Goal: Task Accomplishment & Management: Use online tool/utility

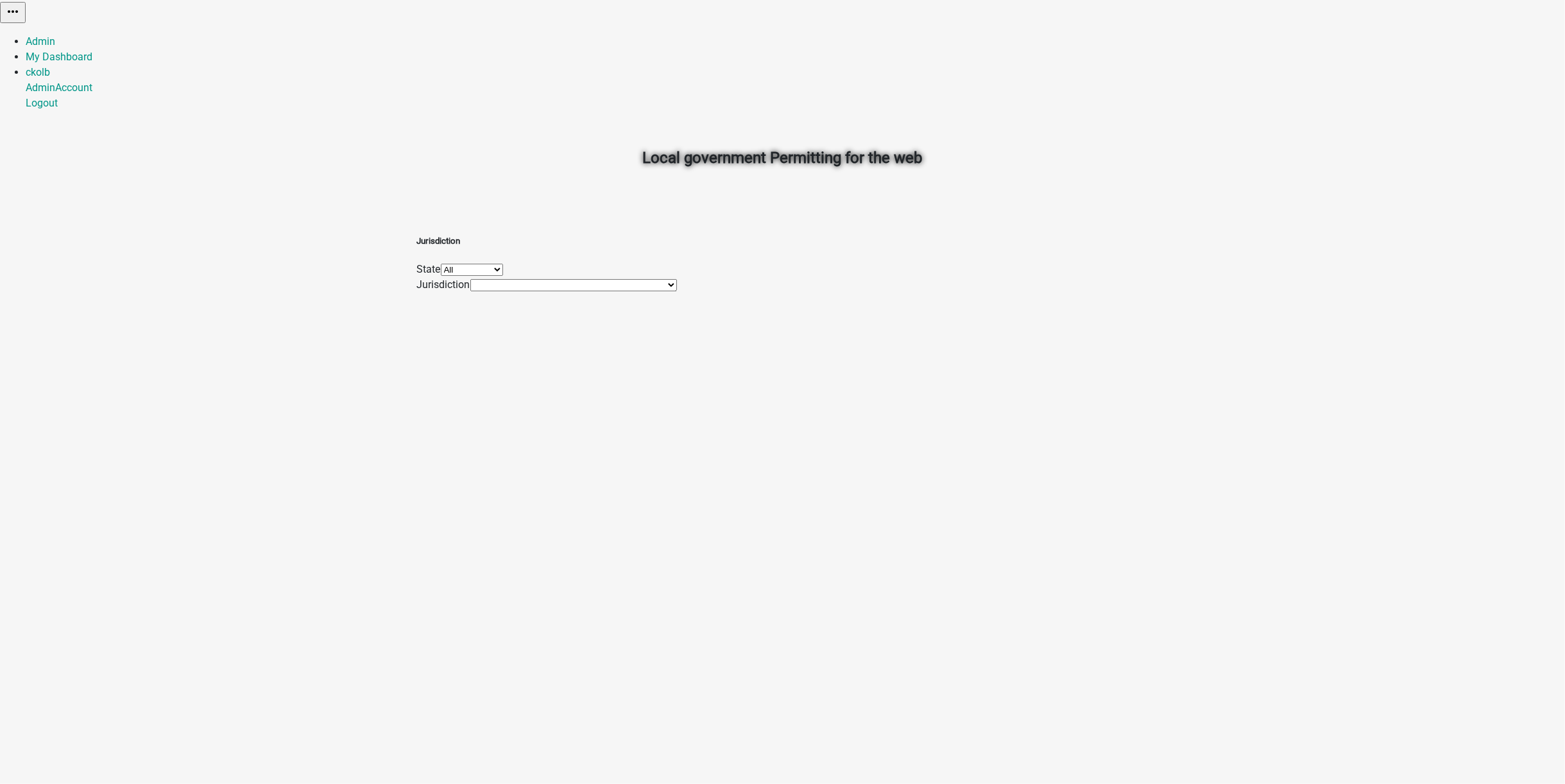
click at [1084, 117] on div "Local government Permitting for the web Jurisdiction State All [US_STATE] [US_S…" at bounding box center [782, 392] width 1565 height 784
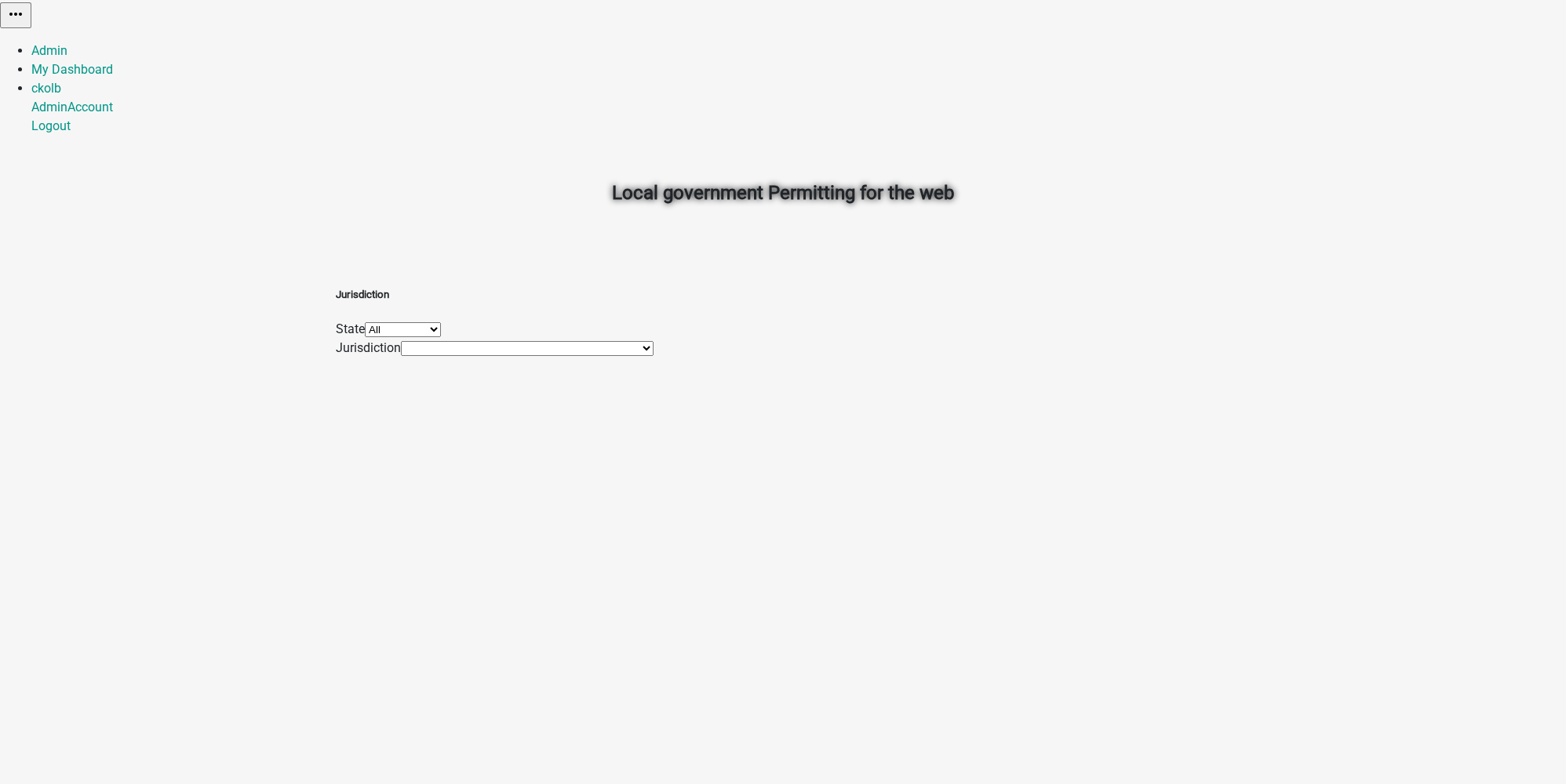
click at [441, 332] on select "All [US_STATE] [US_STATE] [US_STATE]" at bounding box center [402, 330] width 76 height 15
click at [1153, 338] on div "Jurisdiction State All [US_STATE] [US_STATE] [US_STATE] Jurisdiction [GEOGRAPHI…" at bounding box center [783, 314] width 894 height 88
click at [562, 356] on select "[GEOGRAPHIC_DATA], [GEOGRAPHIC_DATA] [GEOGRAPHIC_DATA], [GEOGRAPHIC_DATA] [GEOG…" at bounding box center [527, 349] width 253 height 15
click at [1105, 322] on div "Jurisdiction State All [US_STATE] [US_STATE] [US_STATE] Jurisdiction [GEOGRAPHI…" at bounding box center [783, 314] width 894 height 88
click at [113, 62] on link "My Dashboard" at bounding box center [72, 69] width 82 height 15
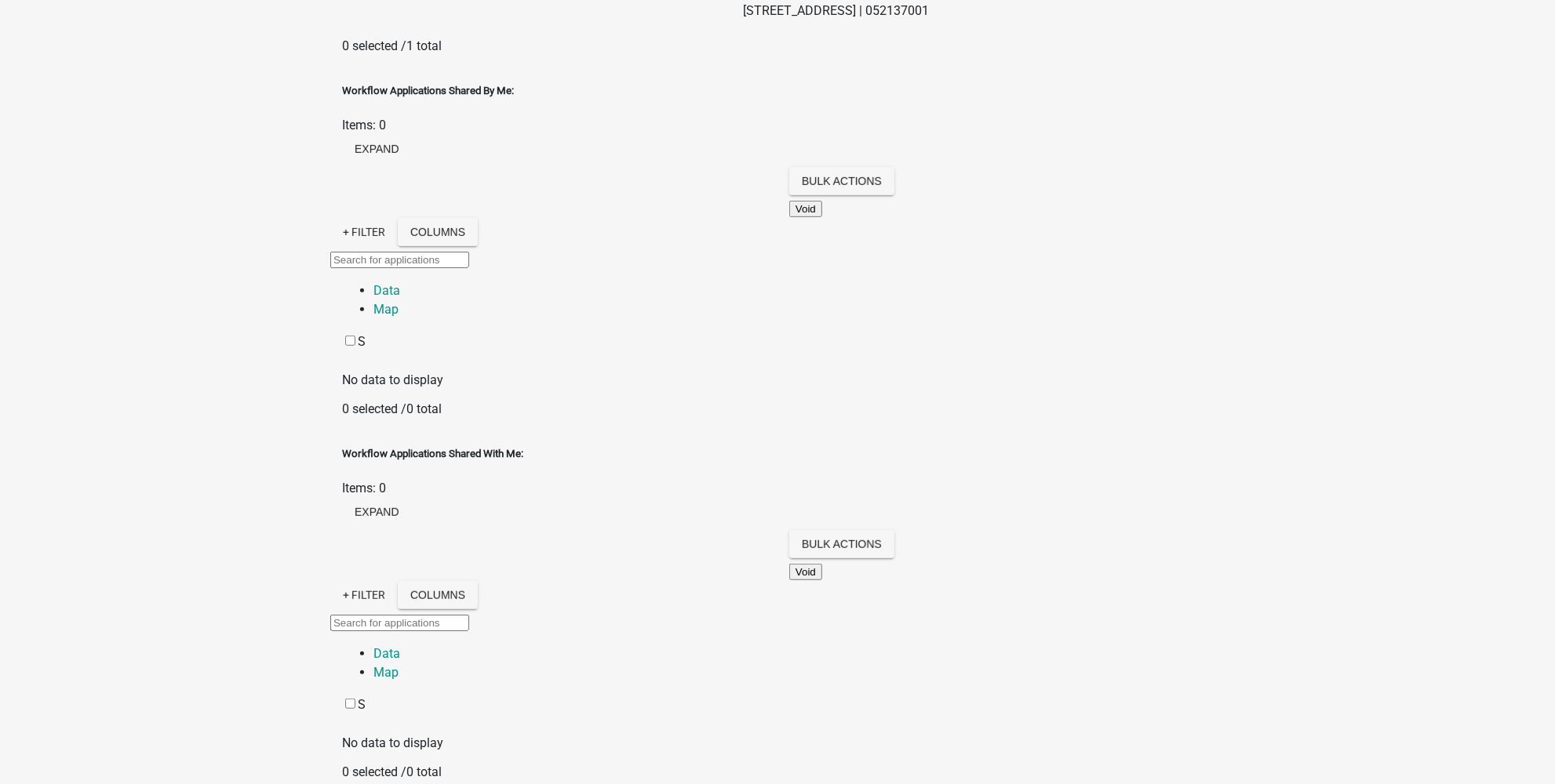
scroll to position [642, 0]
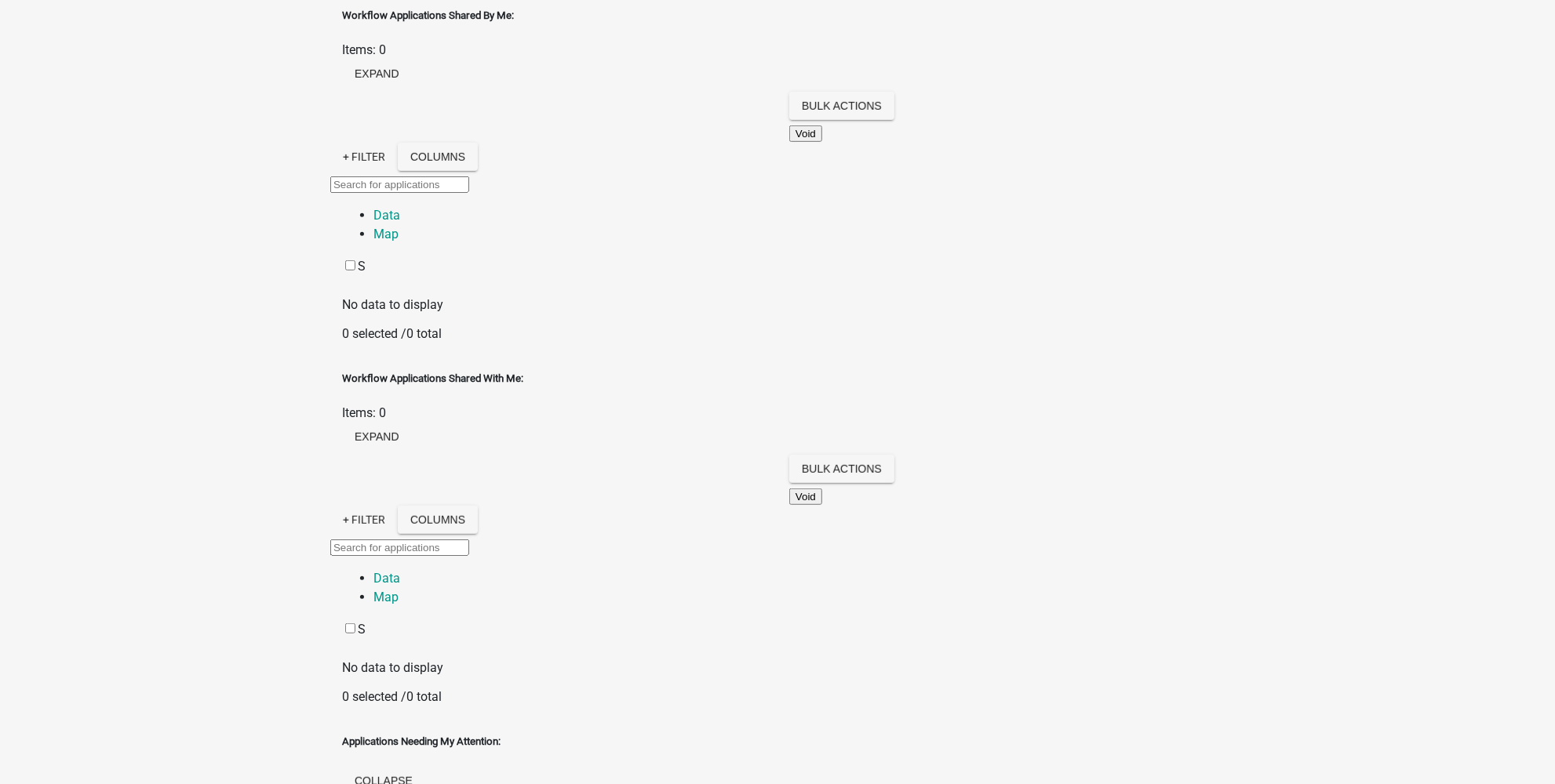
type input "0"
type input "8"
drag, startPoint x: 528, startPoint y: 449, endPoint x: 602, endPoint y: 449, distance: 74.0
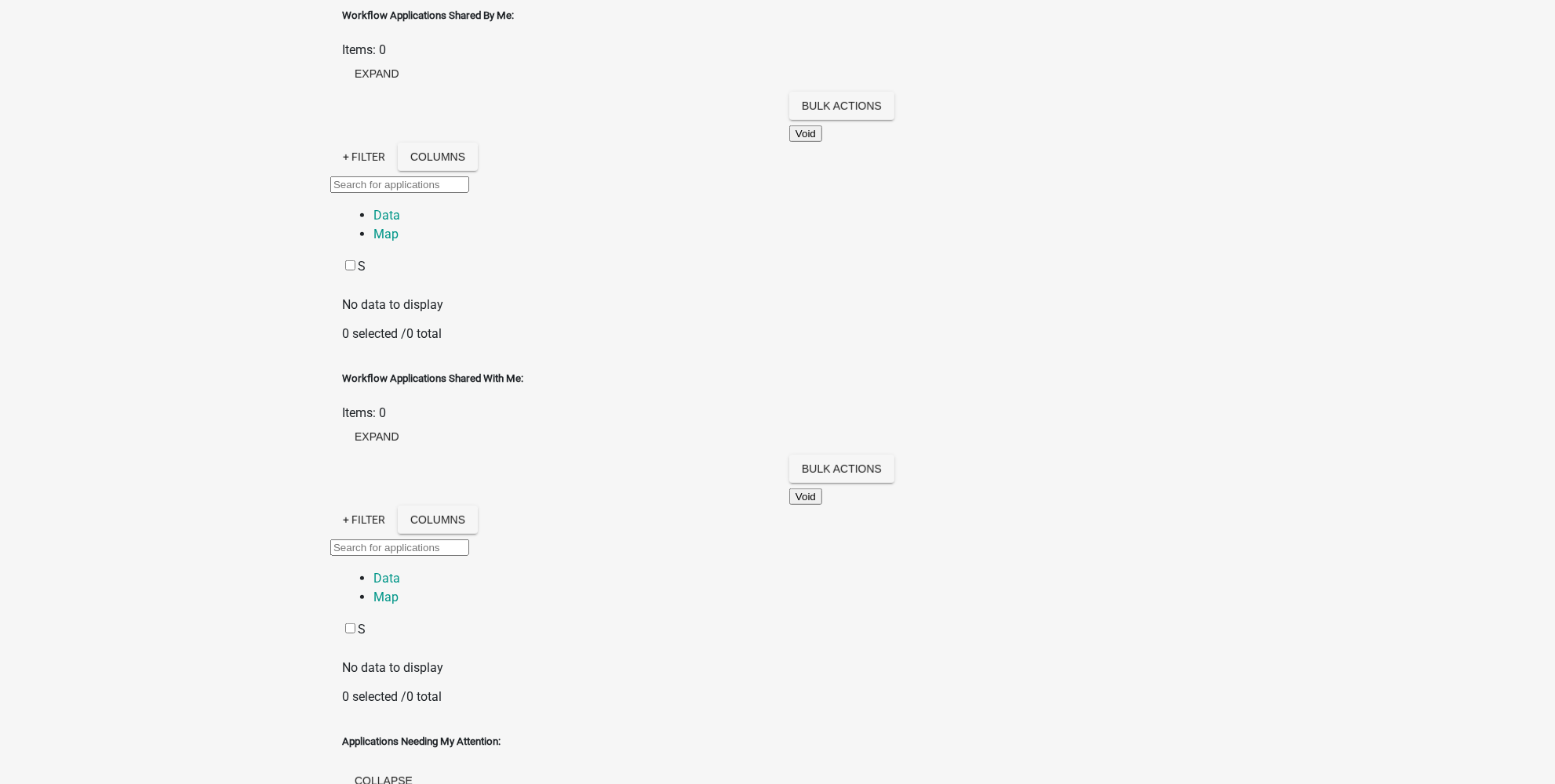
copy span "[STREET_ADDRESS]"
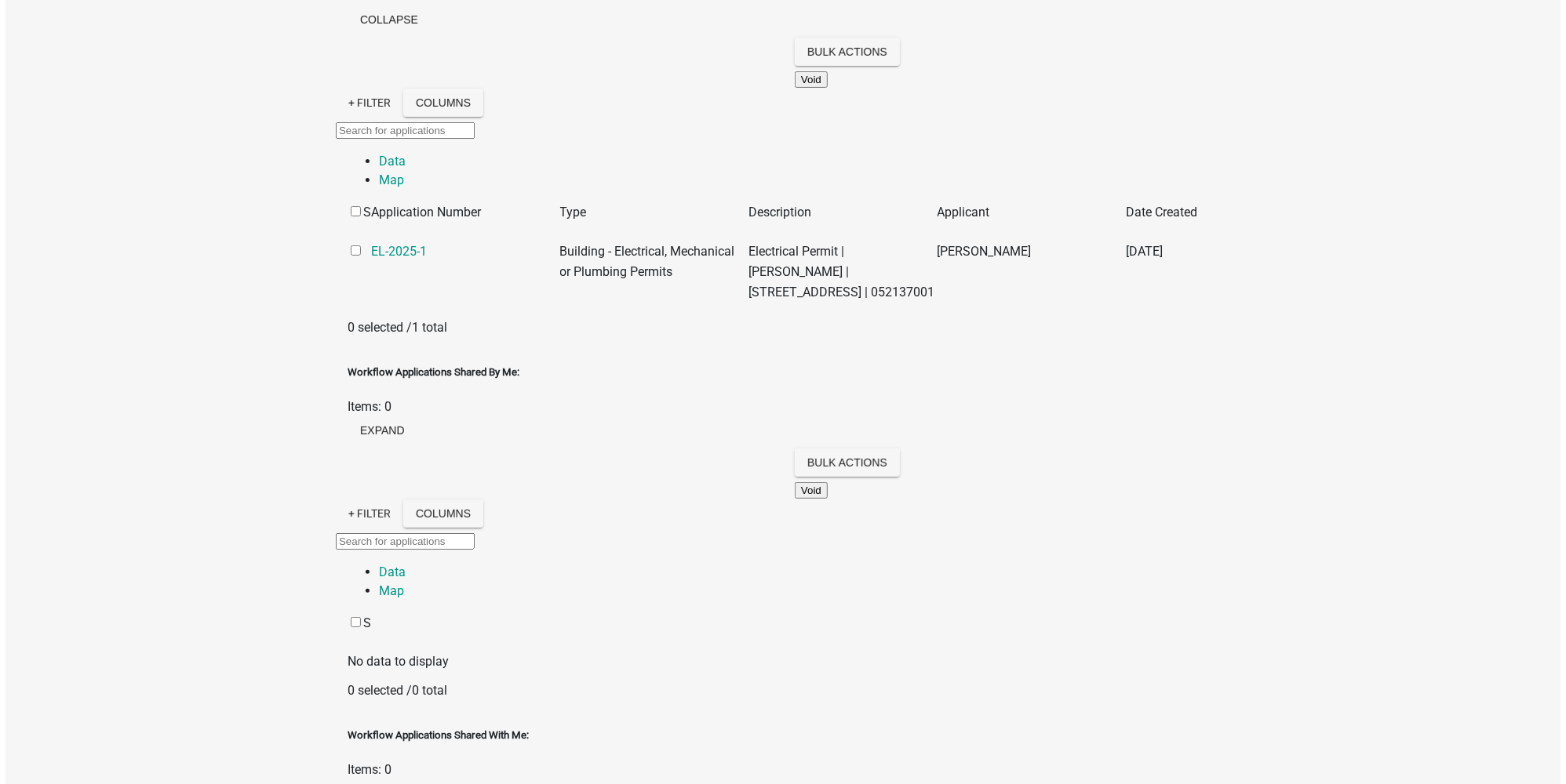
scroll to position [0, 0]
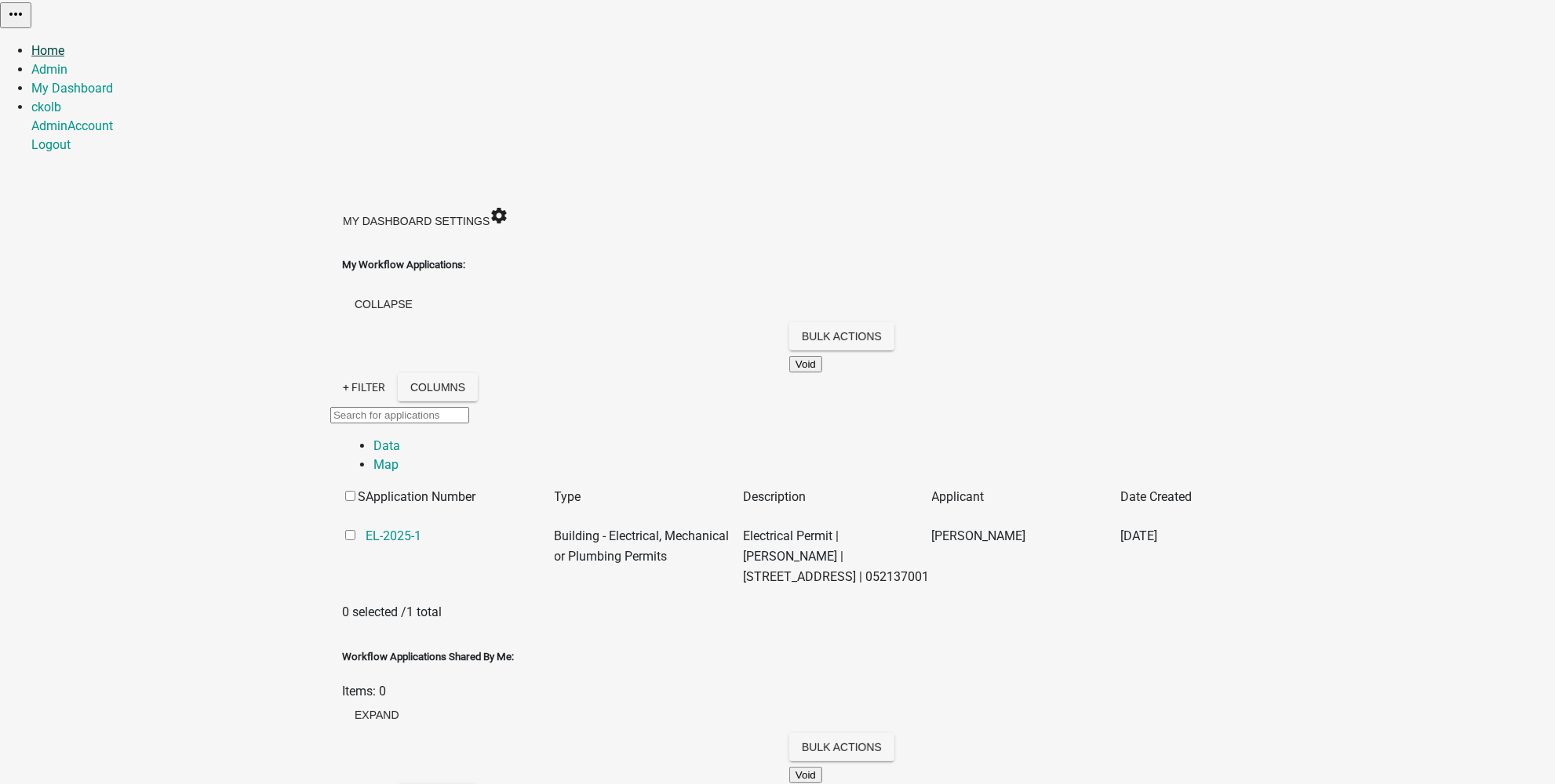
click at [64, 43] on link "Home" at bounding box center [48, 50] width 33 height 15
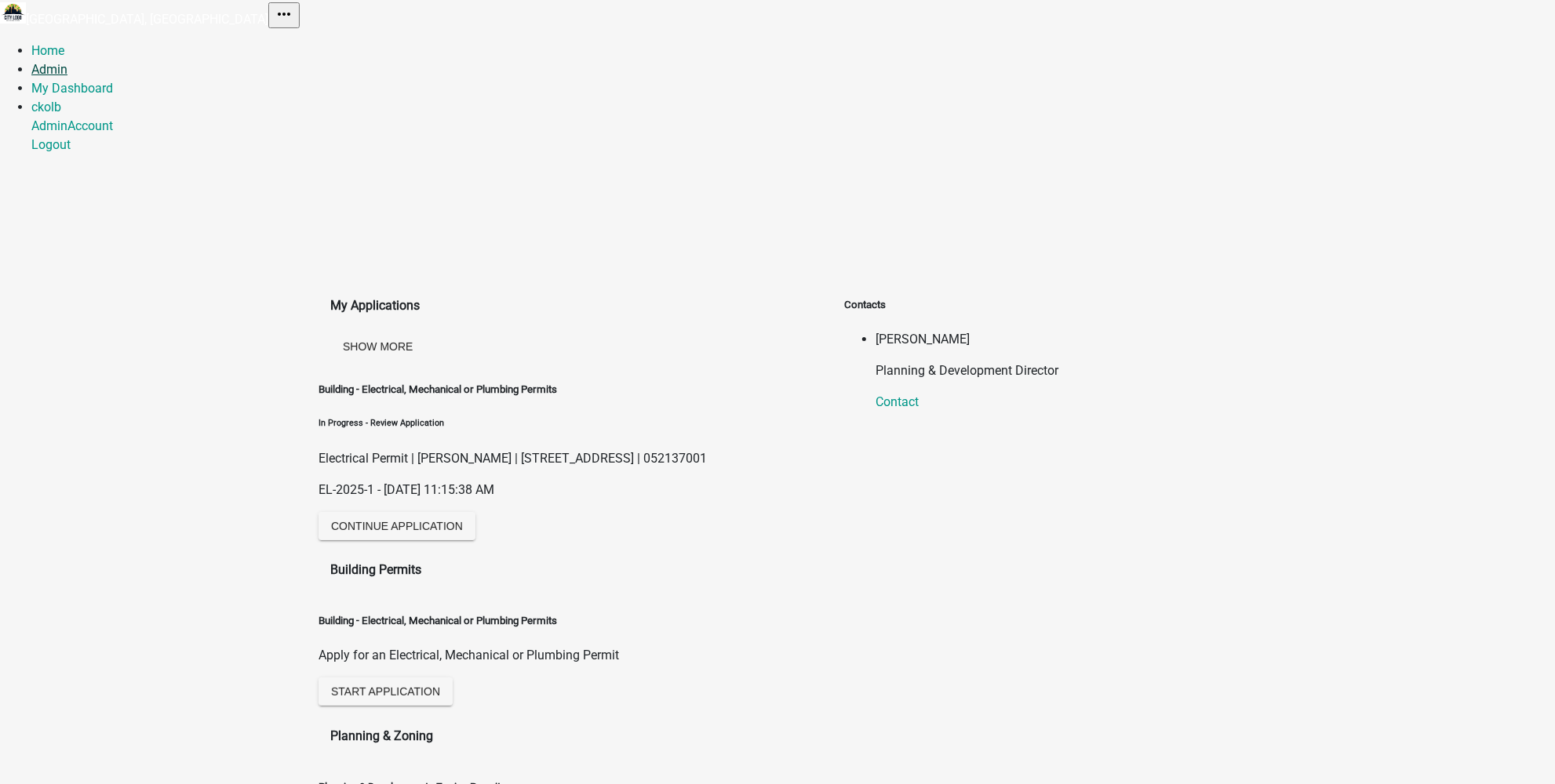
click at [68, 62] on link "Admin" at bounding box center [50, 69] width 36 height 15
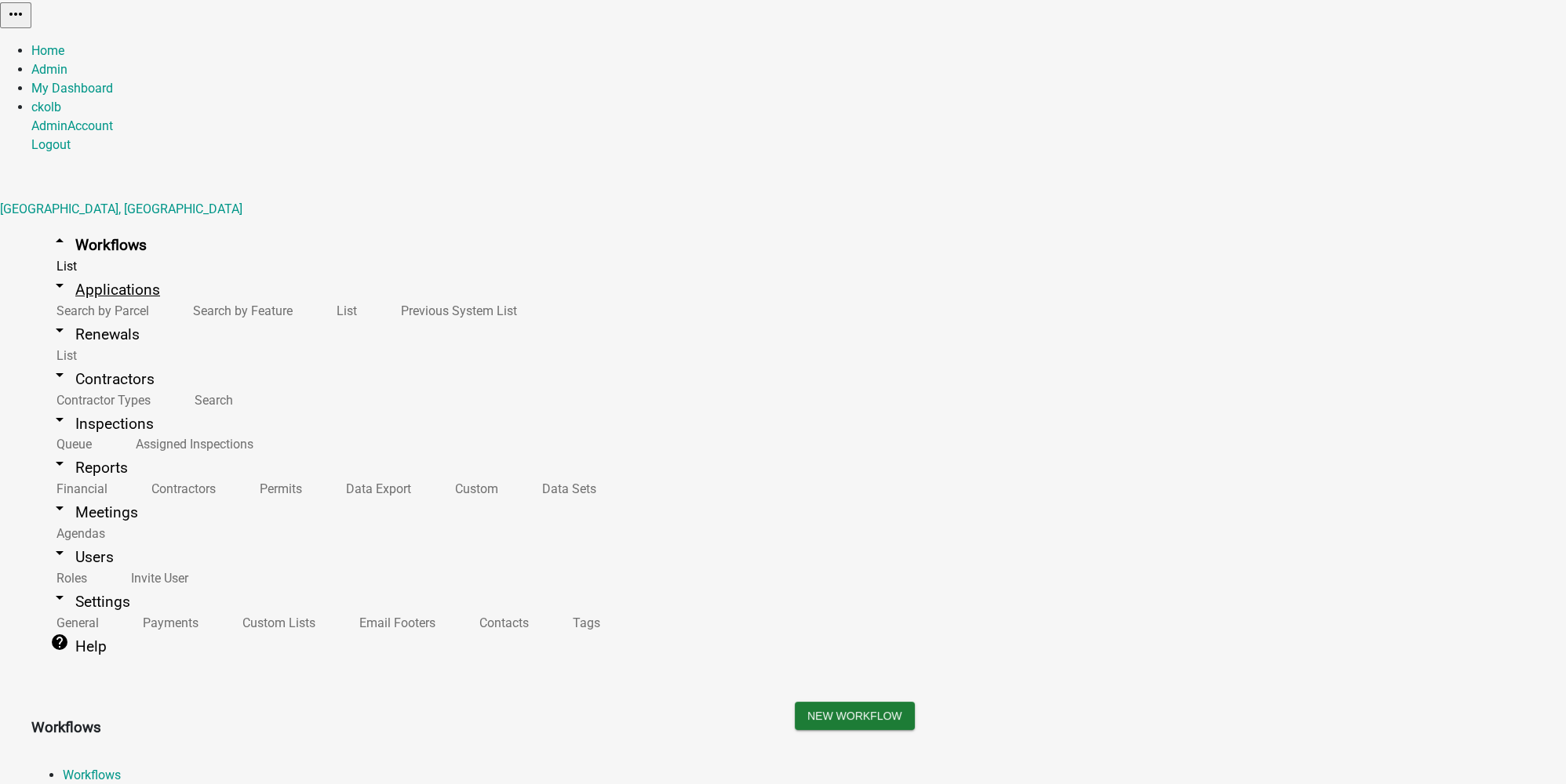
click at [89, 271] on link "arrow_drop_down Applications" at bounding box center [105, 289] width 147 height 37
paste input "[STREET_ADDRESS]"
type input "[STREET_ADDRESS]"
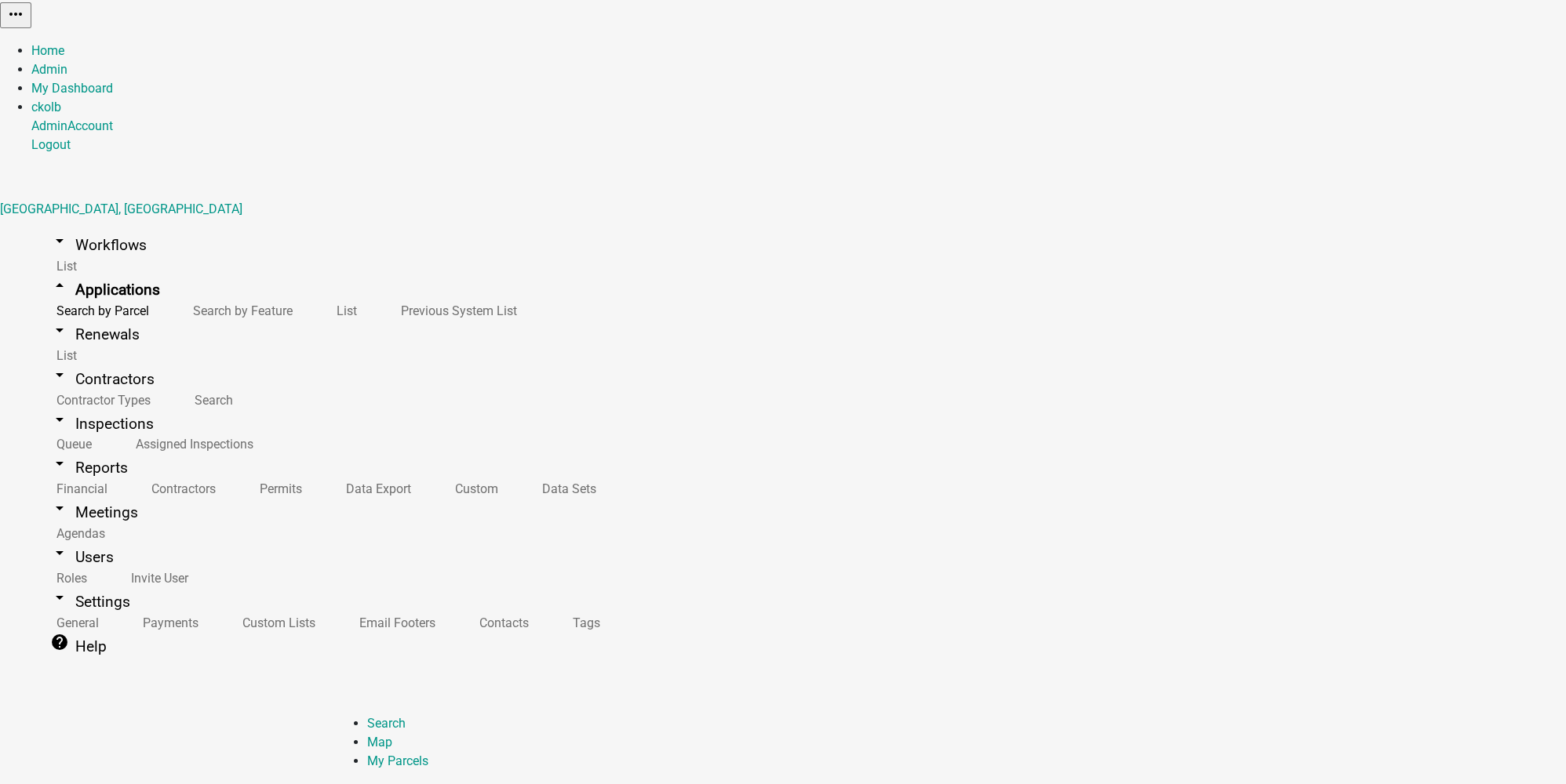
click at [69, 226] on link "arrow_drop_down Workflows" at bounding box center [98, 245] width 134 height 37
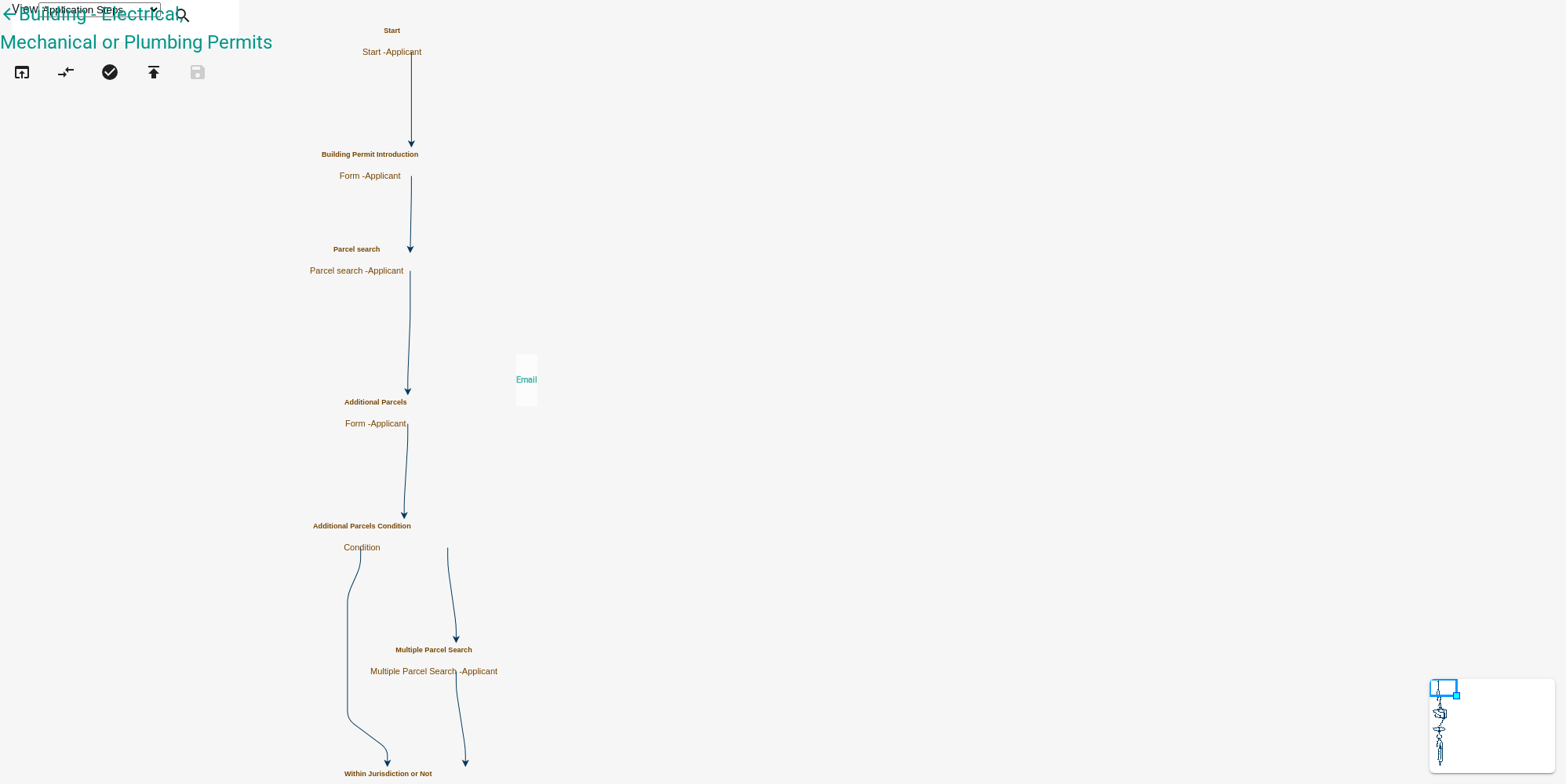
drag, startPoint x: 58, startPoint y: 458, endPoint x: 516, endPoint y: 341, distance: 472.7
click at [516, 107] on div "arrow_back Building - Electrical, Mechanical or Plumbing Permits open_in_browse…" at bounding box center [783, 53] width 1566 height 107
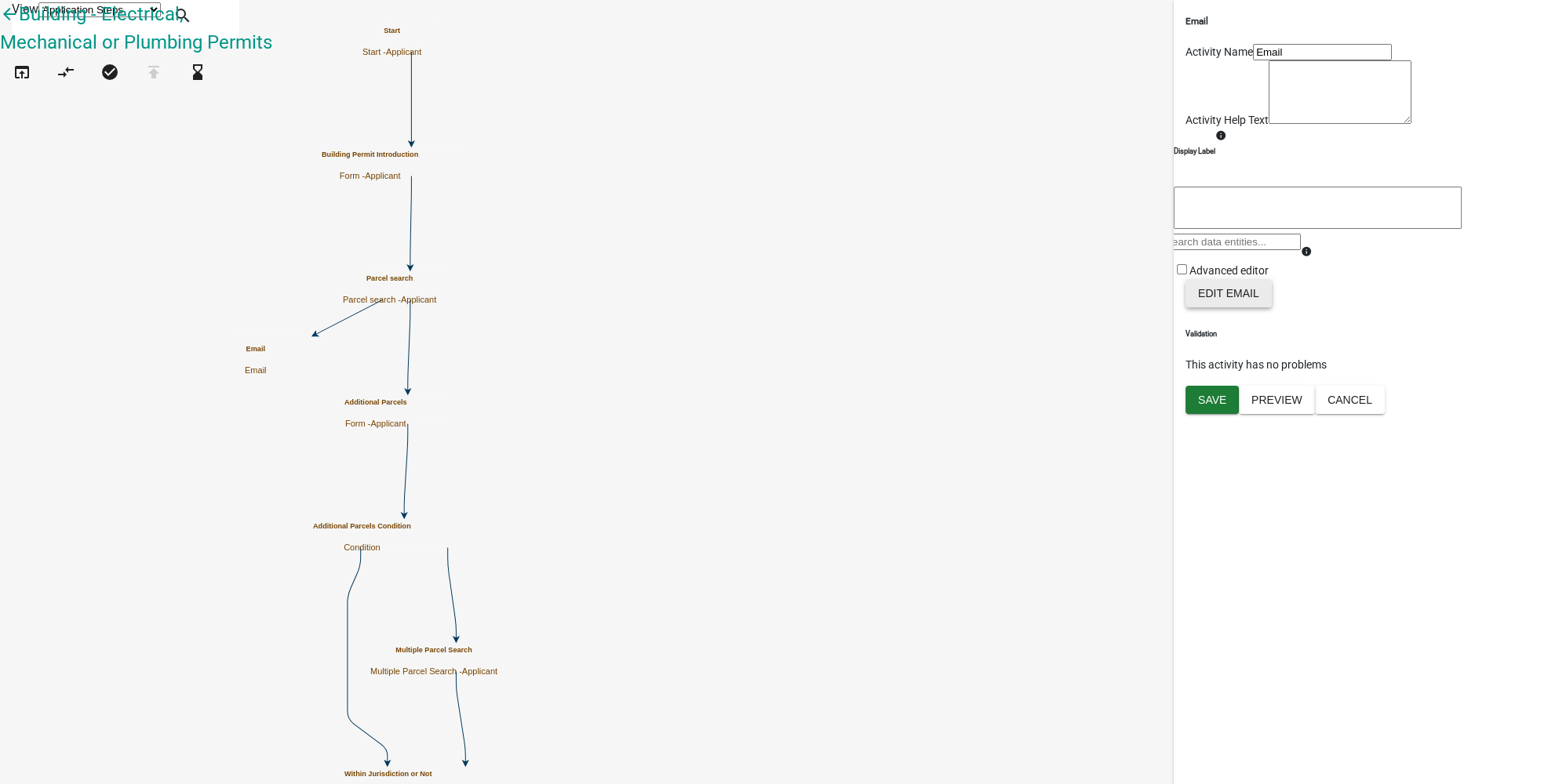
click at [1248, 307] on button "Edit Email" at bounding box center [1228, 293] width 86 height 28
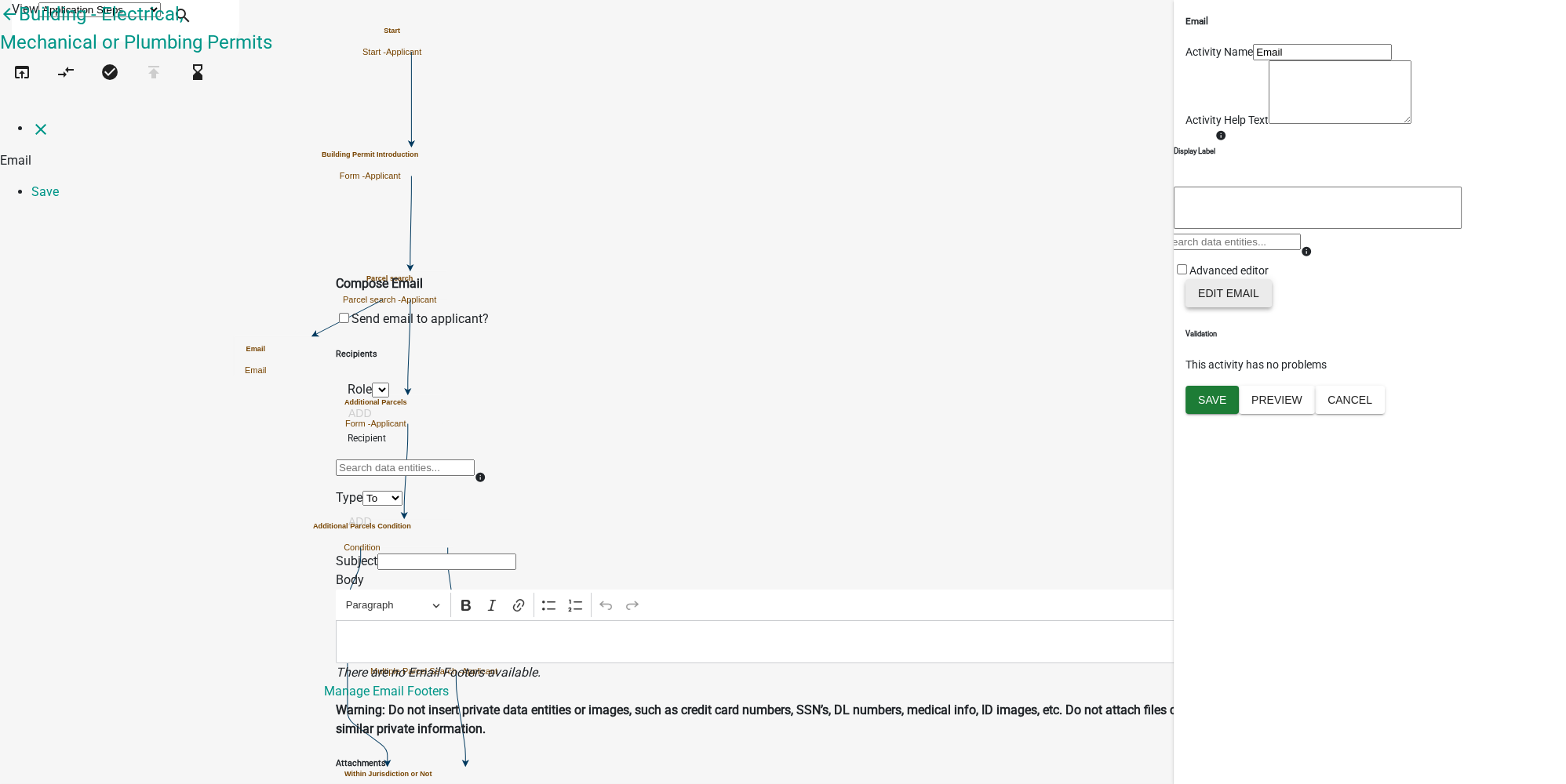
select select
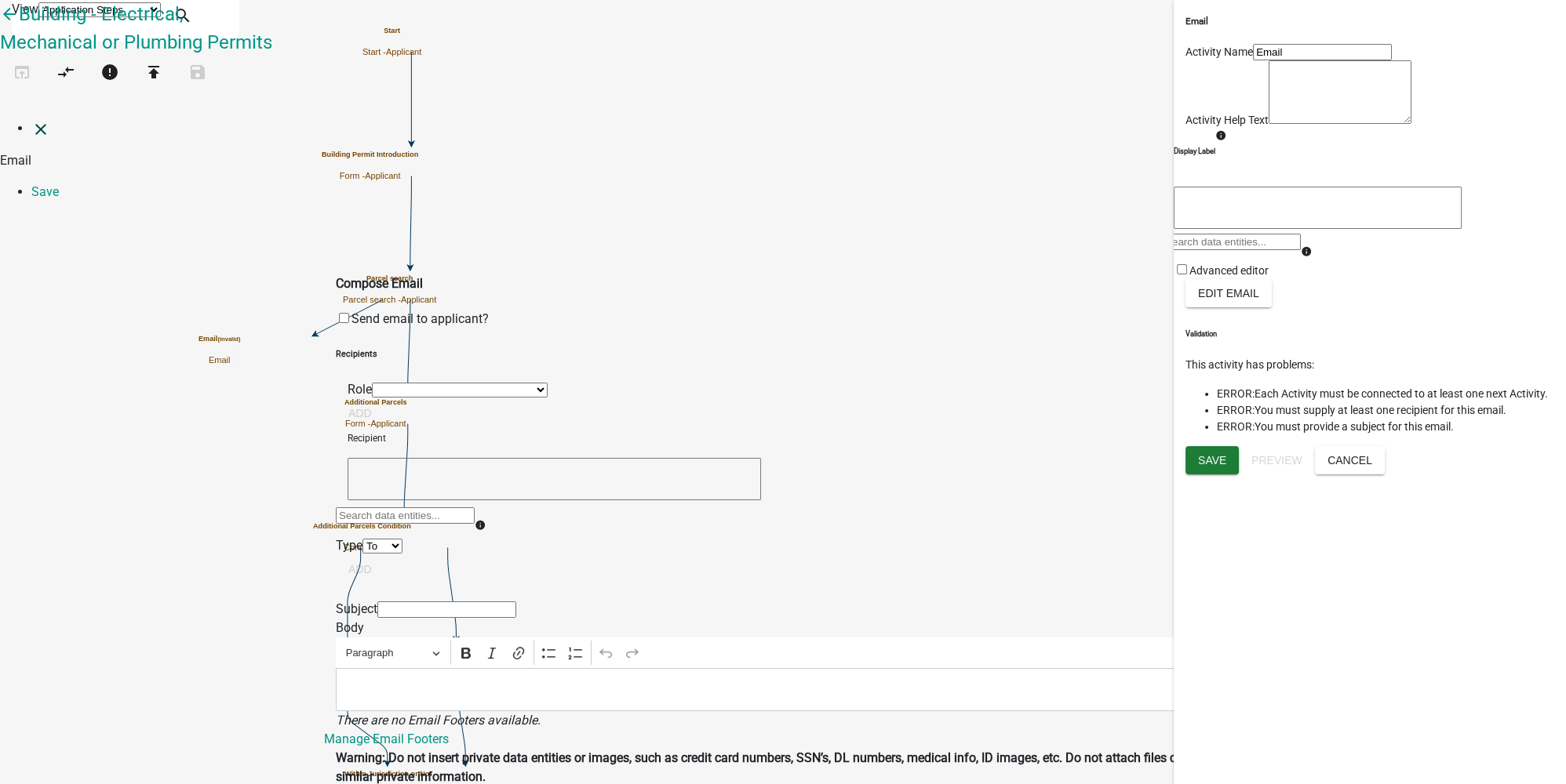
click at [31, 120] on icon "close" at bounding box center [40, 129] width 19 height 19
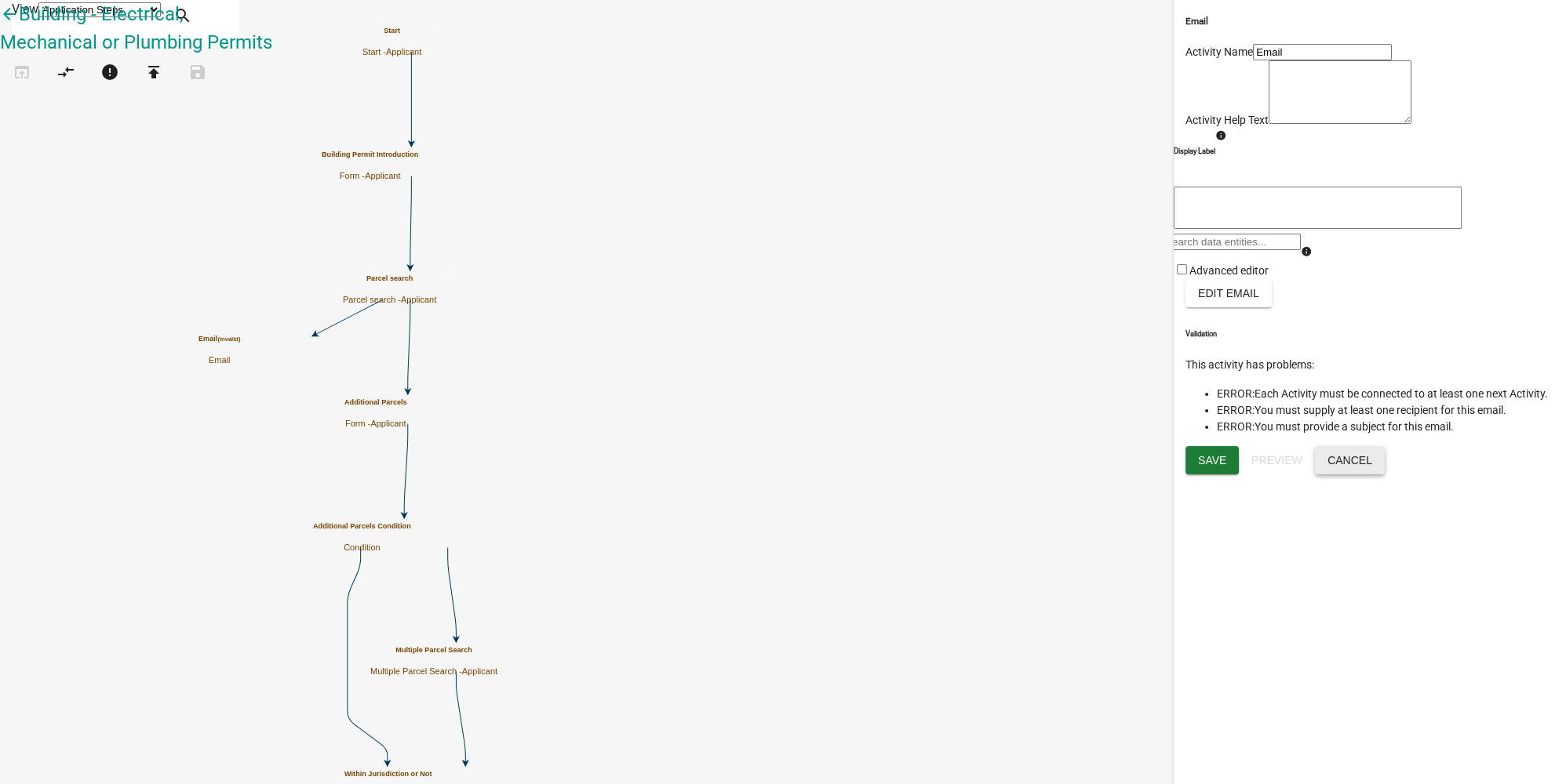
click at [1326, 474] on button "Cancel" at bounding box center [1349, 460] width 69 height 28
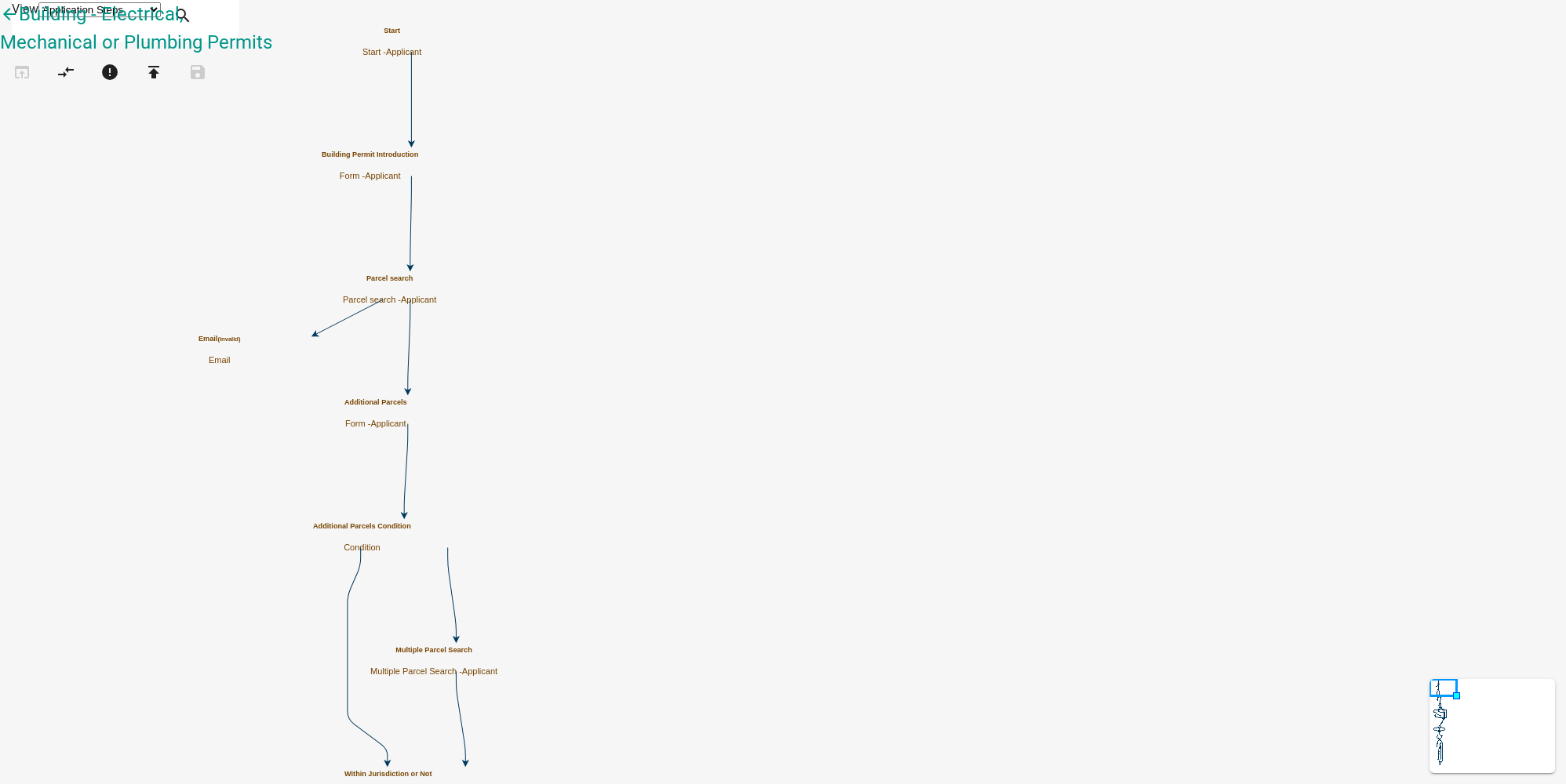
click at [31, 85] on icon "open_in_browser" at bounding box center [21, 74] width 19 height 22
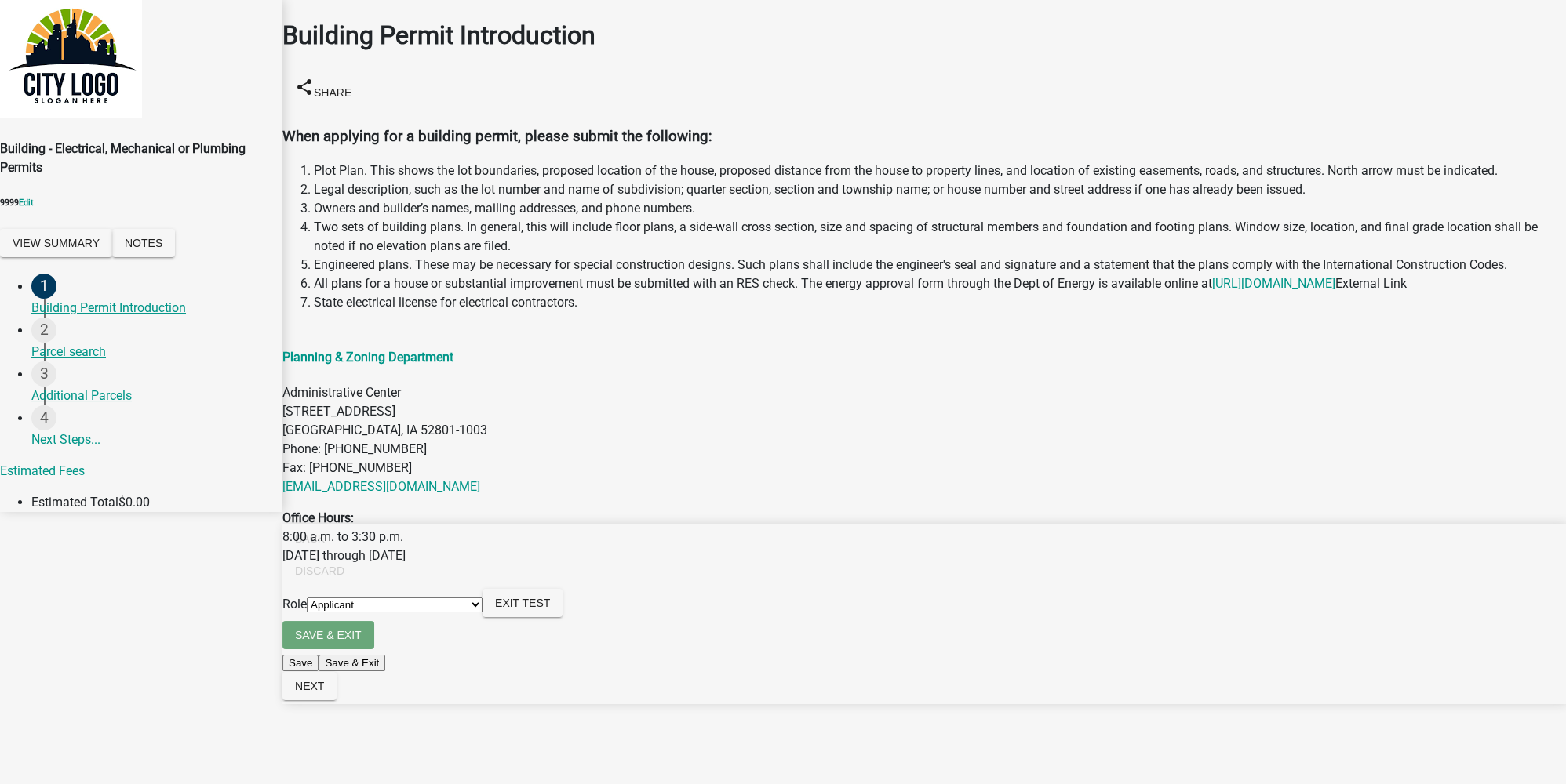
click at [583, 383] on p "Administrative Center [STREET_ADDRESS][PHONE_NUMBER] Phone: [PHONE_NUMBER] Fax:…" at bounding box center [924, 440] width 1283 height 113
click at [324, 692] on span "Next" at bounding box center [309, 686] width 29 height 12
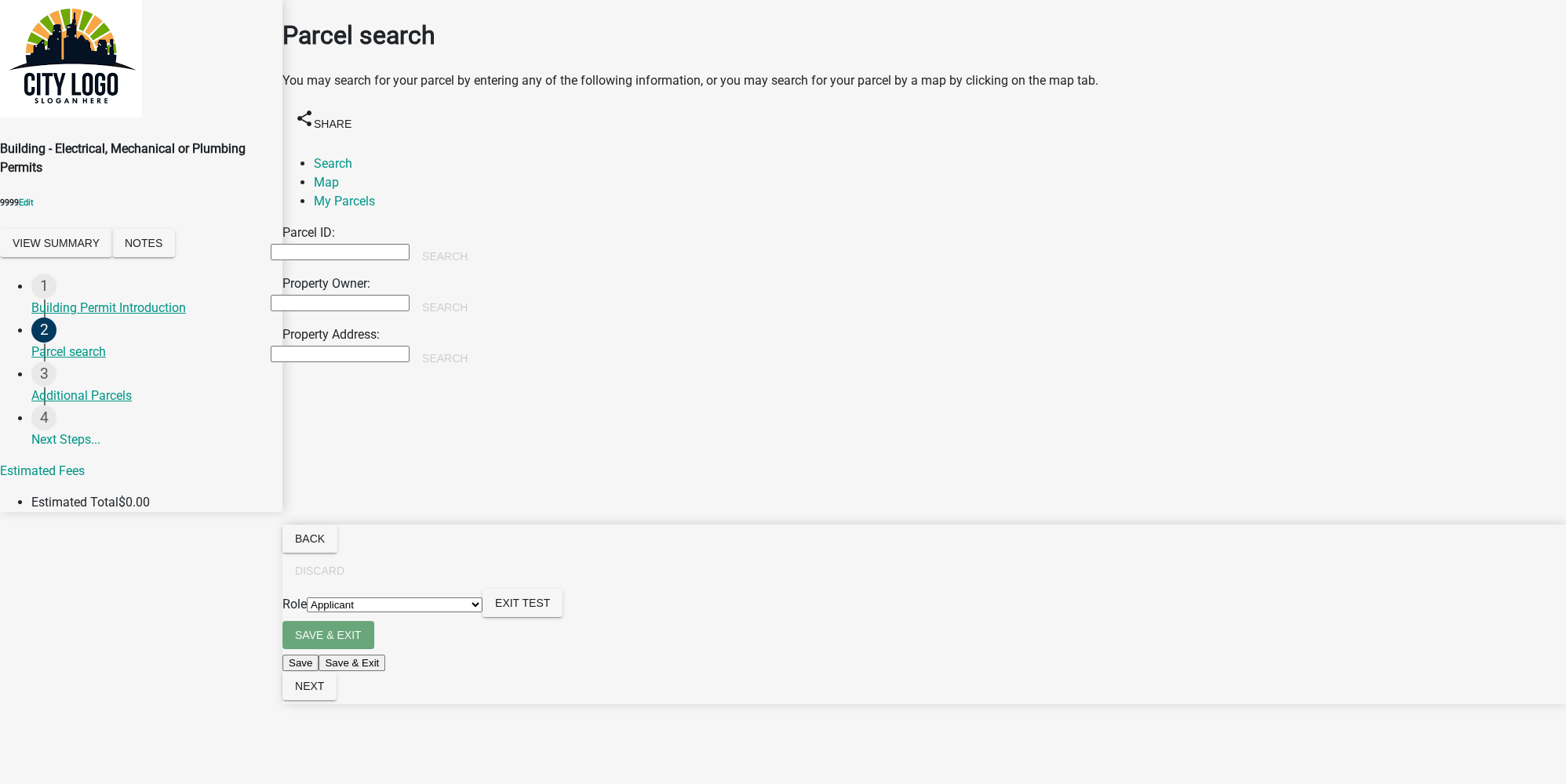
click at [410, 295] on input "Property Owner:" at bounding box center [340, 303] width 139 height 17
type input "[PERSON_NAME]"
click at [480, 293] on button "Search" at bounding box center [445, 307] width 70 height 28
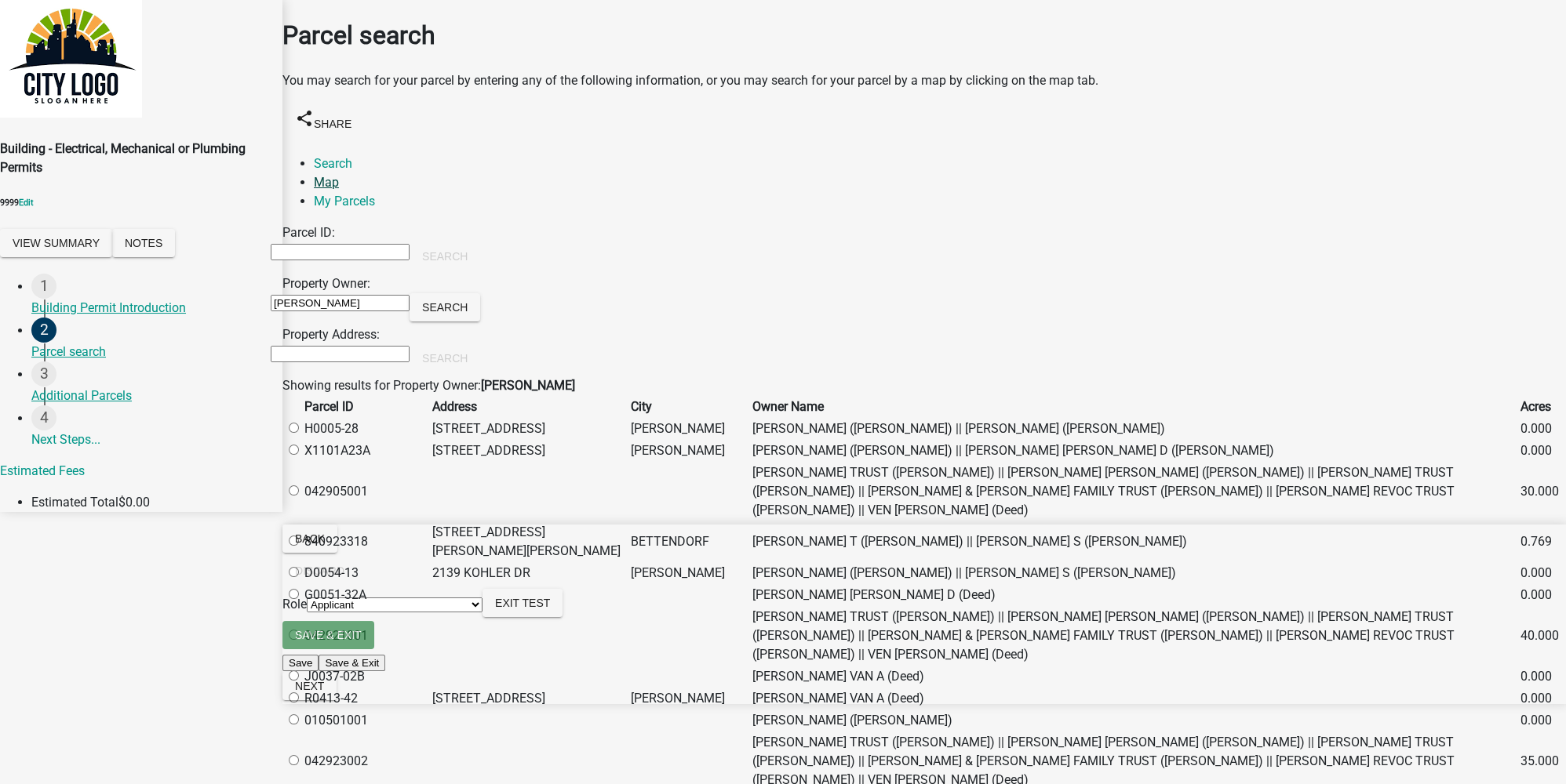
click at [339, 175] on link "Map" at bounding box center [326, 183] width 25 height 15
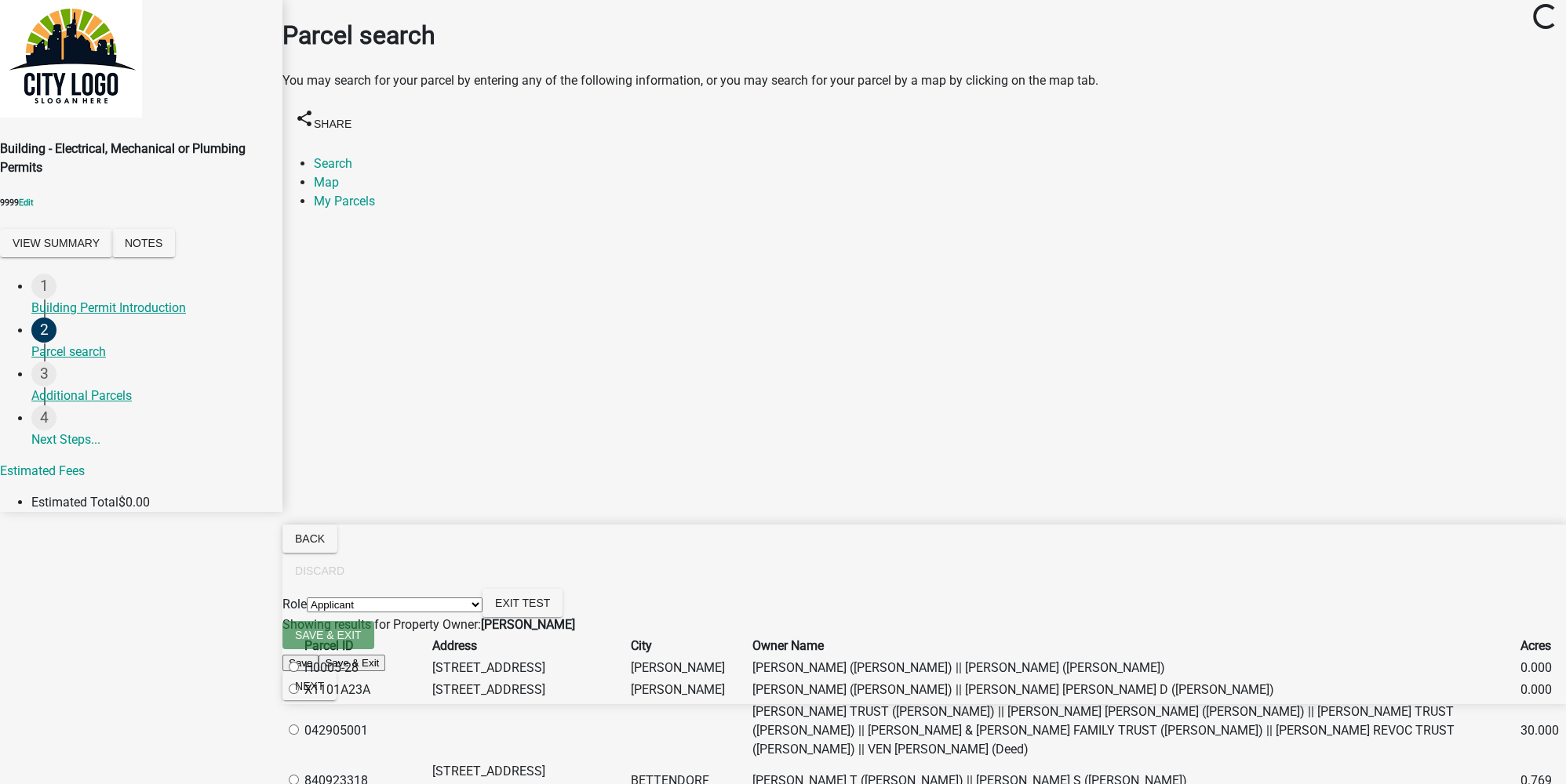
scroll to position [70, 0]
click at [302, 712] on label at bounding box center [302, 730] width 0 height 15
click at [299, 712] on input "radio" at bounding box center [293, 729] width 10 height 10
radio input "true"
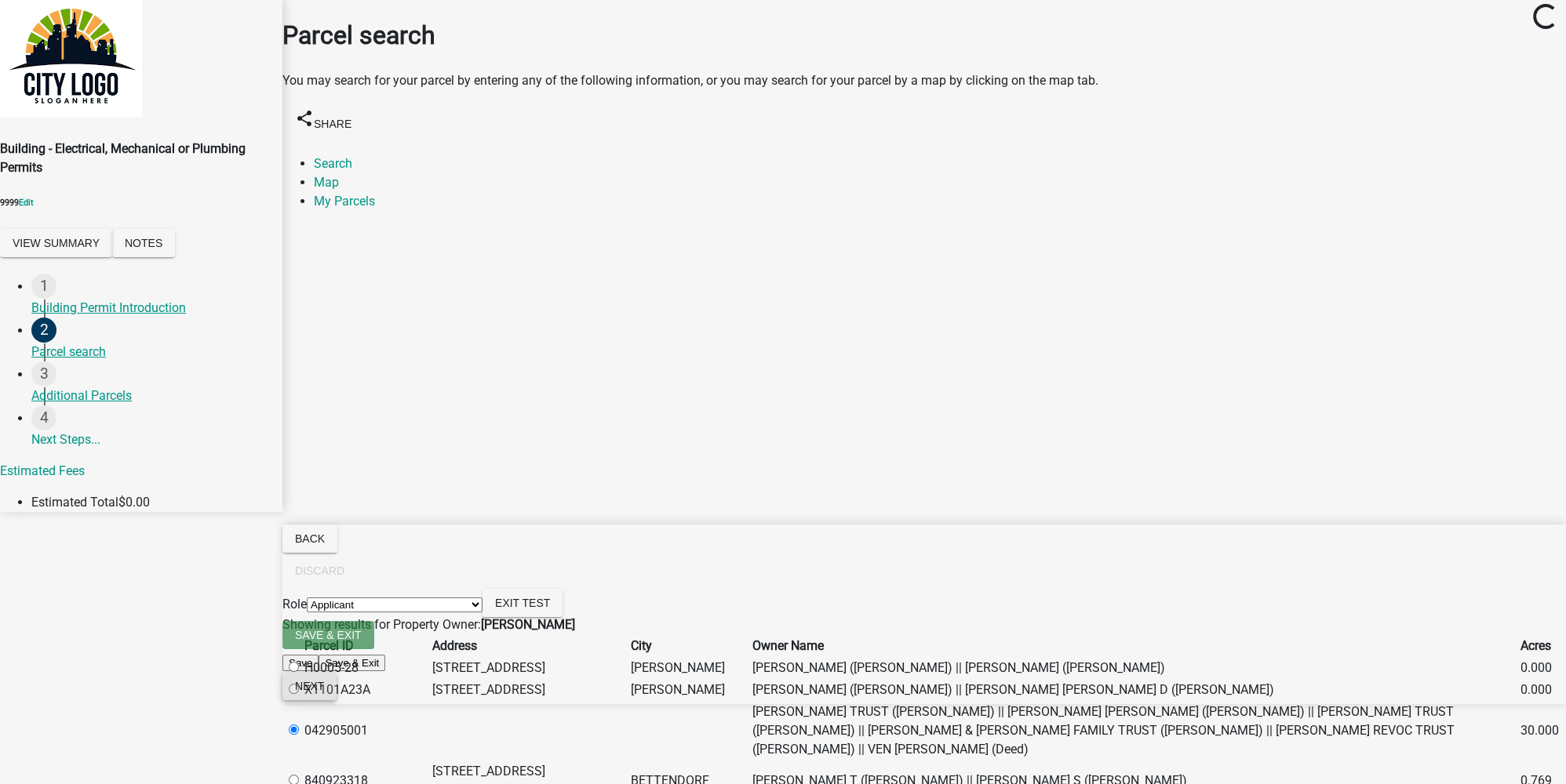
click at [324, 692] on span "Next" at bounding box center [309, 686] width 29 height 12
click at [321, 156] on link "Search" at bounding box center [333, 164] width 39 height 15
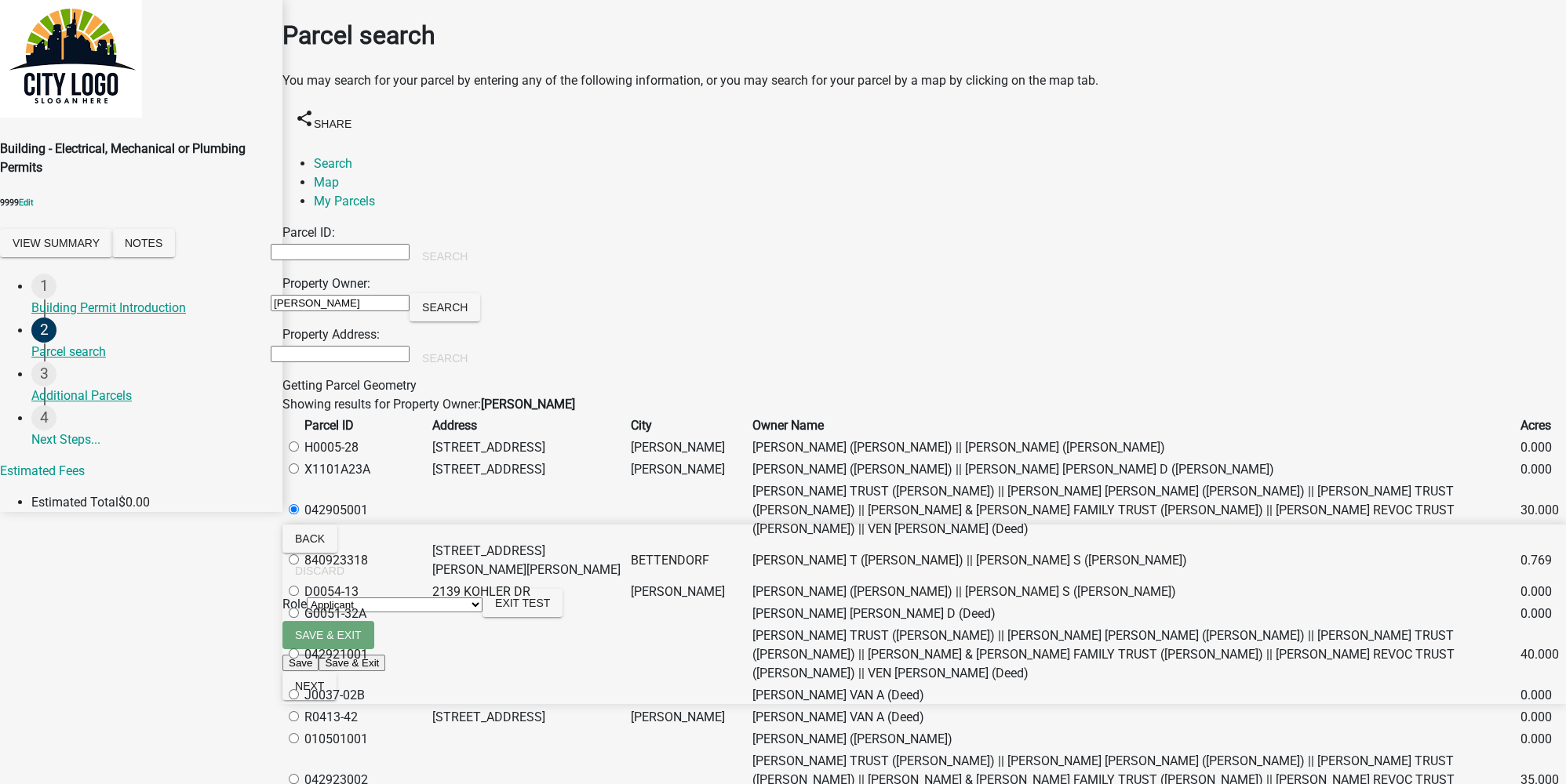
drag, startPoint x: 350, startPoint y: 378, endPoint x: 450, endPoint y: 379, distance: 100.0
click at [450, 379] on div "Getting Parcel Geometry" at bounding box center [518, 386] width 471 height 19
click at [506, 377] on div "Getting Parcel Geometry" at bounding box center [518, 386] width 471 height 19
click at [324, 692] on span "Next" at bounding box center [309, 686] width 29 height 12
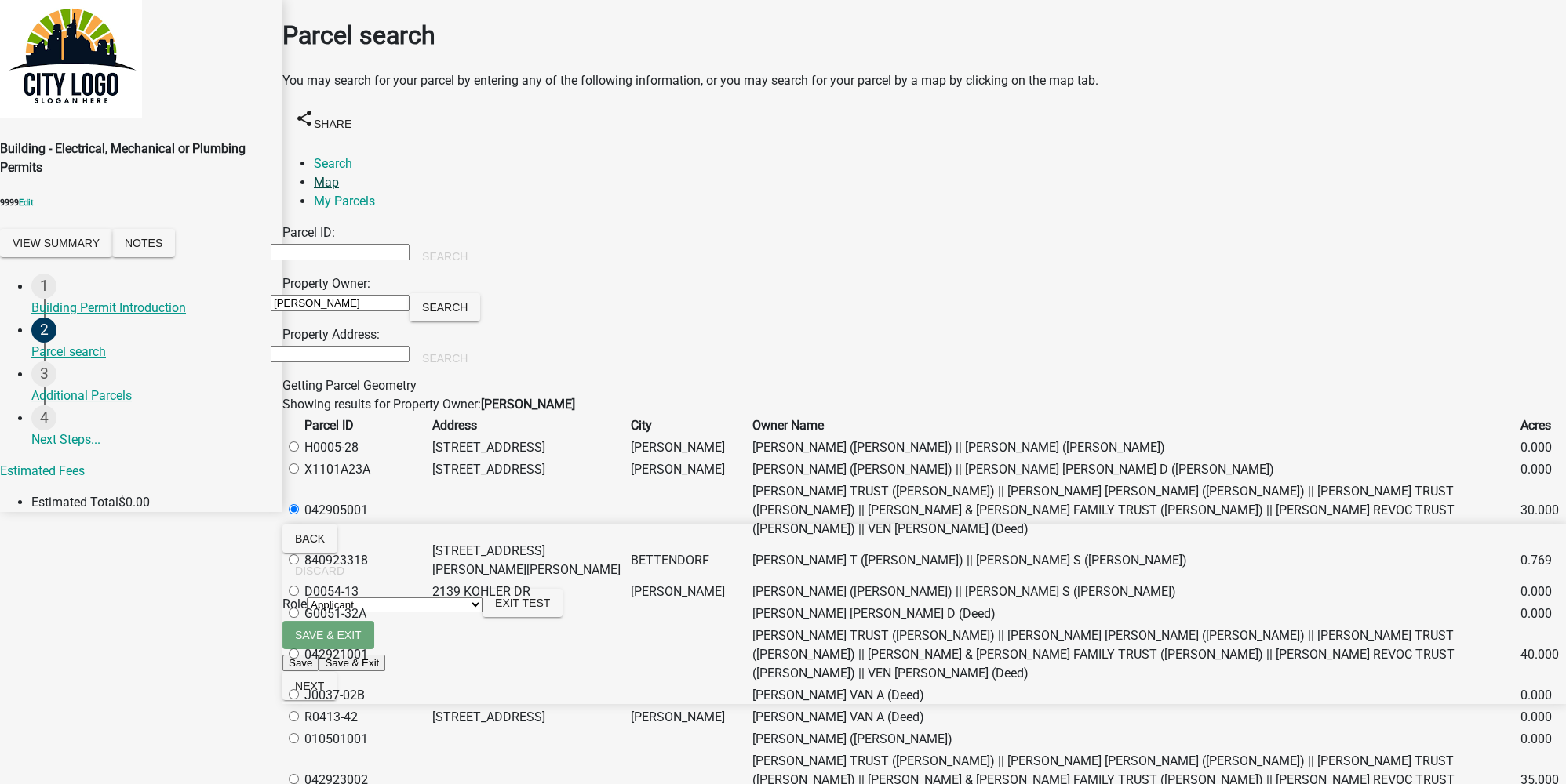
click at [339, 175] on link "Map" at bounding box center [326, 183] width 25 height 15
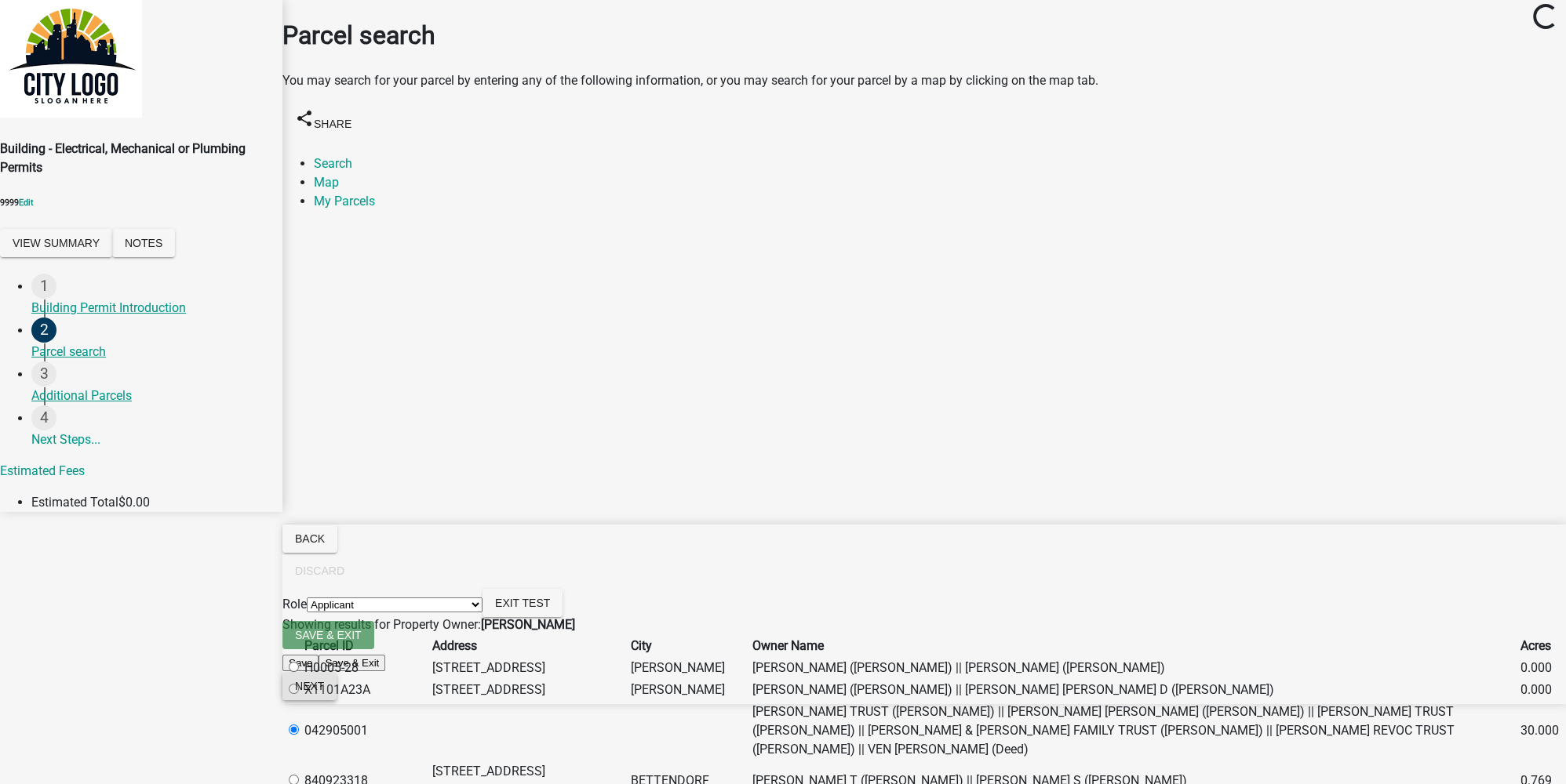
click at [324, 692] on span "Next" at bounding box center [309, 686] width 29 height 12
click at [1326, 706] on div "System Error! Contact support if this error persists. Event ID: d08964f5a0ca496…" at bounding box center [783, 724] width 1566 height 38
click at [302, 682] on label at bounding box center [302, 690] width 0 height 15
click at [299, 684] on input "radio" at bounding box center [293, 689] width 10 height 10
radio input "true"
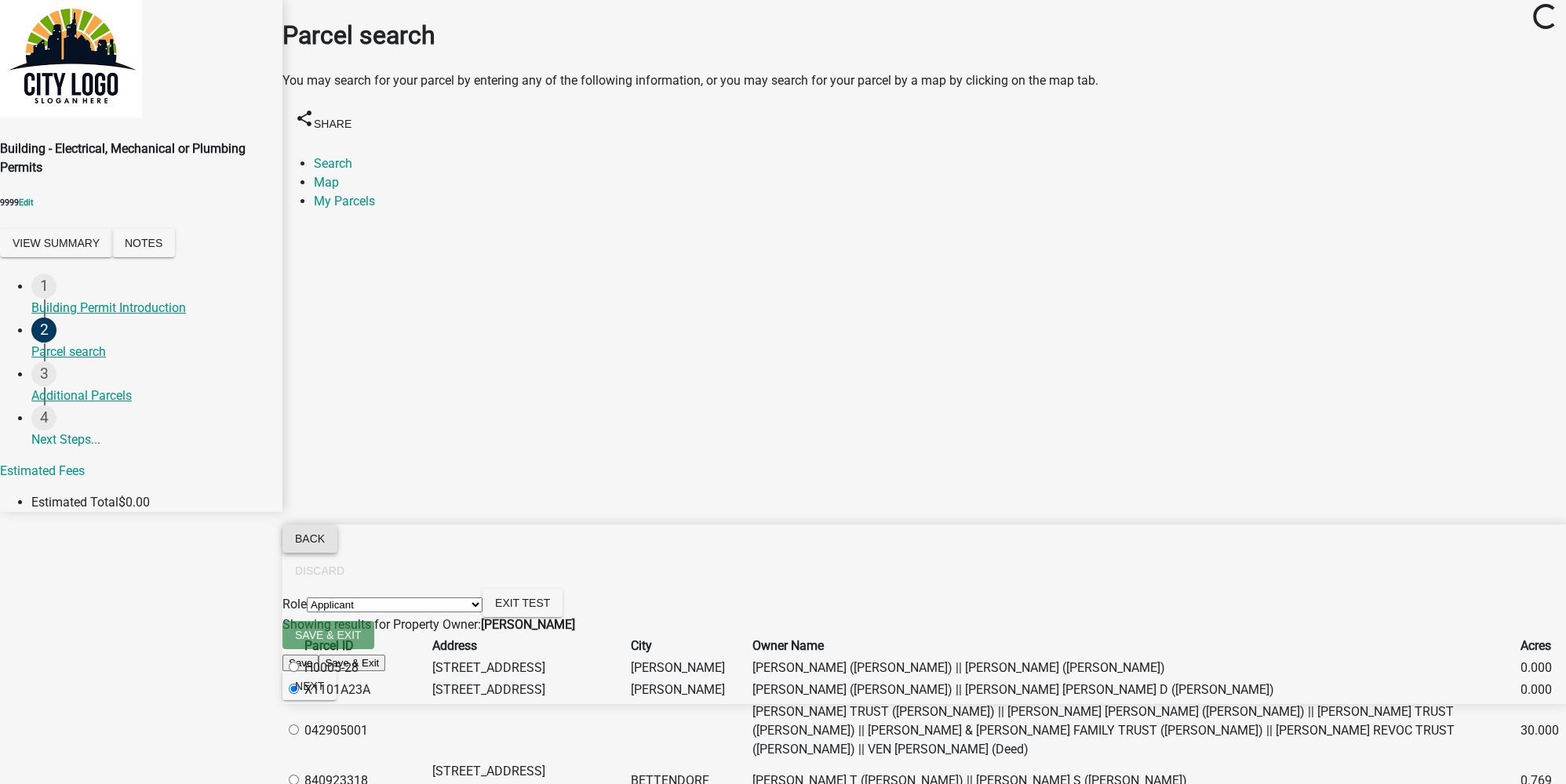
click at [325, 545] on span "Back" at bounding box center [310, 539] width 30 height 12
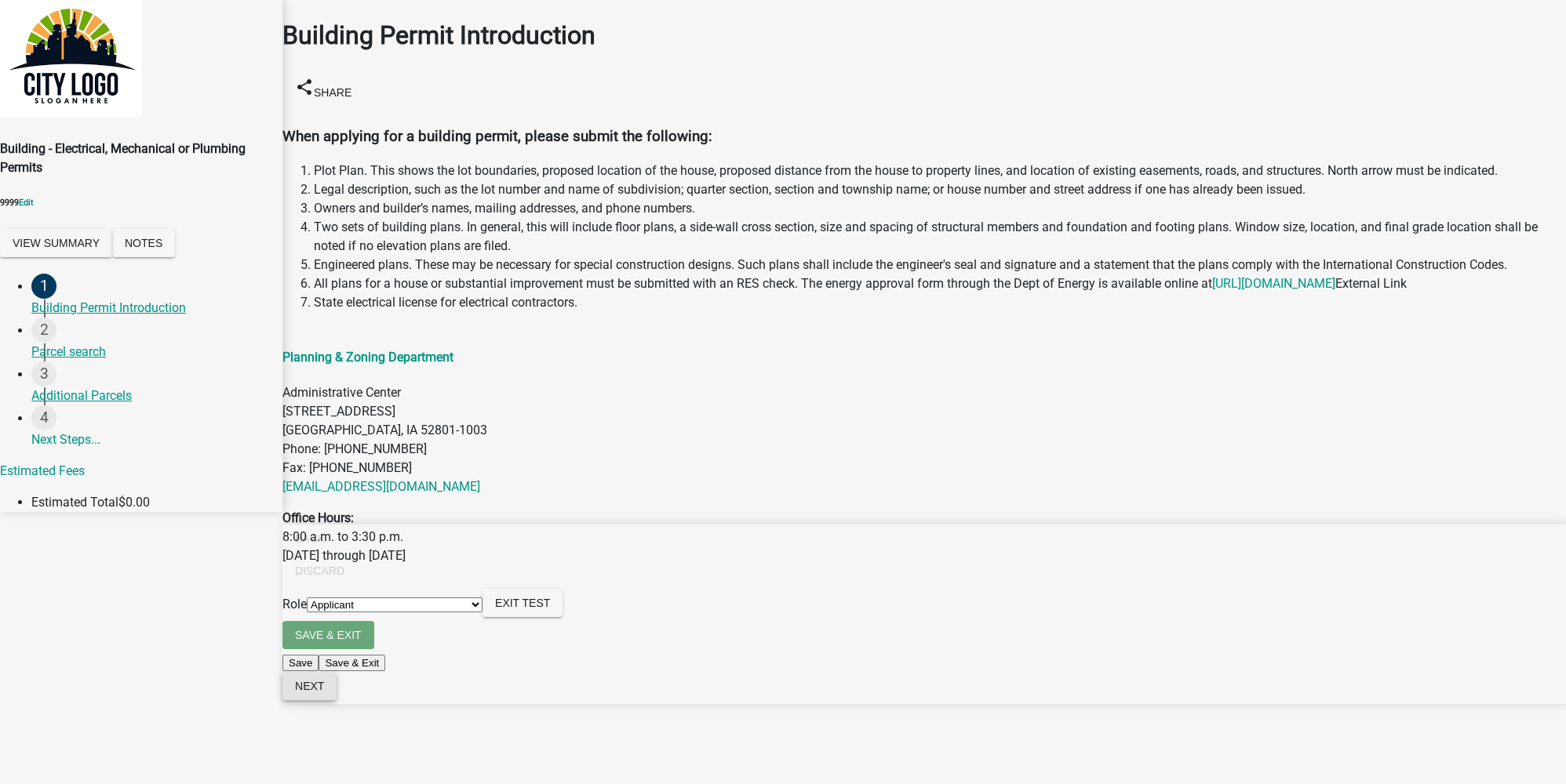
click at [324, 692] on span "Next" at bounding box center [309, 686] width 29 height 12
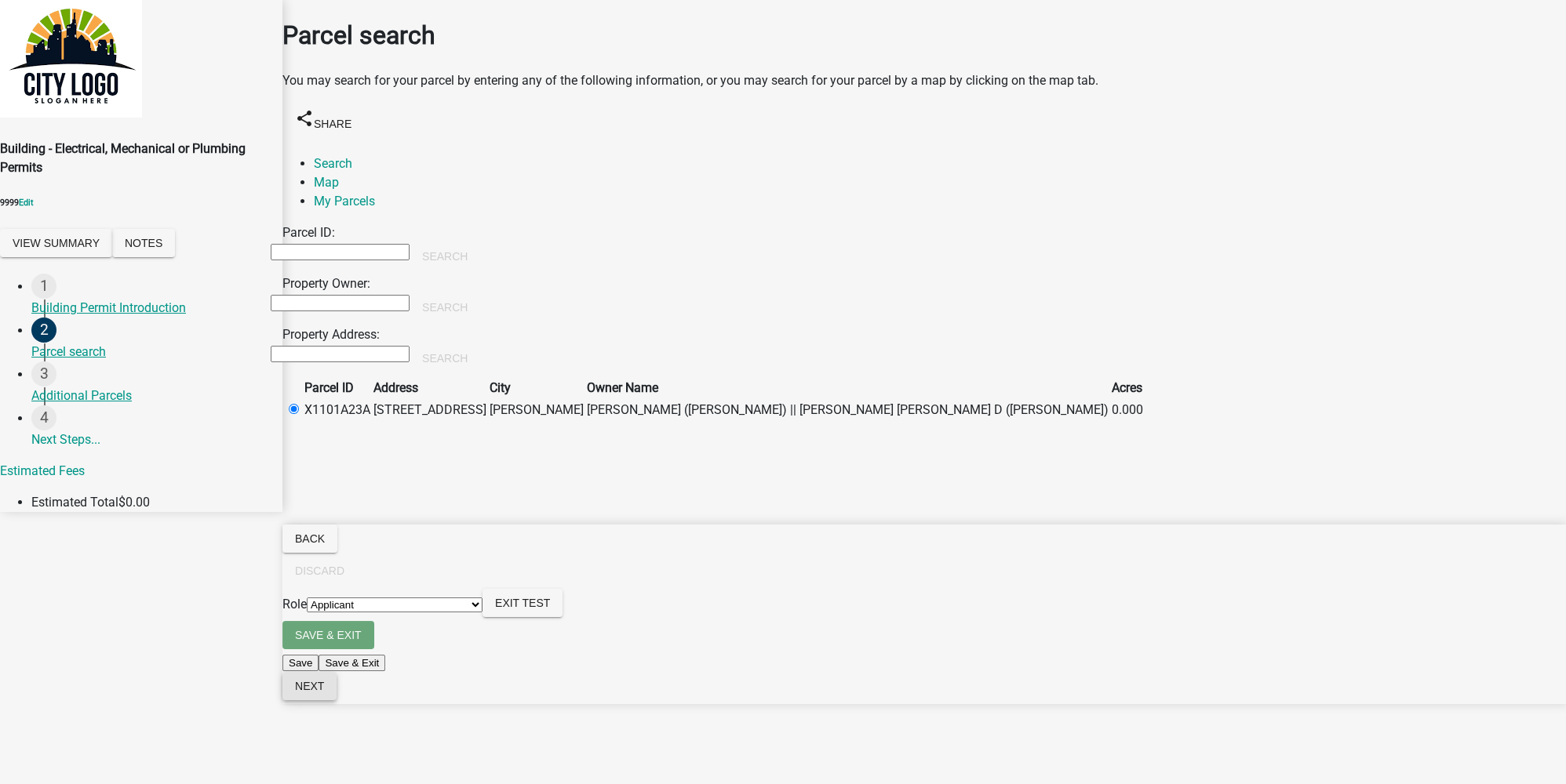
click at [324, 692] on span "Next" at bounding box center [309, 686] width 29 height 12
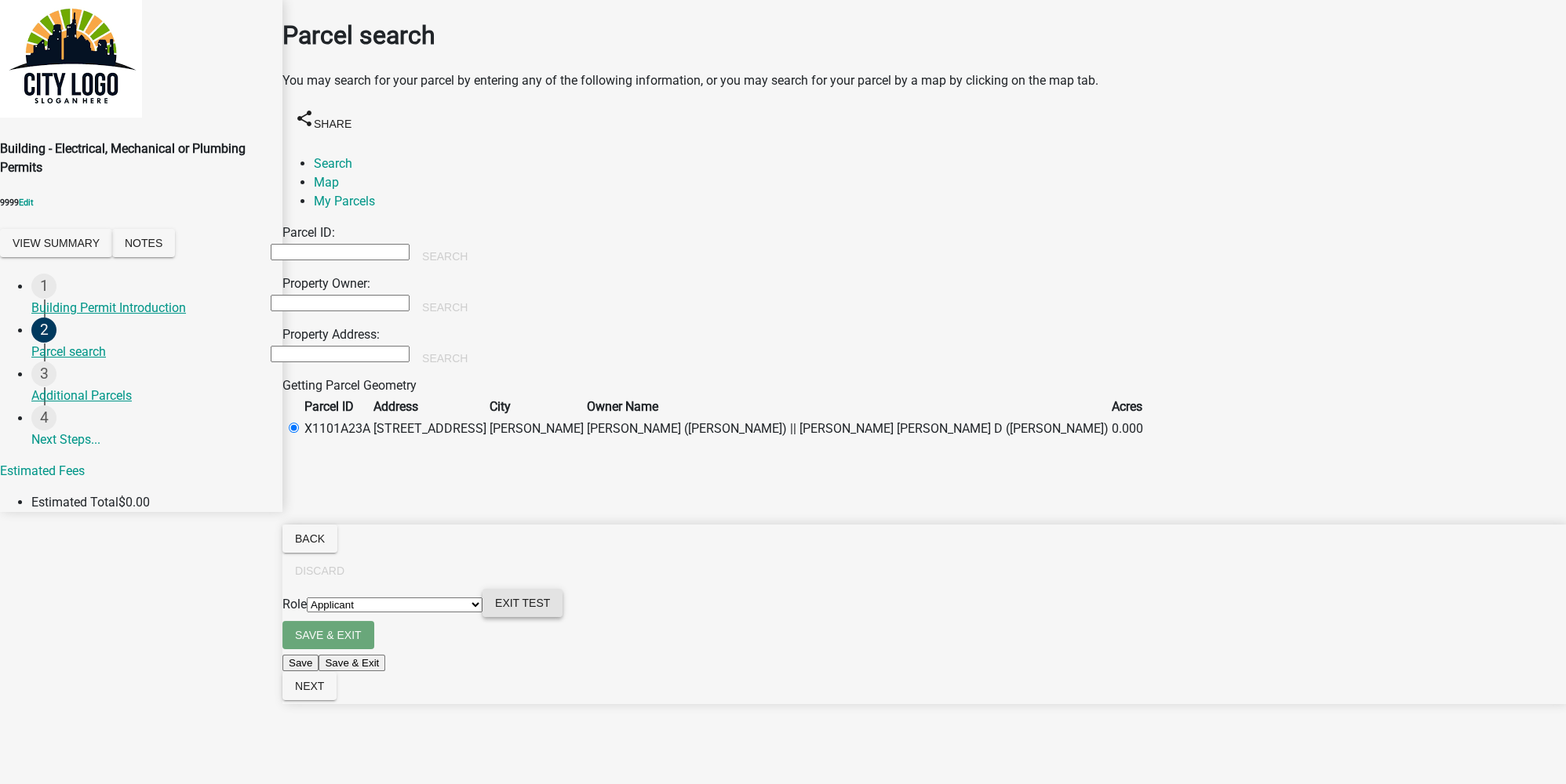
click at [550, 610] on span "Exit Test" at bounding box center [522, 602] width 55 height 12
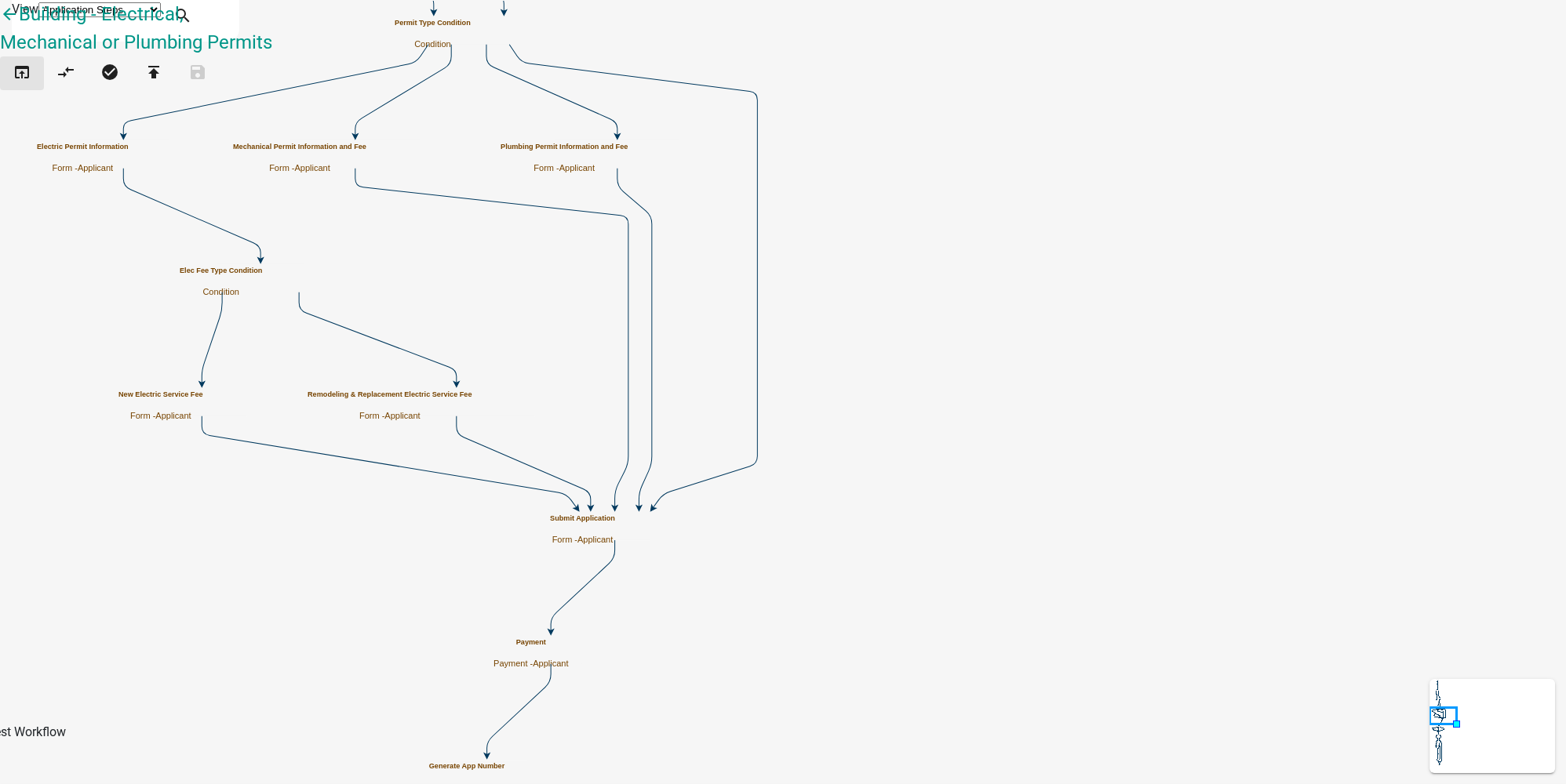
click at [40, 81] on button "open_in_browser" at bounding box center [21, 73] width 44 height 34
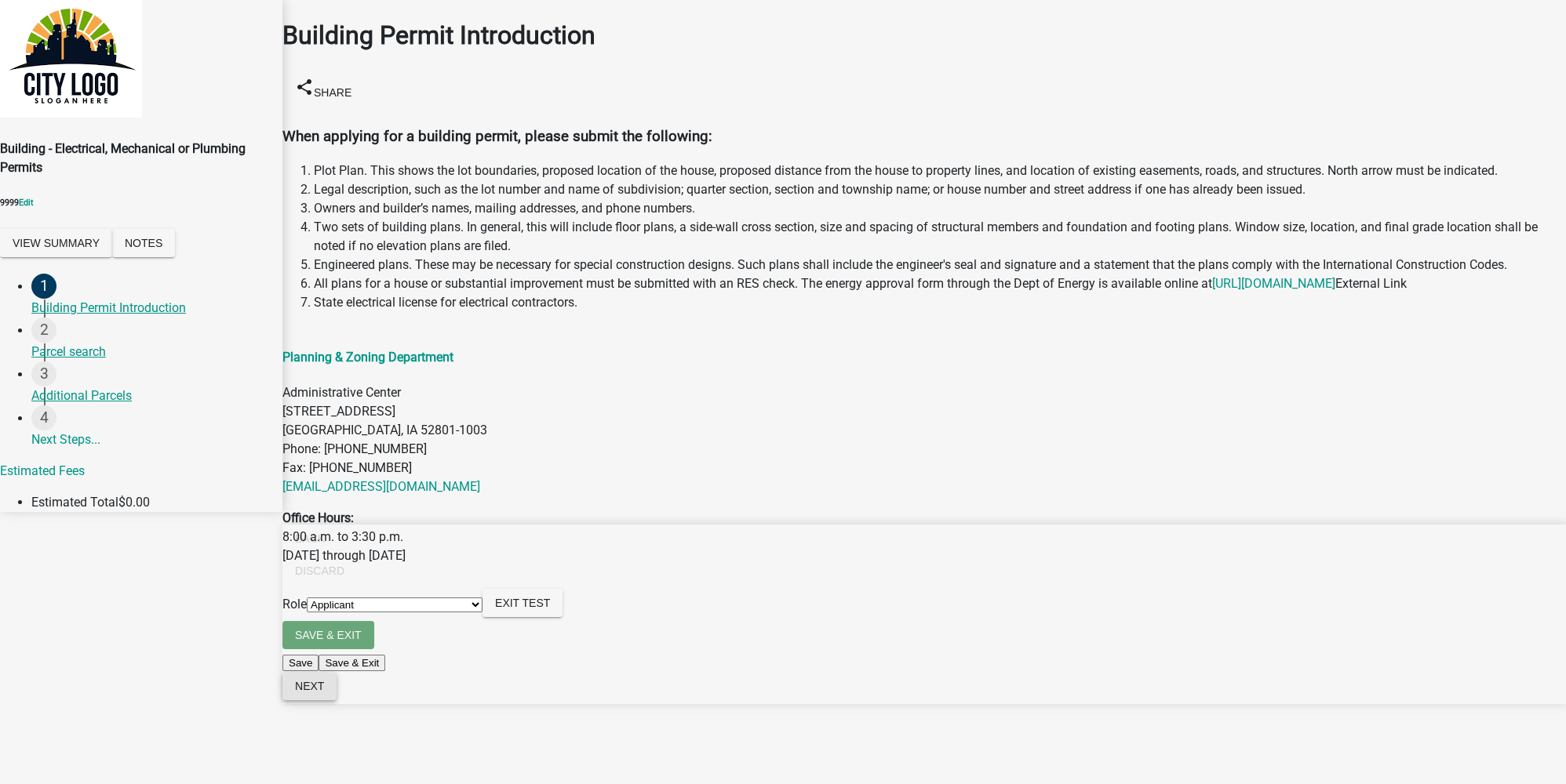
click at [324, 692] on span "Next" at bounding box center [309, 686] width 29 height 12
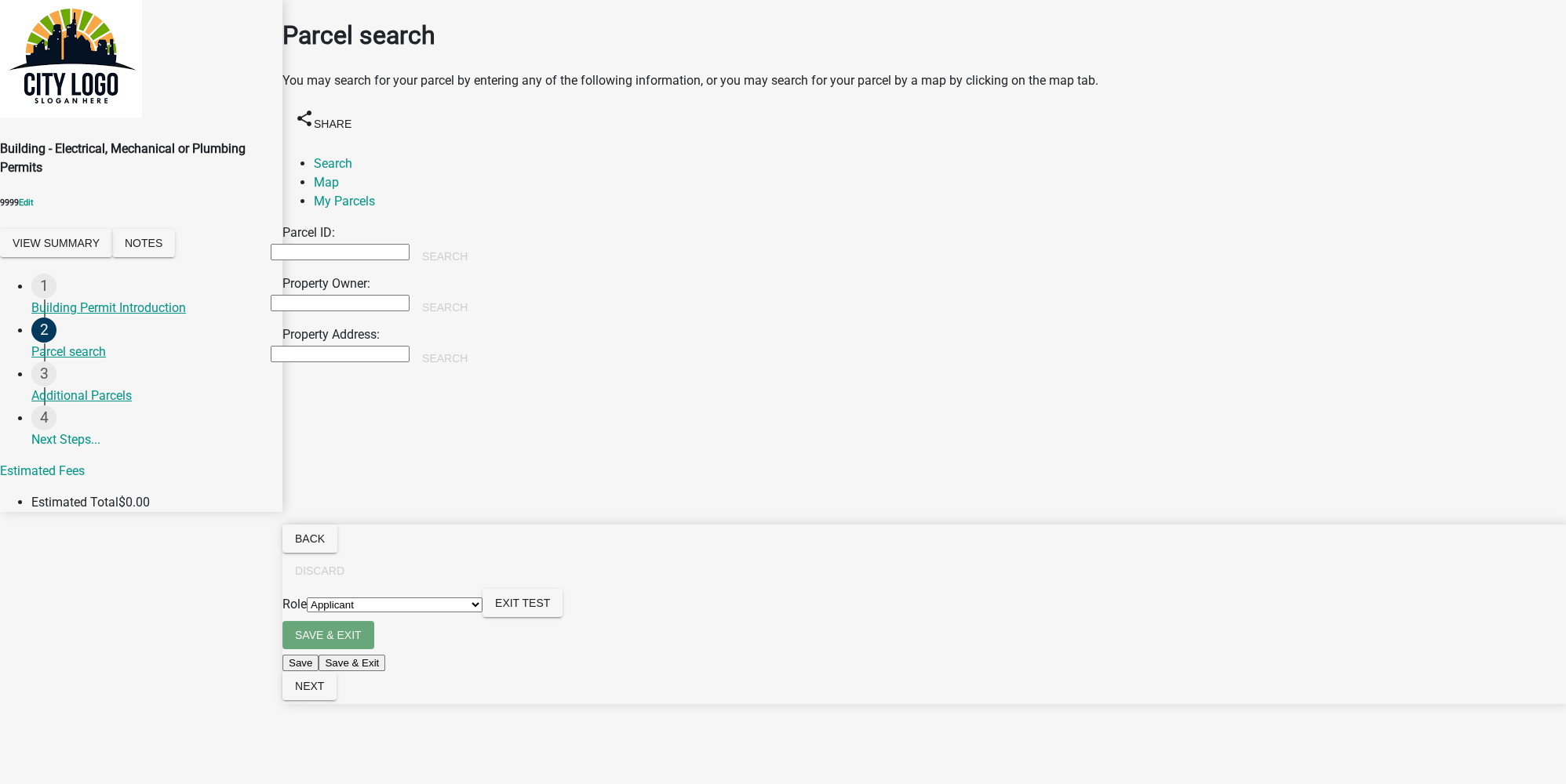
click at [366, 295] on input "Property Owner:" at bounding box center [340, 303] width 139 height 17
type input "[PERSON_NAME]"
click at [480, 293] on button "Search" at bounding box center [445, 307] width 70 height 28
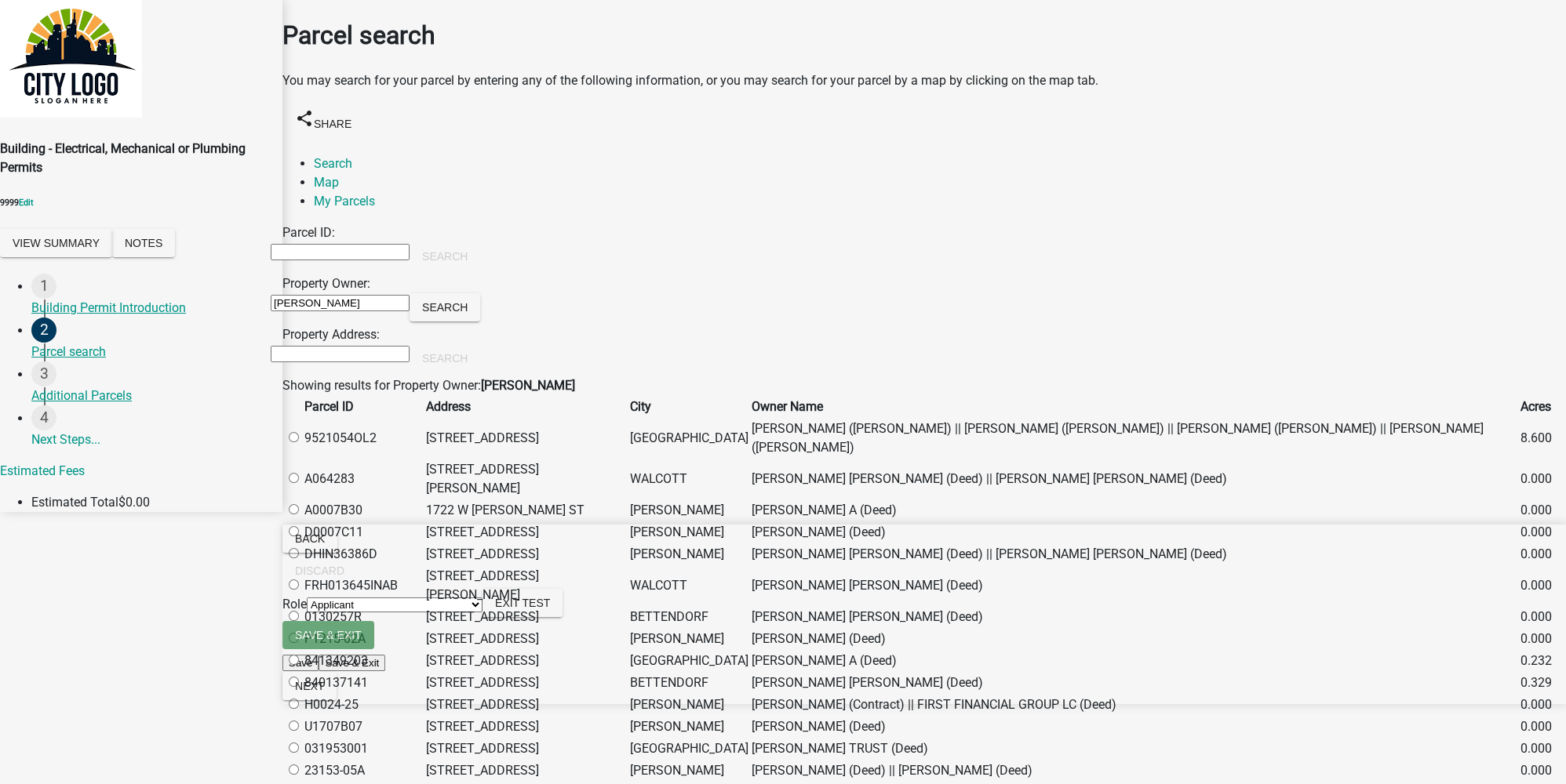
click at [302, 487] on label at bounding box center [302, 479] width 0 height 15
click at [299, 483] on input "radio" at bounding box center [293, 478] width 10 height 10
radio input "true"
click at [336, 701] on button "Next" at bounding box center [310, 687] width 55 height 28
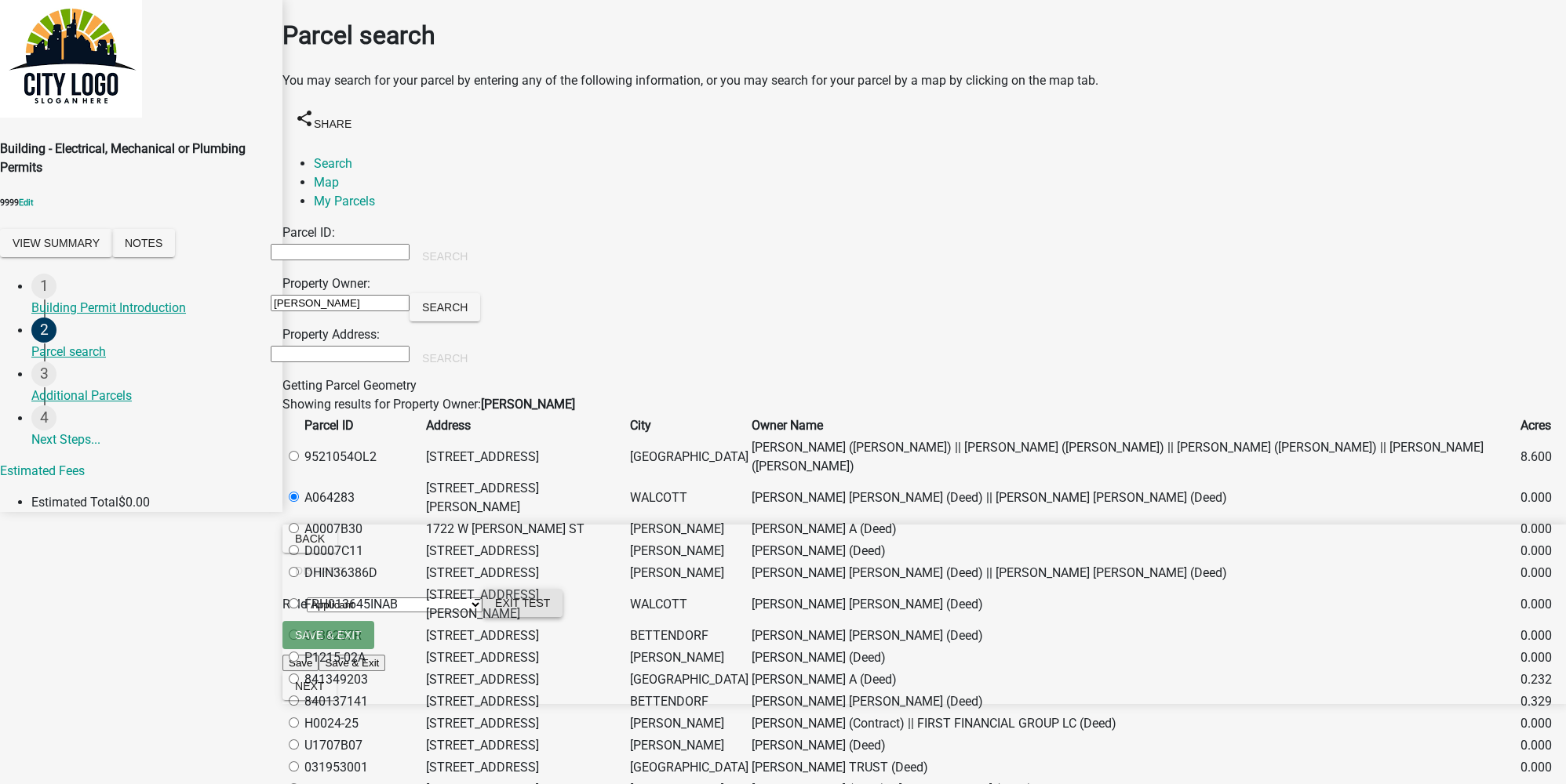
click at [550, 610] on span "Exit Test" at bounding box center [522, 602] width 55 height 12
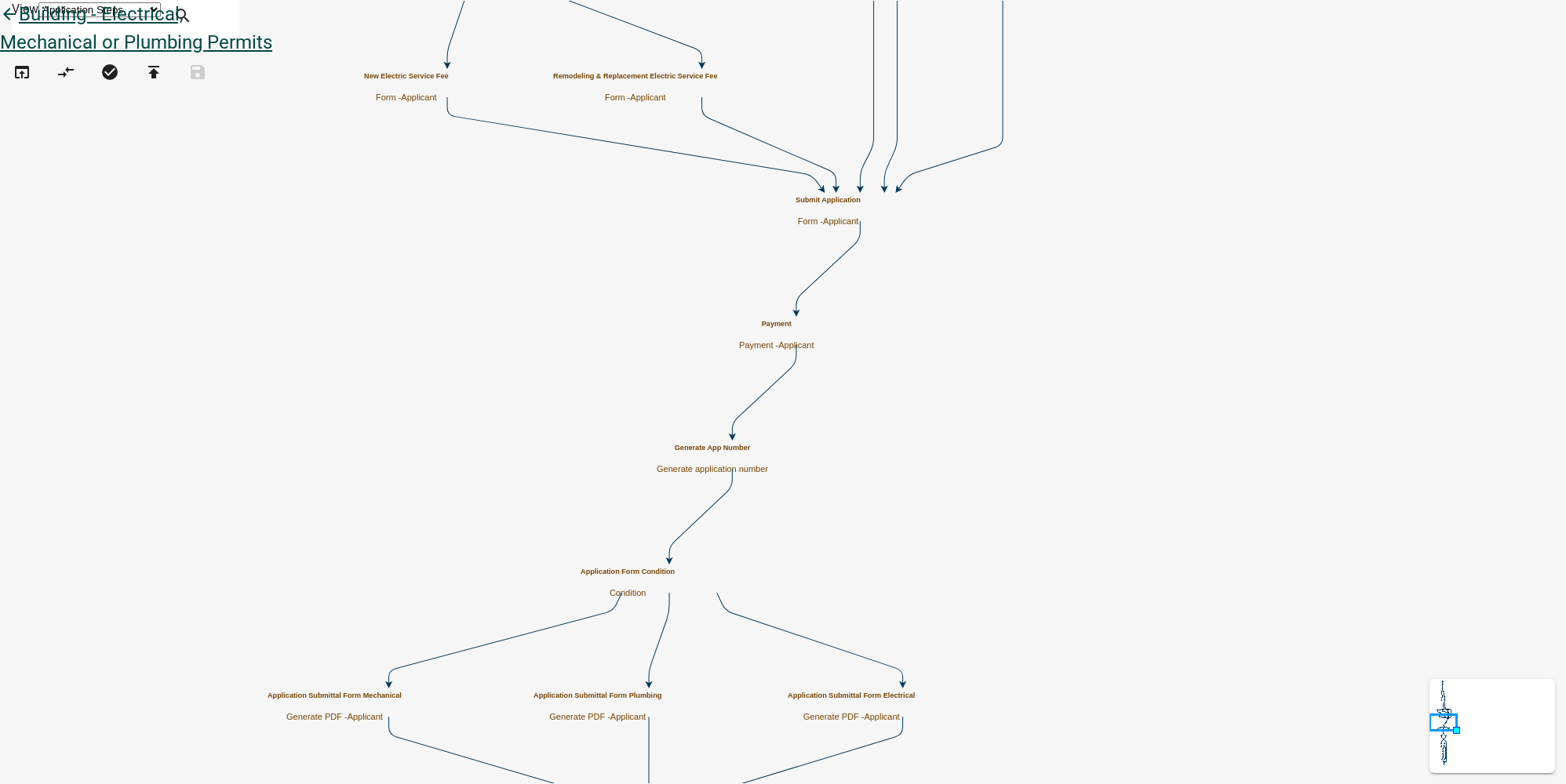
click at [19, 26] on icon "arrow_back" at bounding box center [9, 16] width 19 height 22
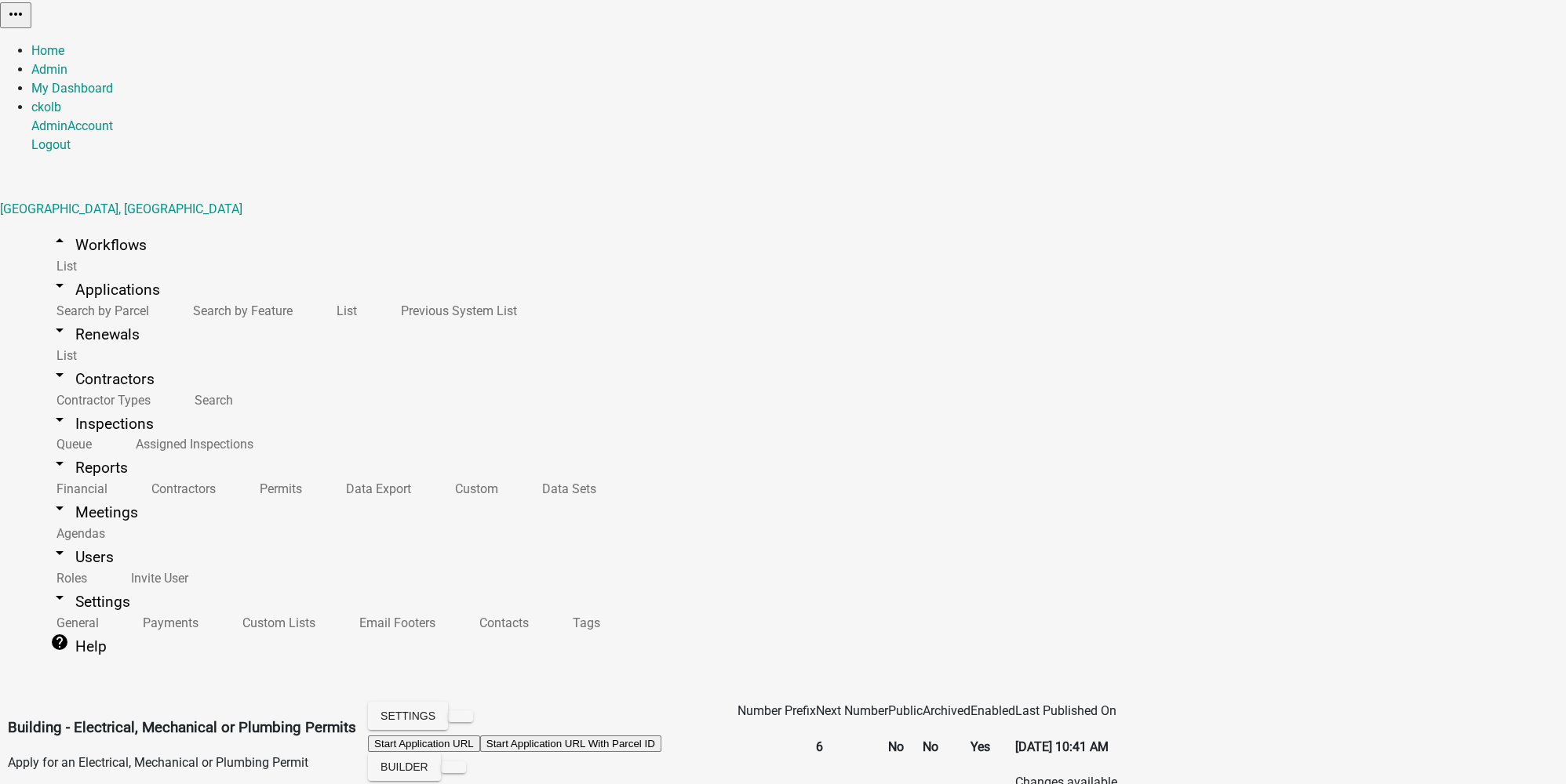
scroll to position [631, 0]
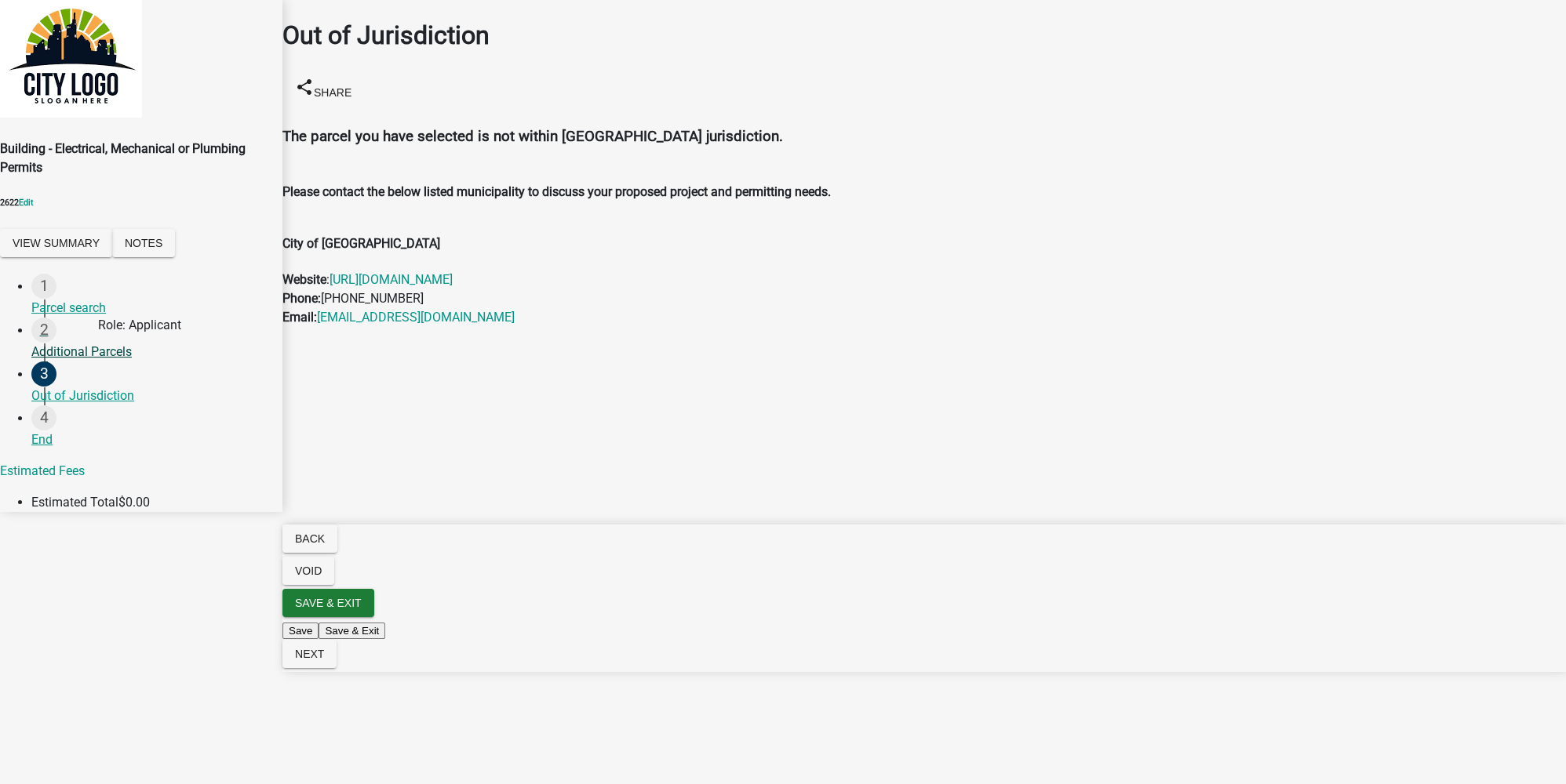
click at [93, 362] on div "2 Additional Parcels" at bounding box center [150, 339] width 239 height 44
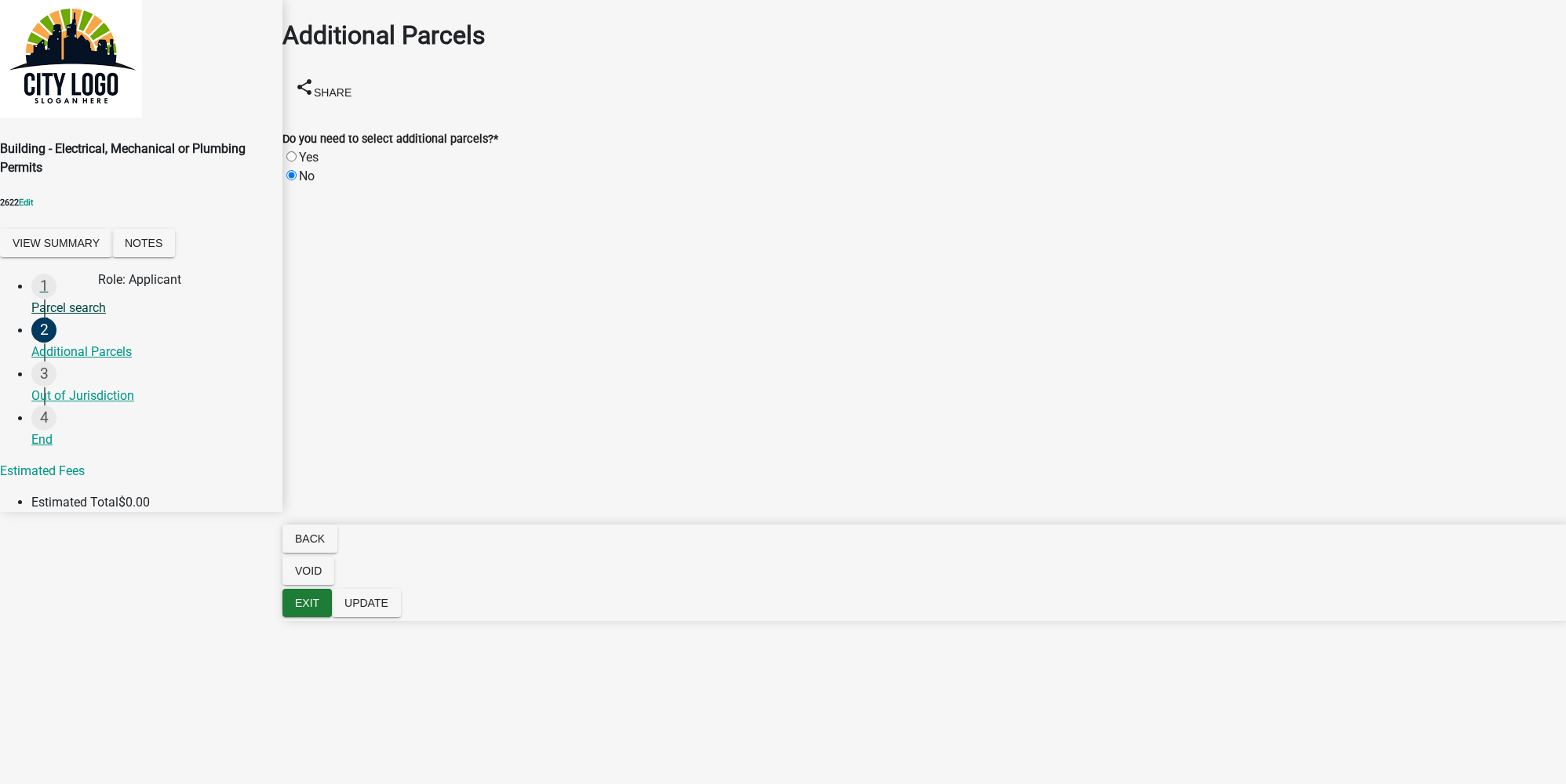
click at [96, 306] on div "1 Parcel search" at bounding box center [150, 295] width 239 height 44
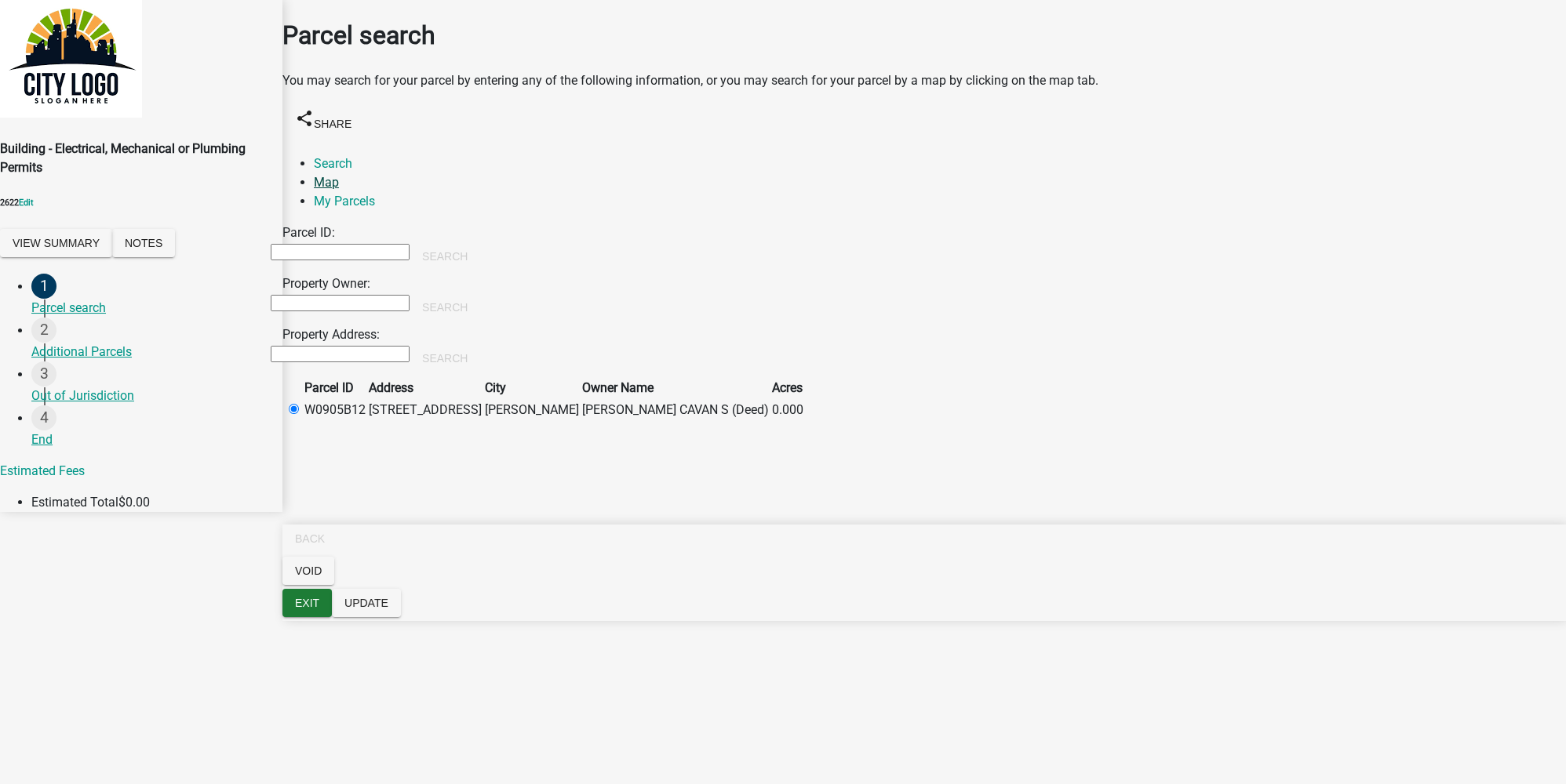
click at [339, 175] on link "Map" at bounding box center [326, 183] width 25 height 15
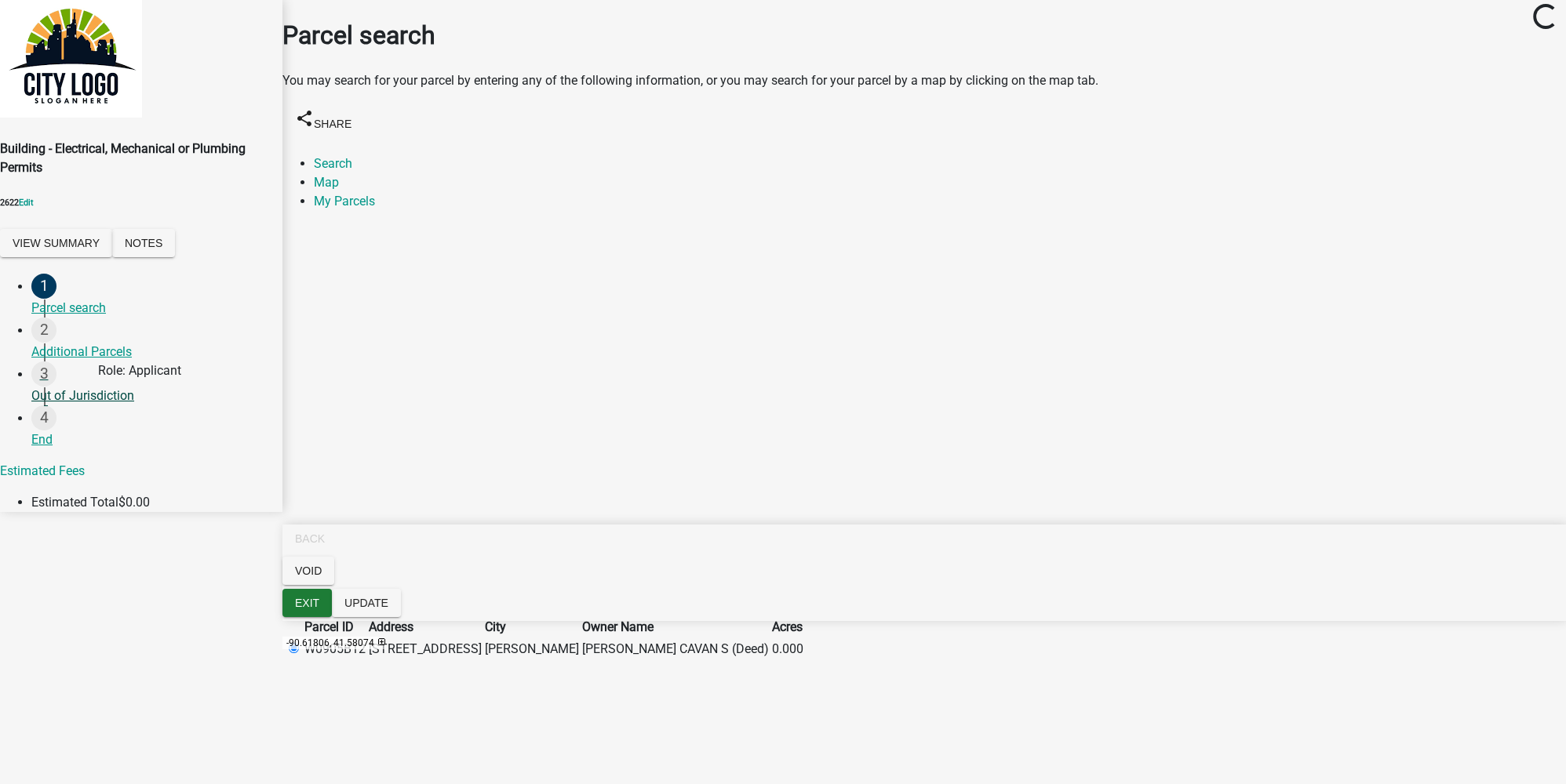
click at [100, 403] on div "Out of Jurisdiction" at bounding box center [150, 396] width 239 height 19
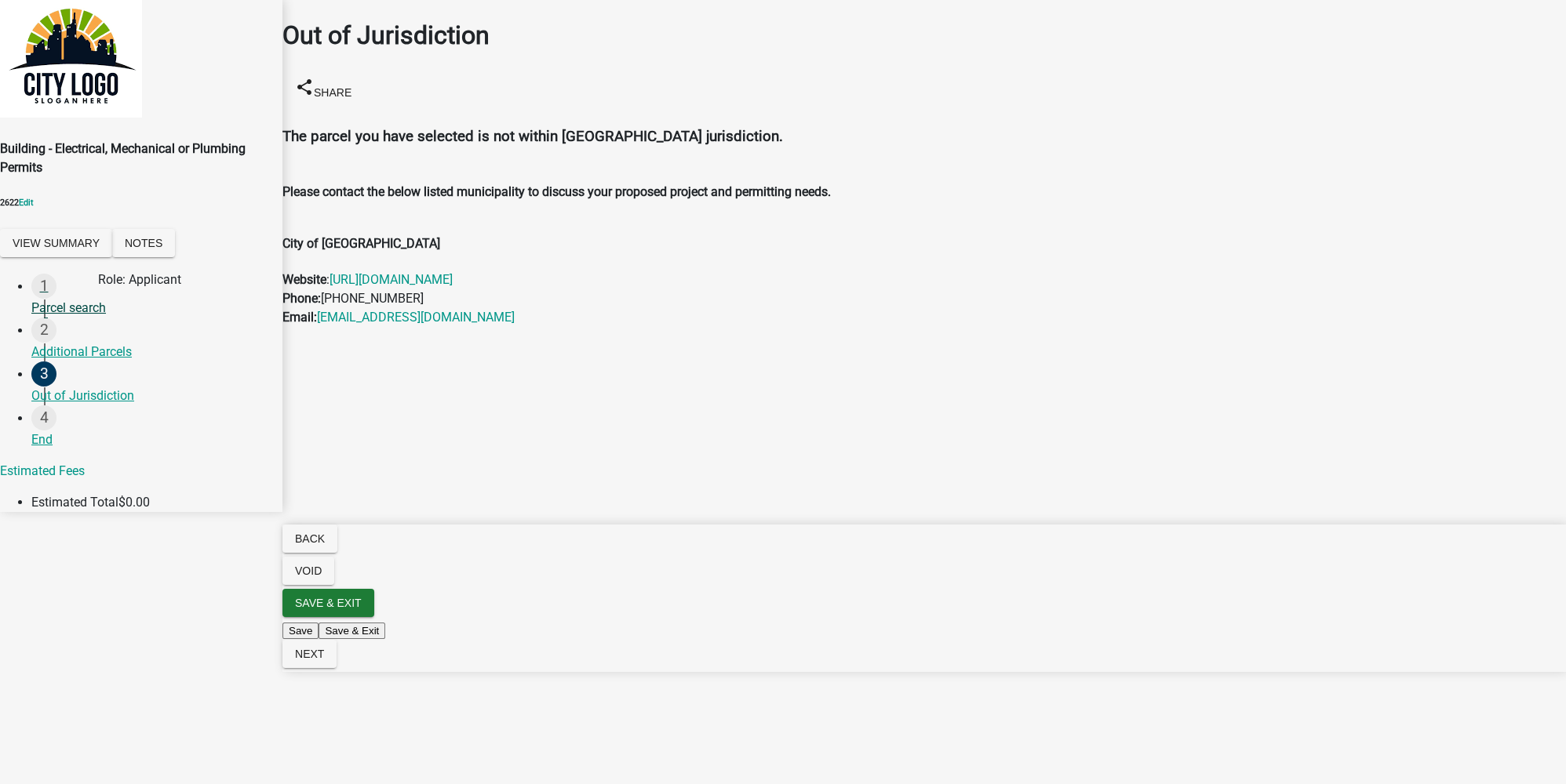
click at [98, 317] on div "Parcel search" at bounding box center [150, 308] width 239 height 19
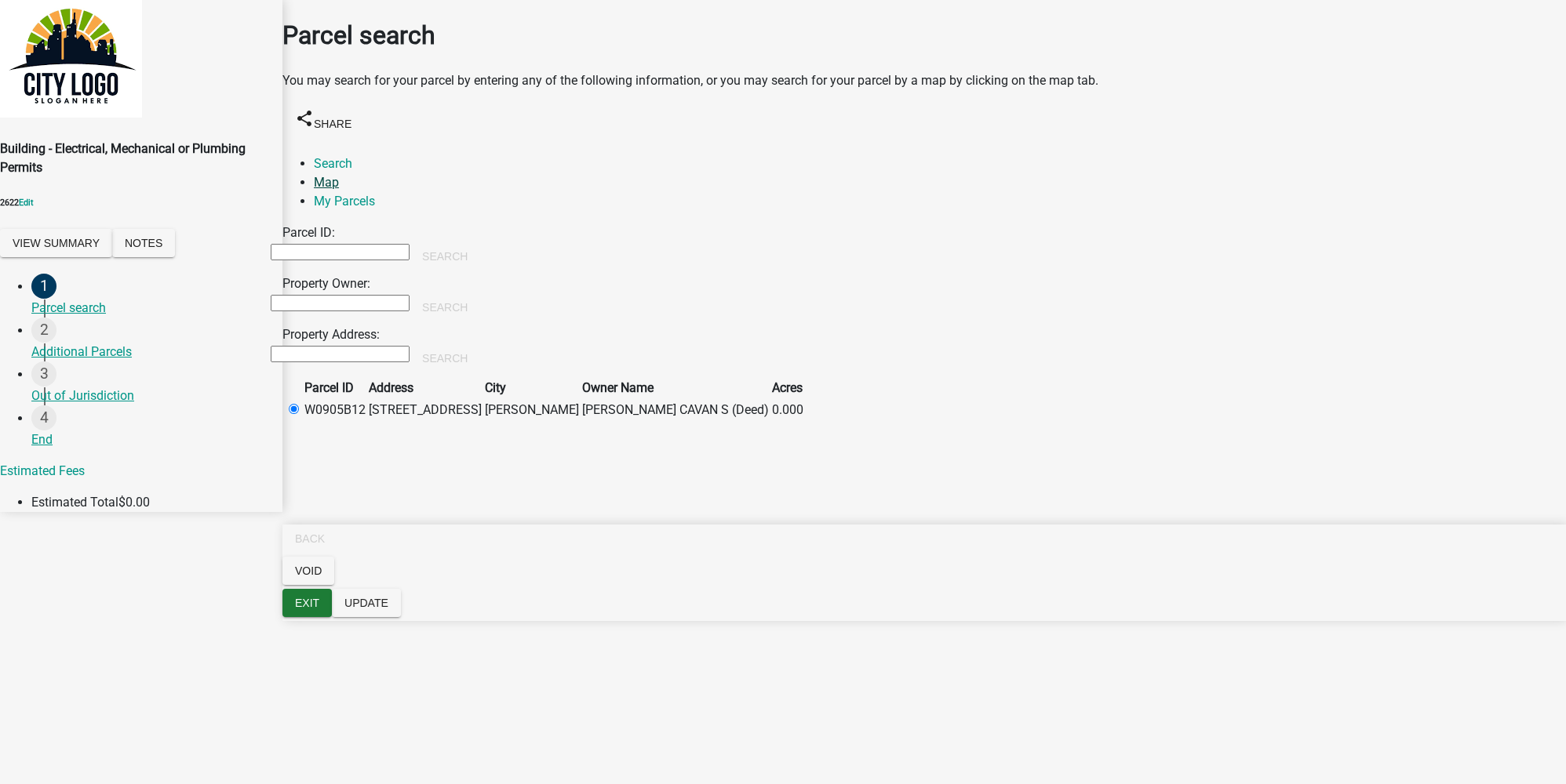
click at [339, 175] on link "Map" at bounding box center [326, 183] width 25 height 15
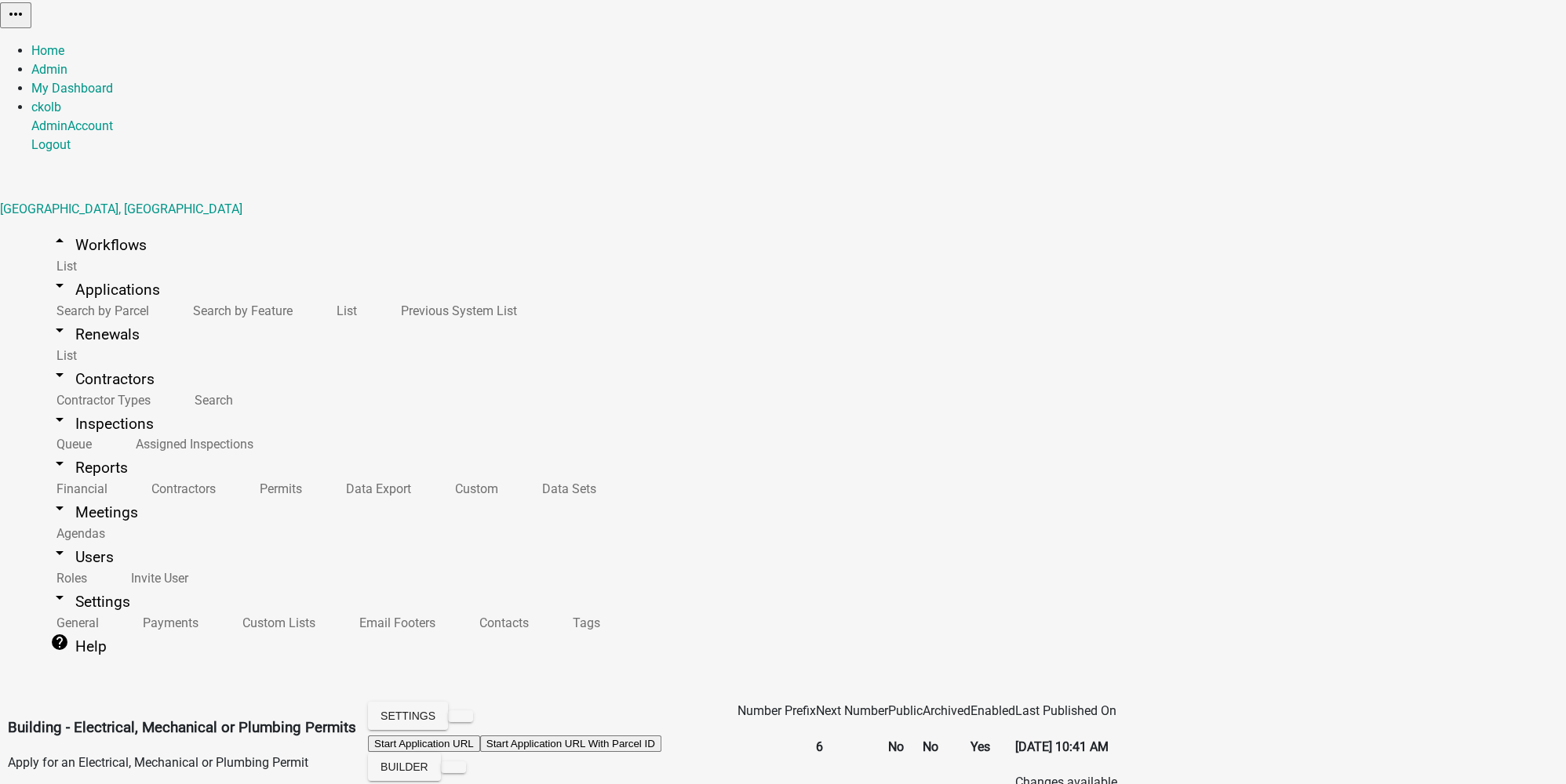
scroll to position [631, 0]
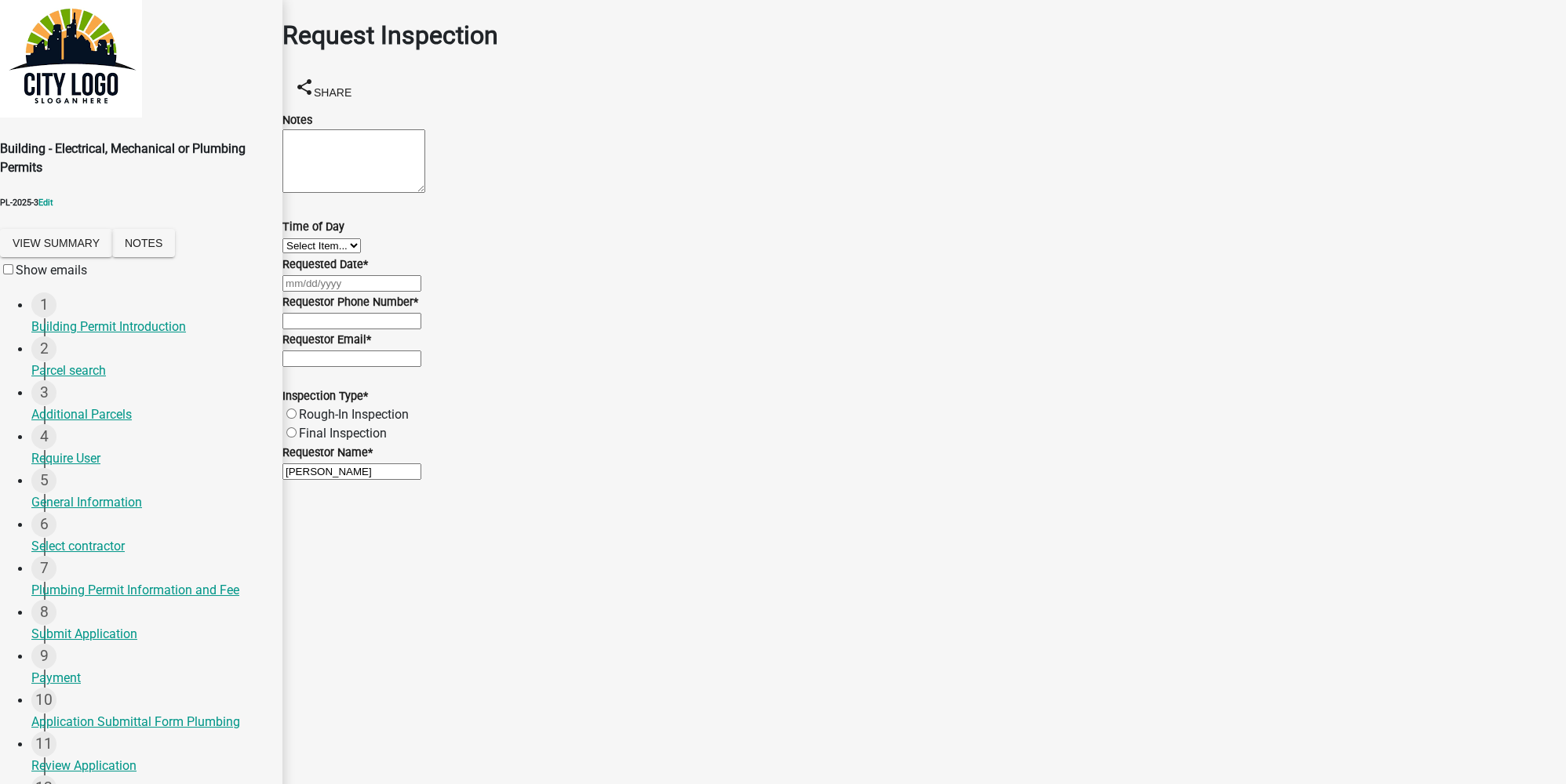
scroll to position [309, 0]
click at [93, 292] on div "1 Building Permit Introduction" at bounding box center [150, 314] width 239 height 44
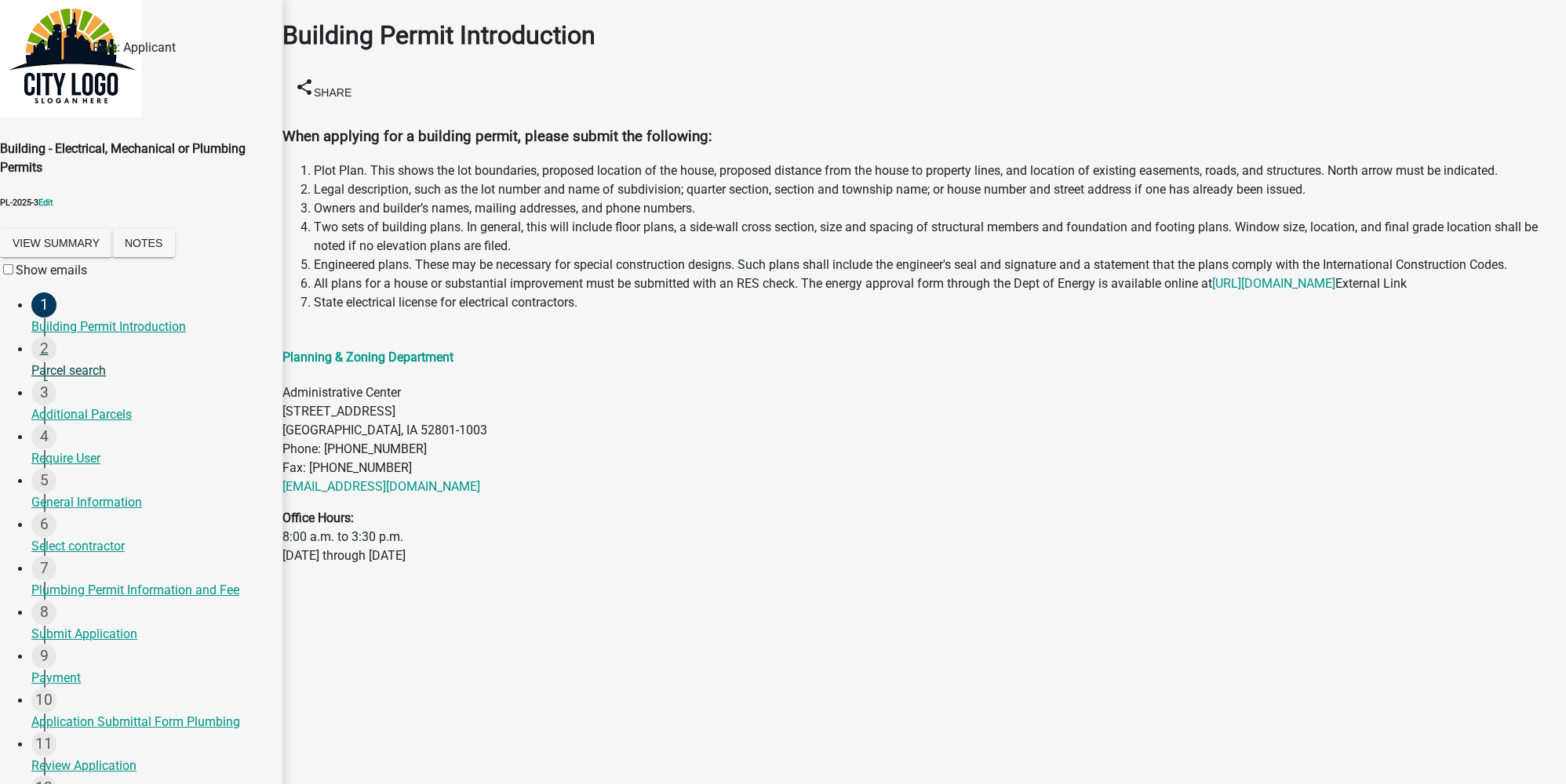
click at [59, 362] on div "Parcel search" at bounding box center [150, 371] width 239 height 19
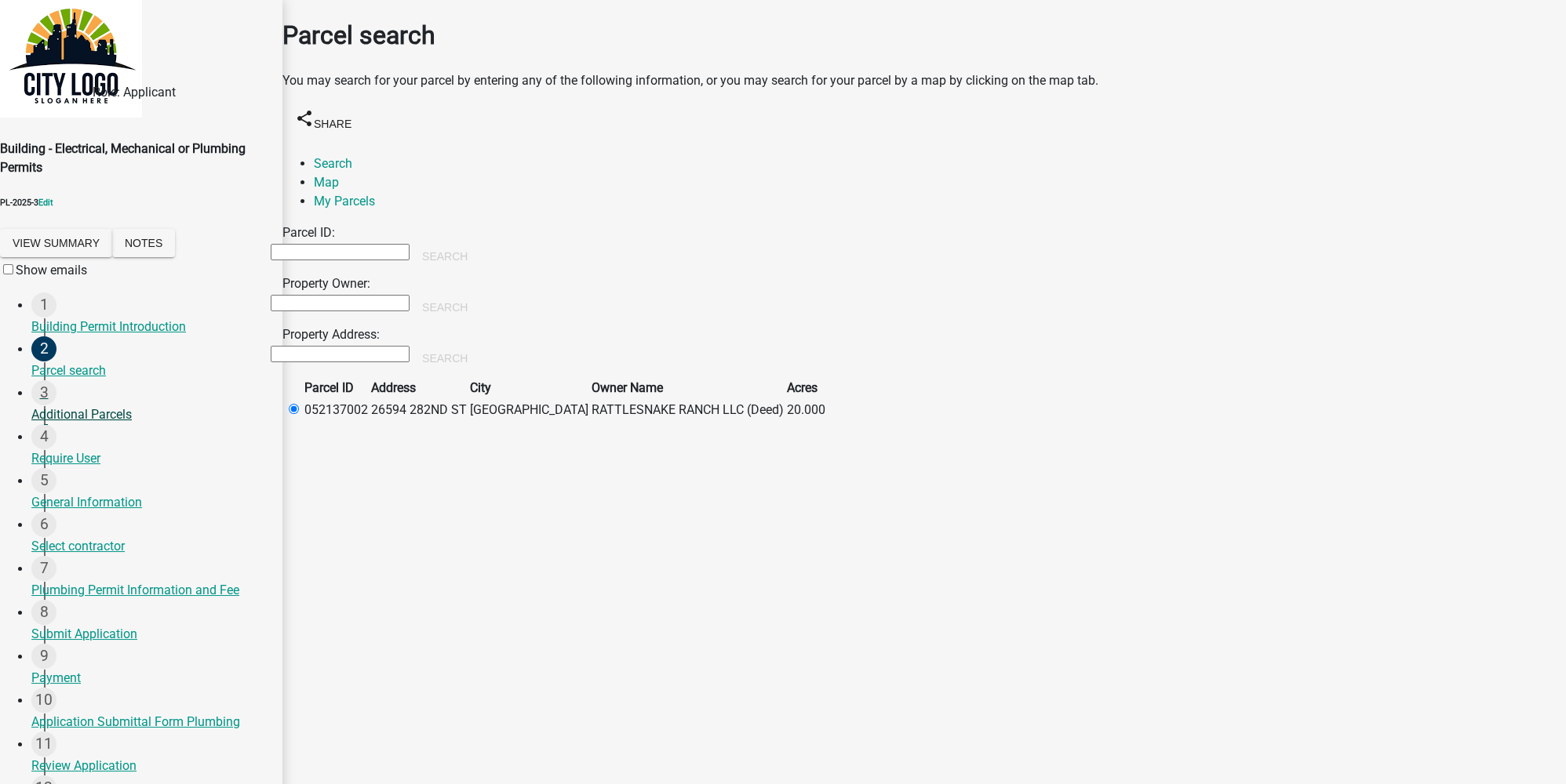
click at [66, 406] on div "Additional Parcels" at bounding box center [150, 415] width 239 height 19
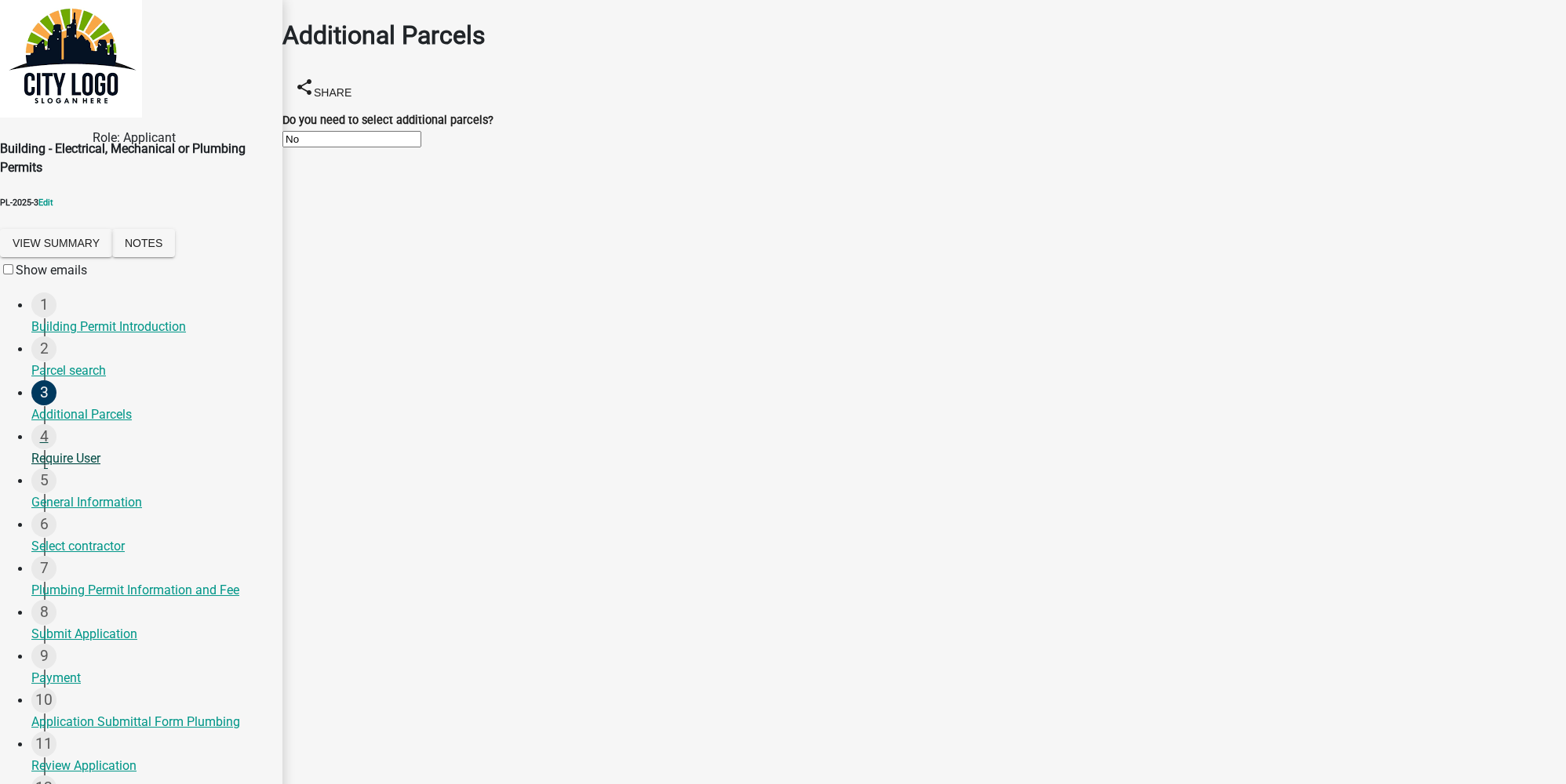
click at [77, 449] on div "Require User" at bounding box center [150, 459] width 239 height 19
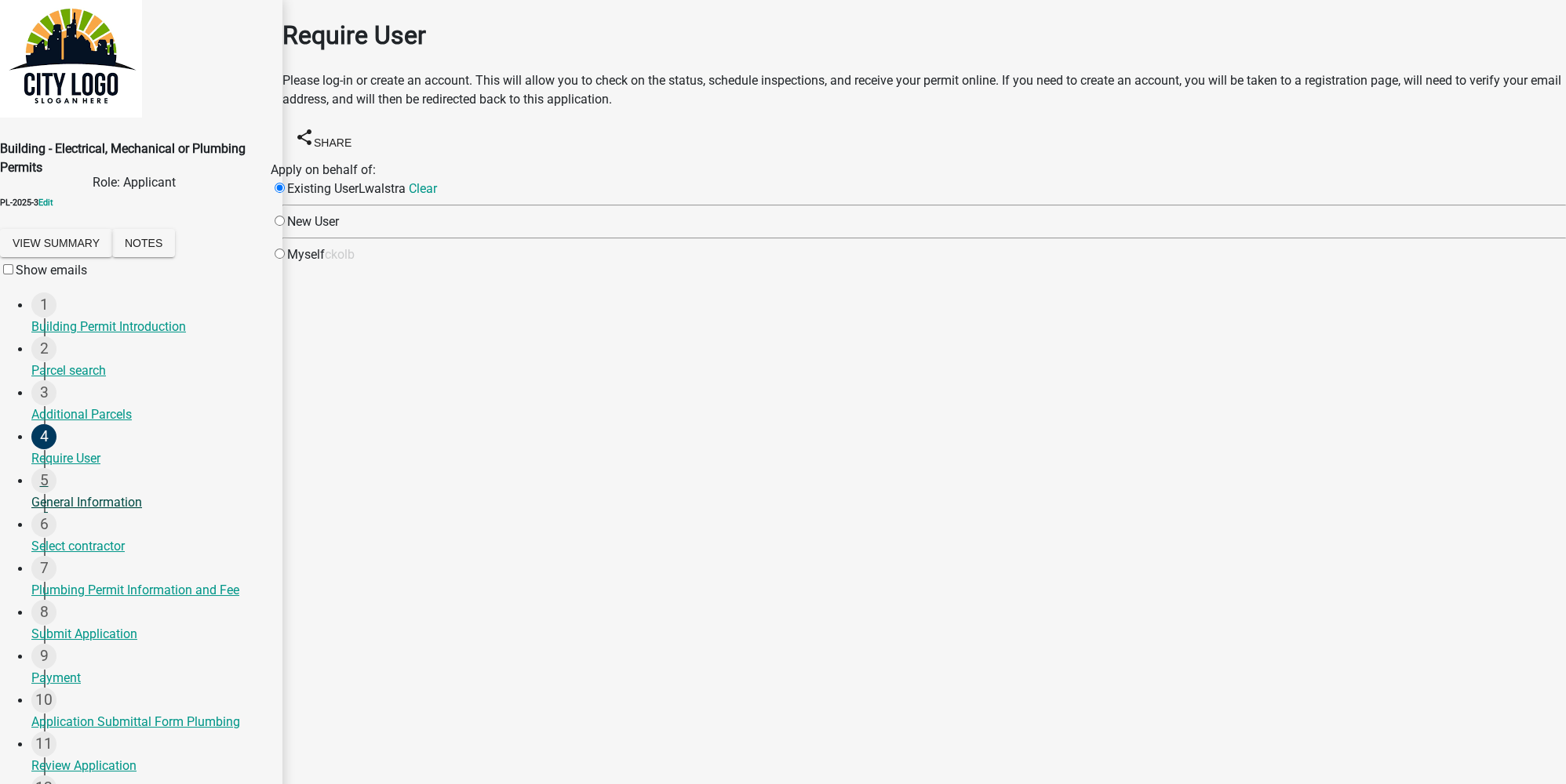
click at [78, 493] on div "General Information" at bounding box center [150, 502] width 239 height 19
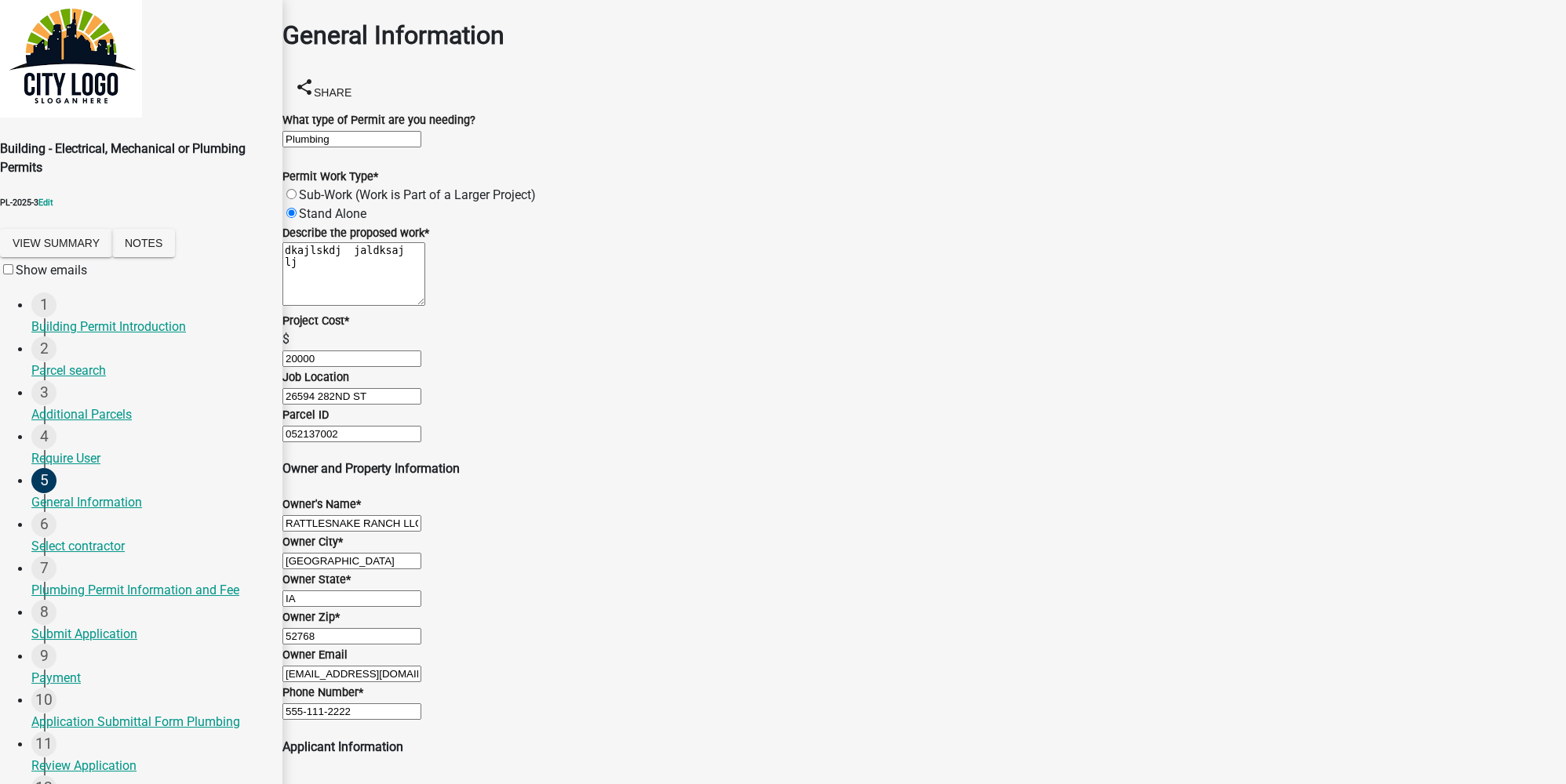
scroll to position [0, 0]
click at [310, 202] on label "Sub-Work (Work is Part of a Larger Project)" at bounding box center [417, 195] width 237 height 15
click at [297, 199] on input "Sub-Work (Work is Part of a Larger Project)" at bounding box center [292, 194] width 10 height 10
radio input "true"
click at [310, 221] on label "Stand Alone" at bounding box center [333, 214] width 68 height 15
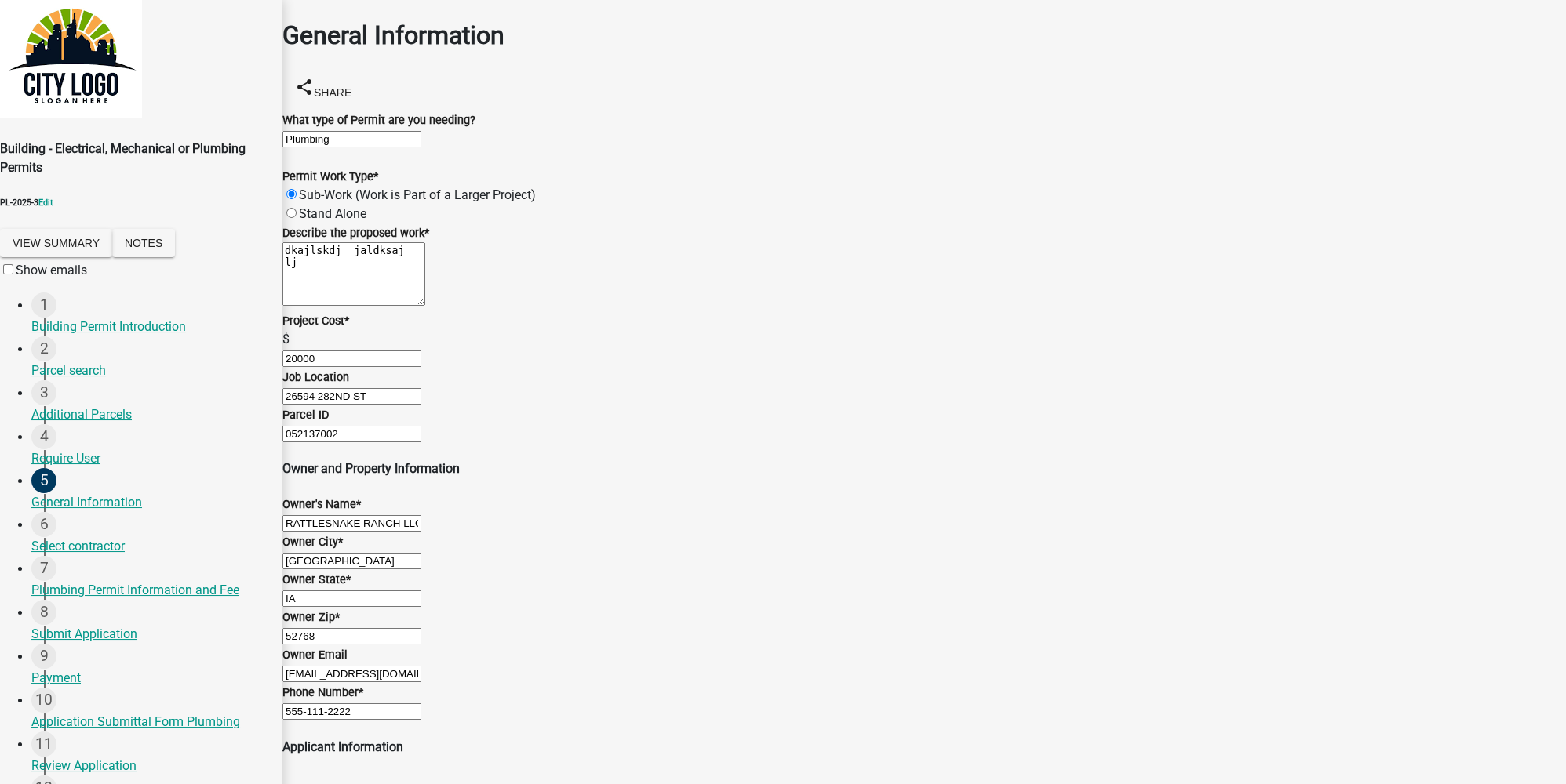
click at [297, 218] on input "Stand Alone" at bounding box center [292, 213] width 10 height 10
radio input "true"
click at [309, 202] on label "Sub-Work (Work is Part of a Larger Project)" at bounding box center [417, 195] width 237 height 15
click at [297, 199] on input "Sub-Work (Work is Part of a Larger Project)" at bounding box center [292, 194] width 10 height 10
radio input "true"
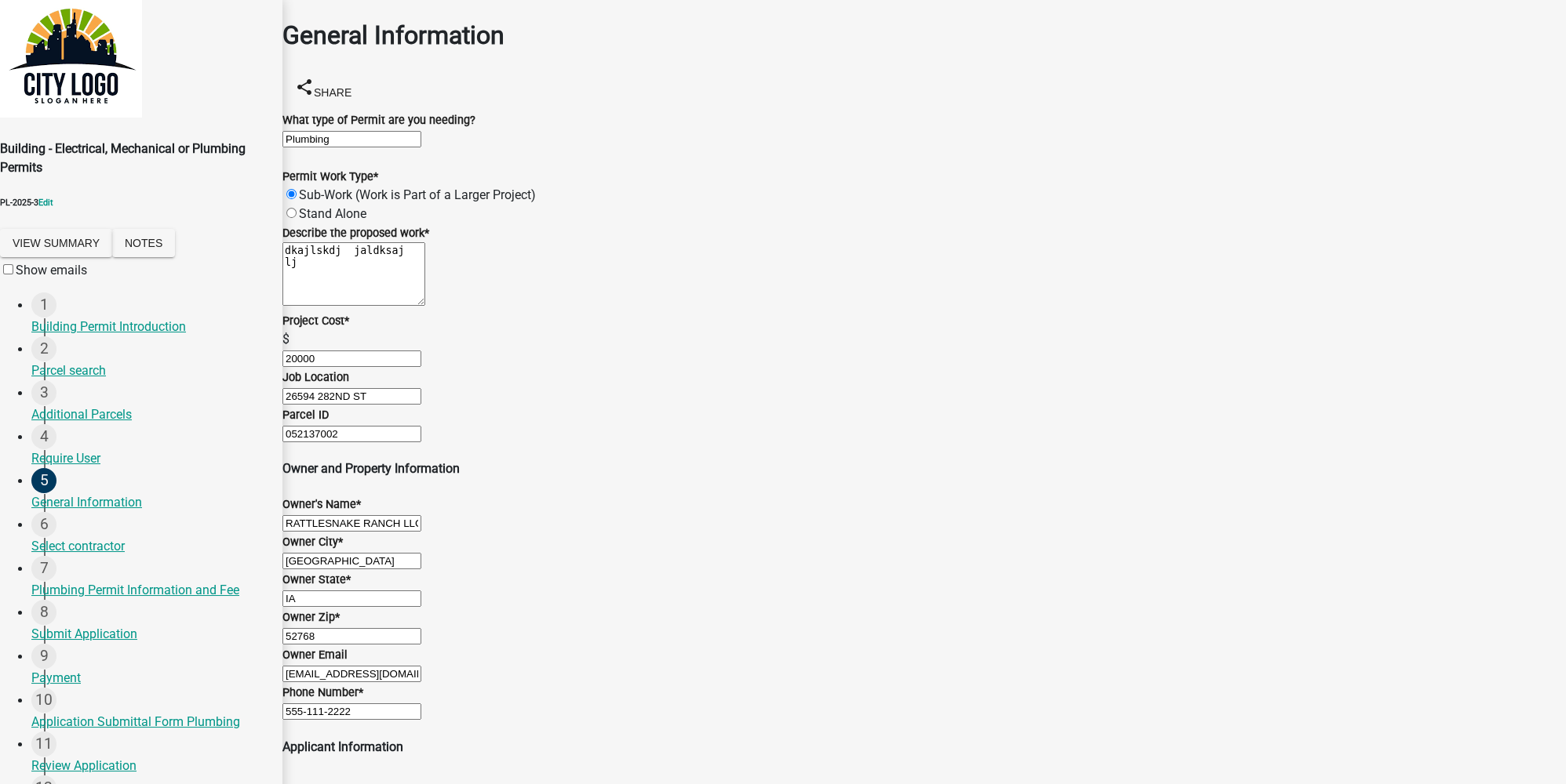
click at [374, 367] on input "20000" at bounding box center [352, 359] width 139 height 17
click at [392, 330] on div "Project Cost *" at bounding box center [924, 321] width 1283 height 19
drag, startPoint x: 303, startPoint y: 317, endPoint x: 405, endPoint y: 311, distance: 102.2
click at [405, 388] on input "26594 282ND ST" at bounding box center [352, 397] width 139 height 17
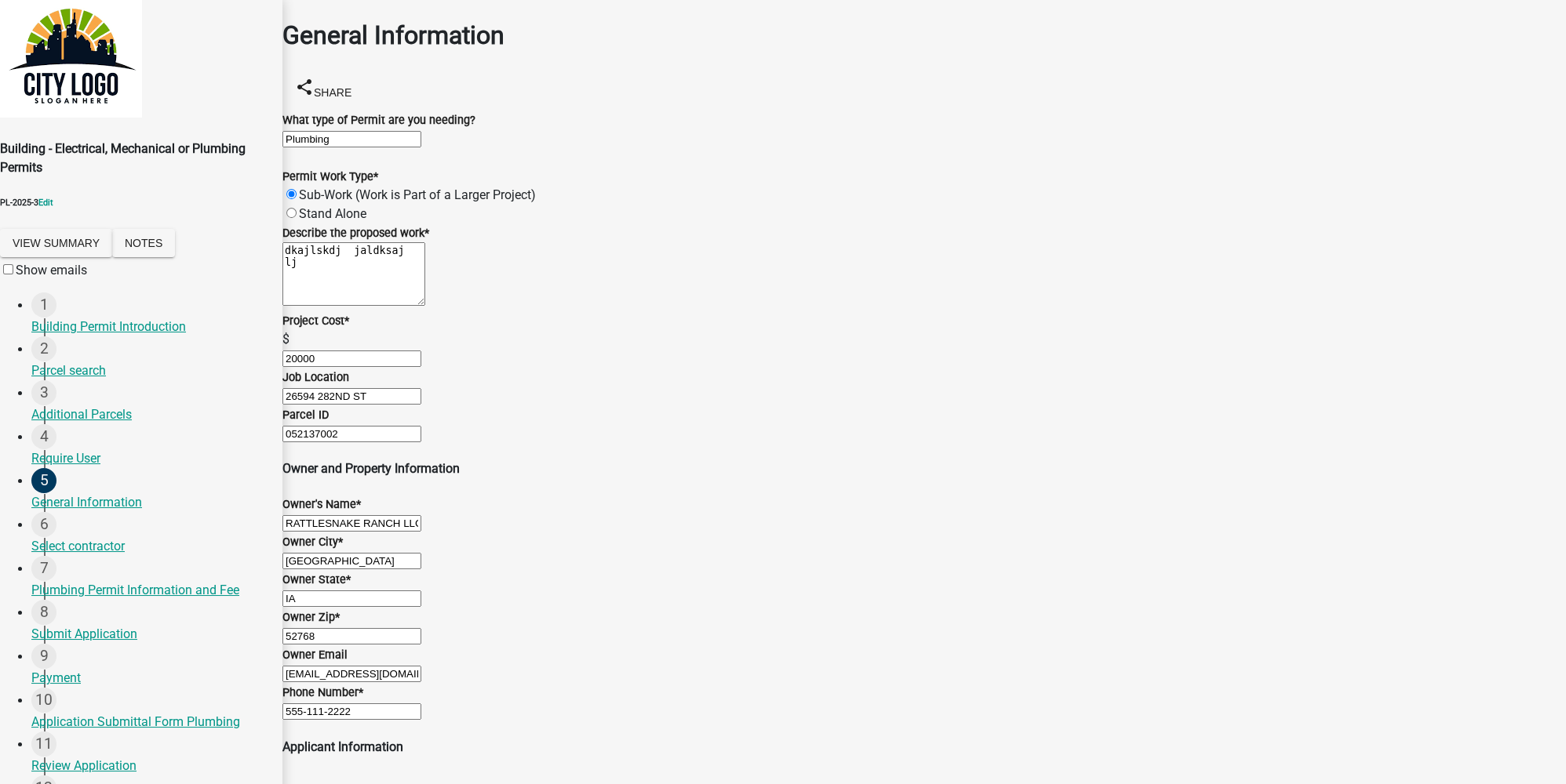
drag, startPoint x: 302, startPoint y: 401, endPoint x: 387, endPoint y: 389, distance: 85.8
click at [387, 425] on input "052137002" at bounding box center [352, 434] width 139 height 17
click at [377, 425] on input "052137002" at bounding box center [352, 434] width 139 height 17
click at [359, 425] on input "052137002" at bounding box center [352, 434] width 139 height 17
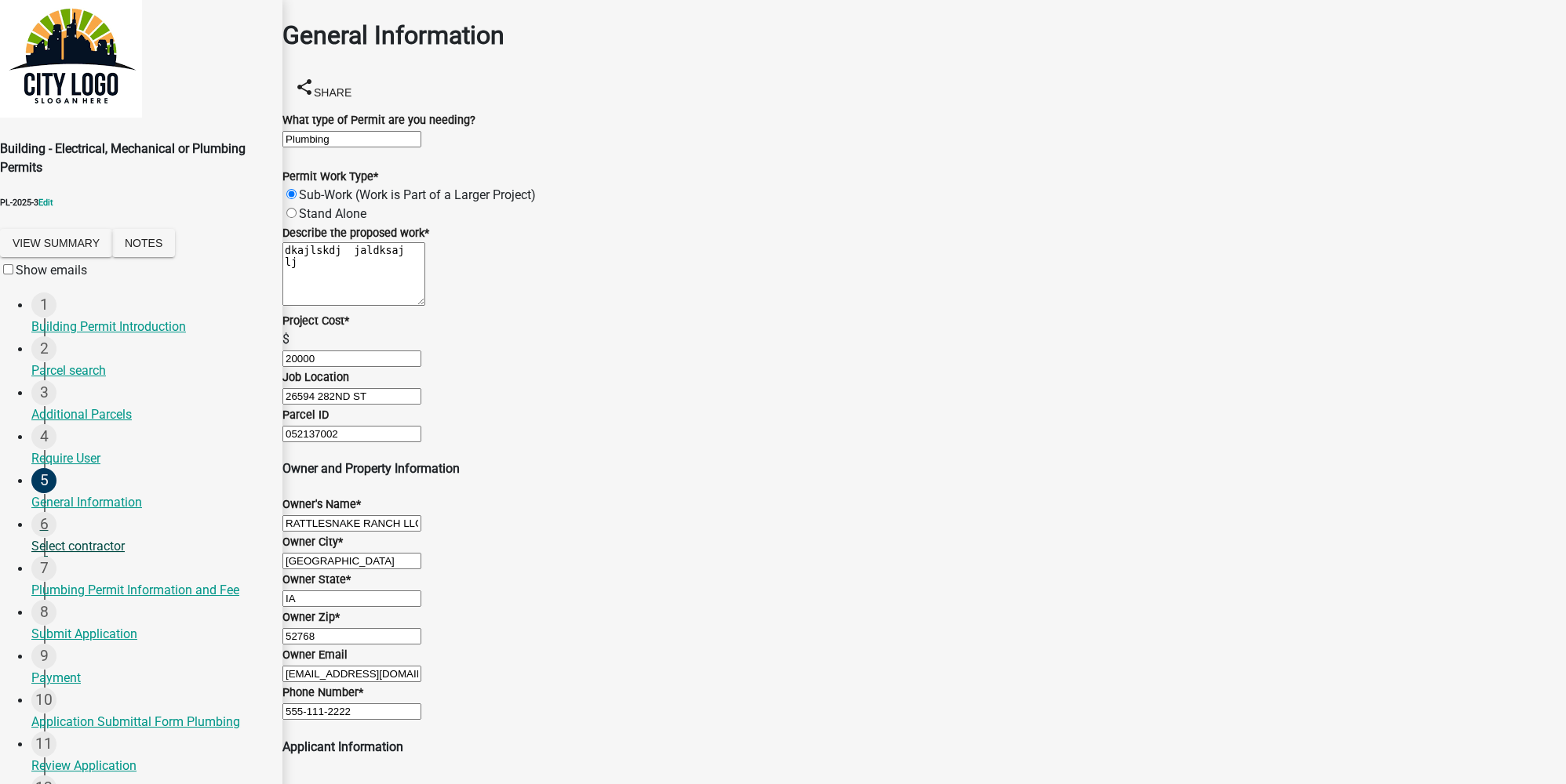
click at [67, 537] on div "Select contractor" at bounding box center [150, 546] width 239 height 19
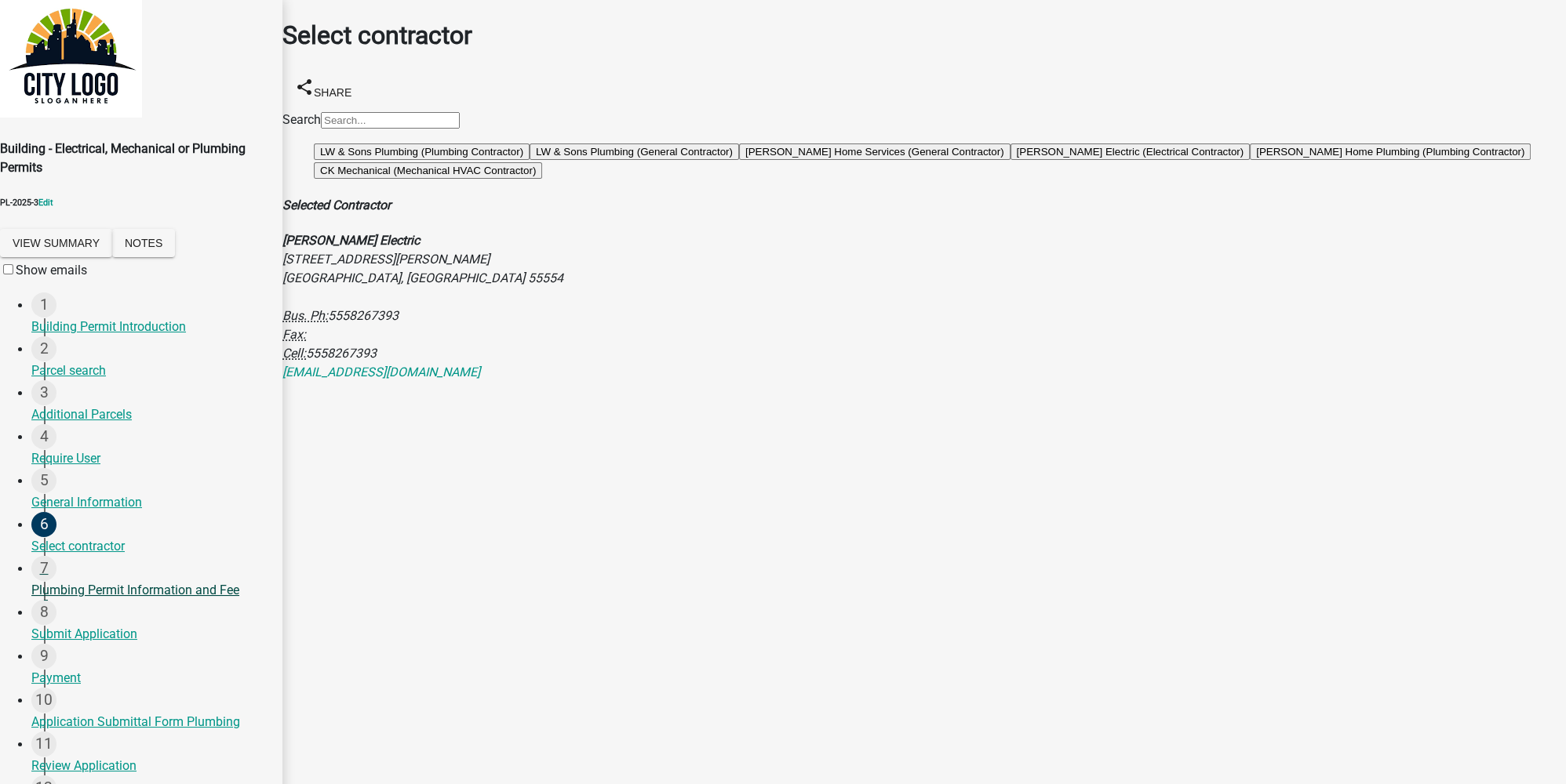
click at [128, 581] on div "Plumbing Permit Information and Fee" at bounding box center [150, 590] width 239 height 19
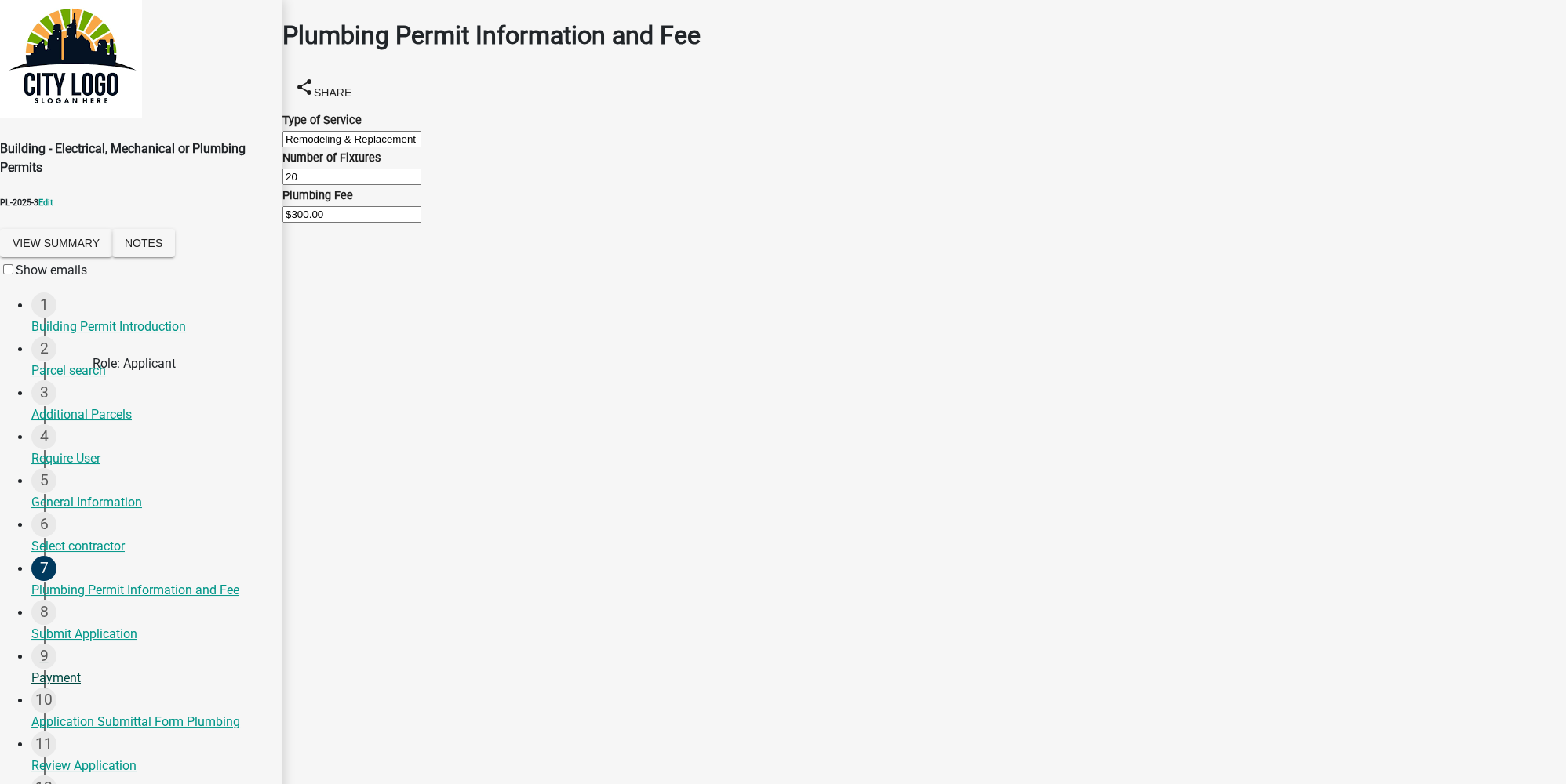
click at [86, 669] on div "Payment" at bounding box center [150, 678] width 239 height 19
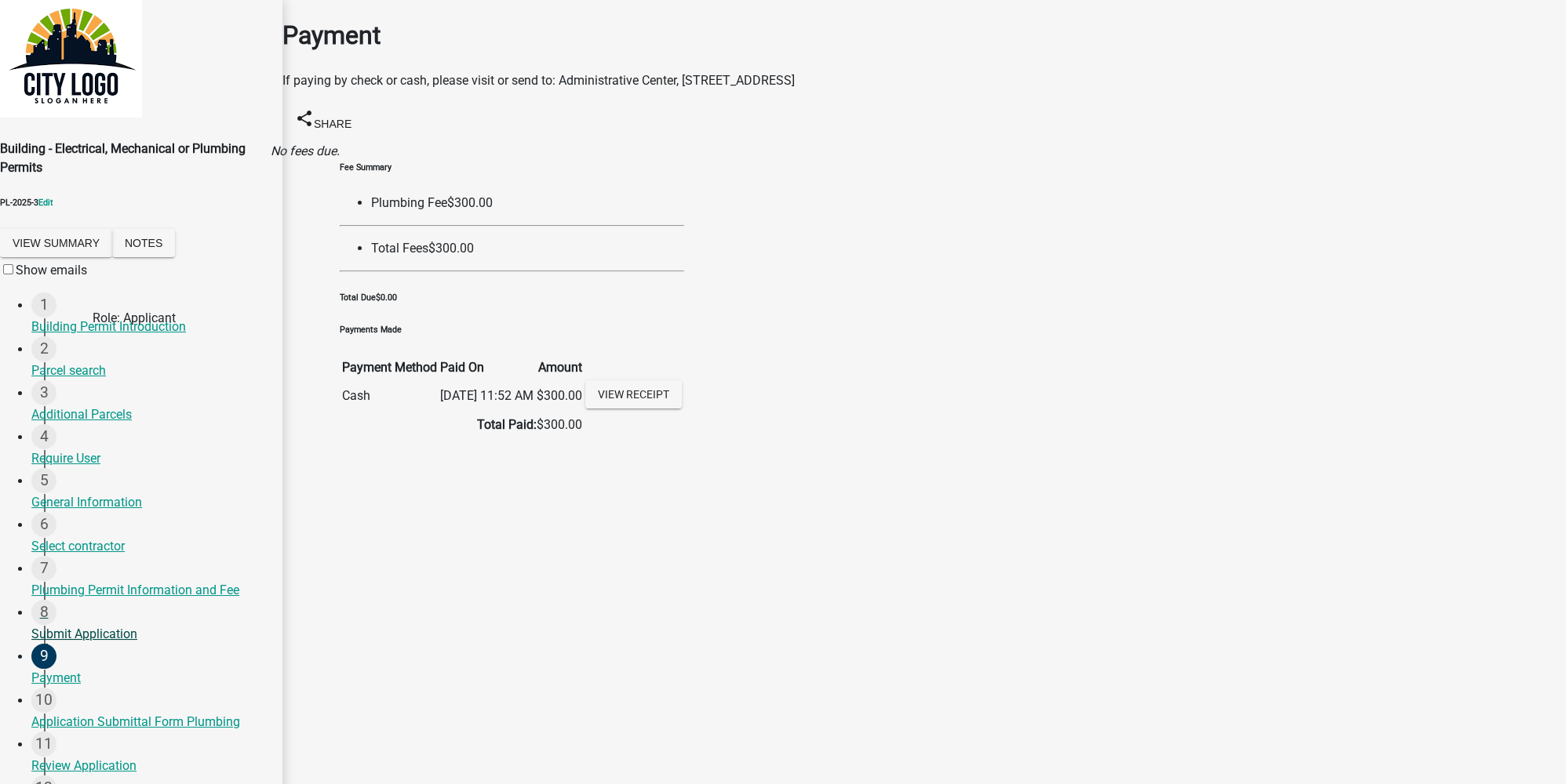
click at [97, 625] on div "Submit Application" at bounding box center [150, 634] width 239 height 19
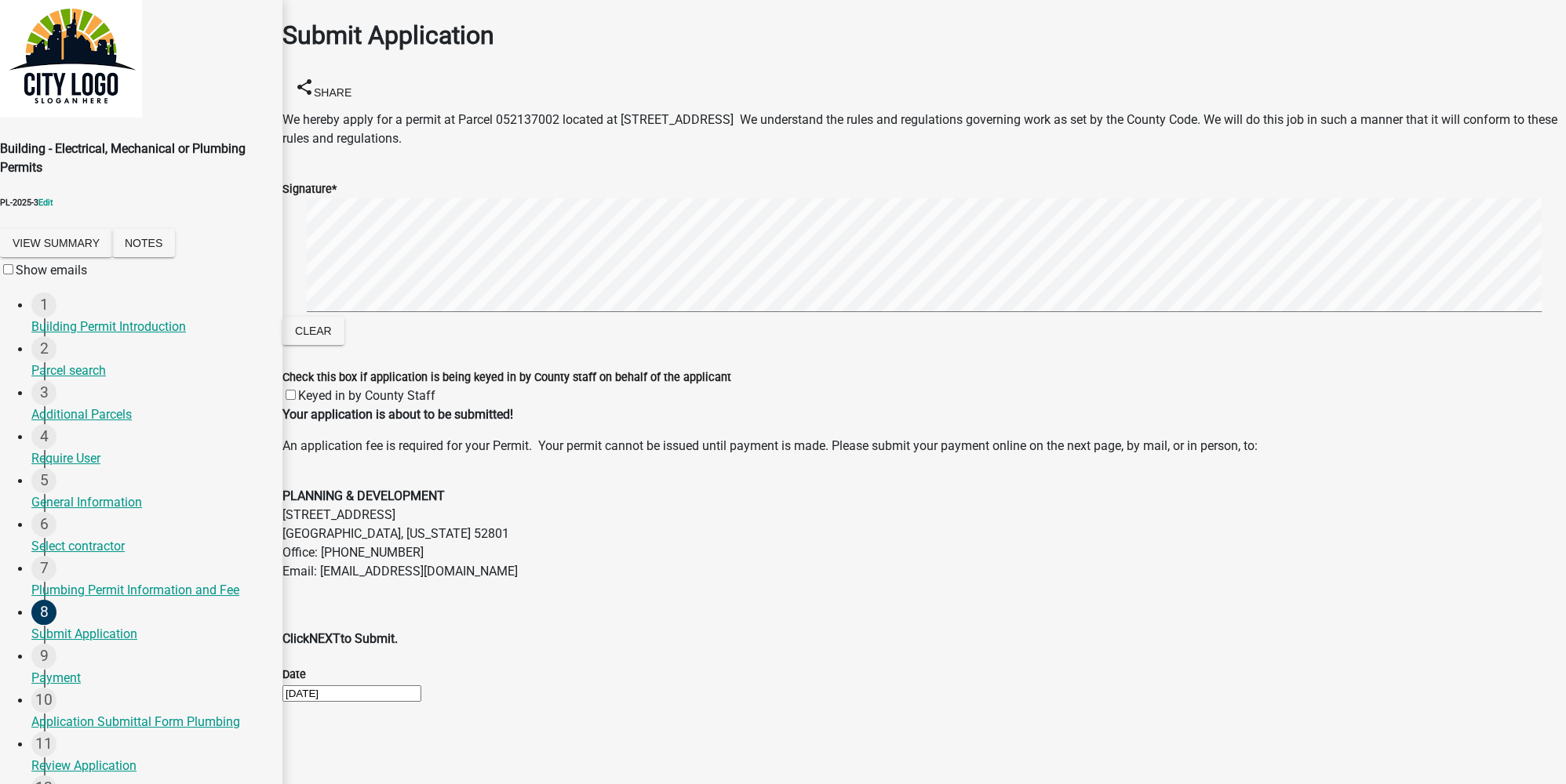
click at [309, 388] on label "Keyed in by County Staff" at bounding box center [367, 396] width 137 height 15
click at [296, 390] on input "Keyed in by County Staff" at bounding box center [291, 395] width 10 height 10
click at [305, 388] on label "Keyed in by County Staff" at bounding box center [367, 396] width 137 height 15
click at [296, 390] on input "Keyed in by County Staff" at bounding box center [291, 395] width 10 height 10
checkbox input "false"
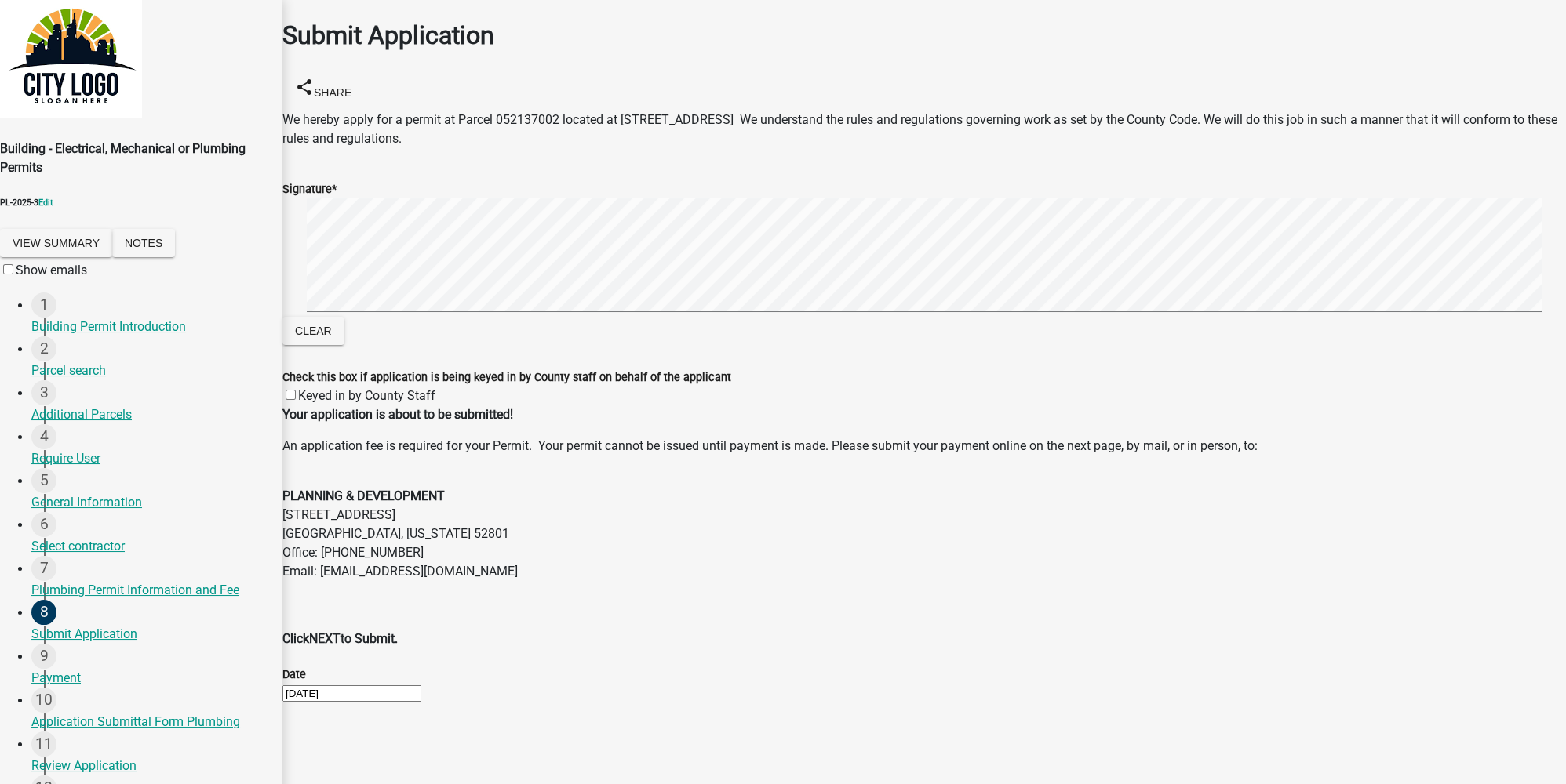
scroll to position [345, 0]
click at [88, 669] on div "Payment" at bounding box center [150, 678] width 239 height 19
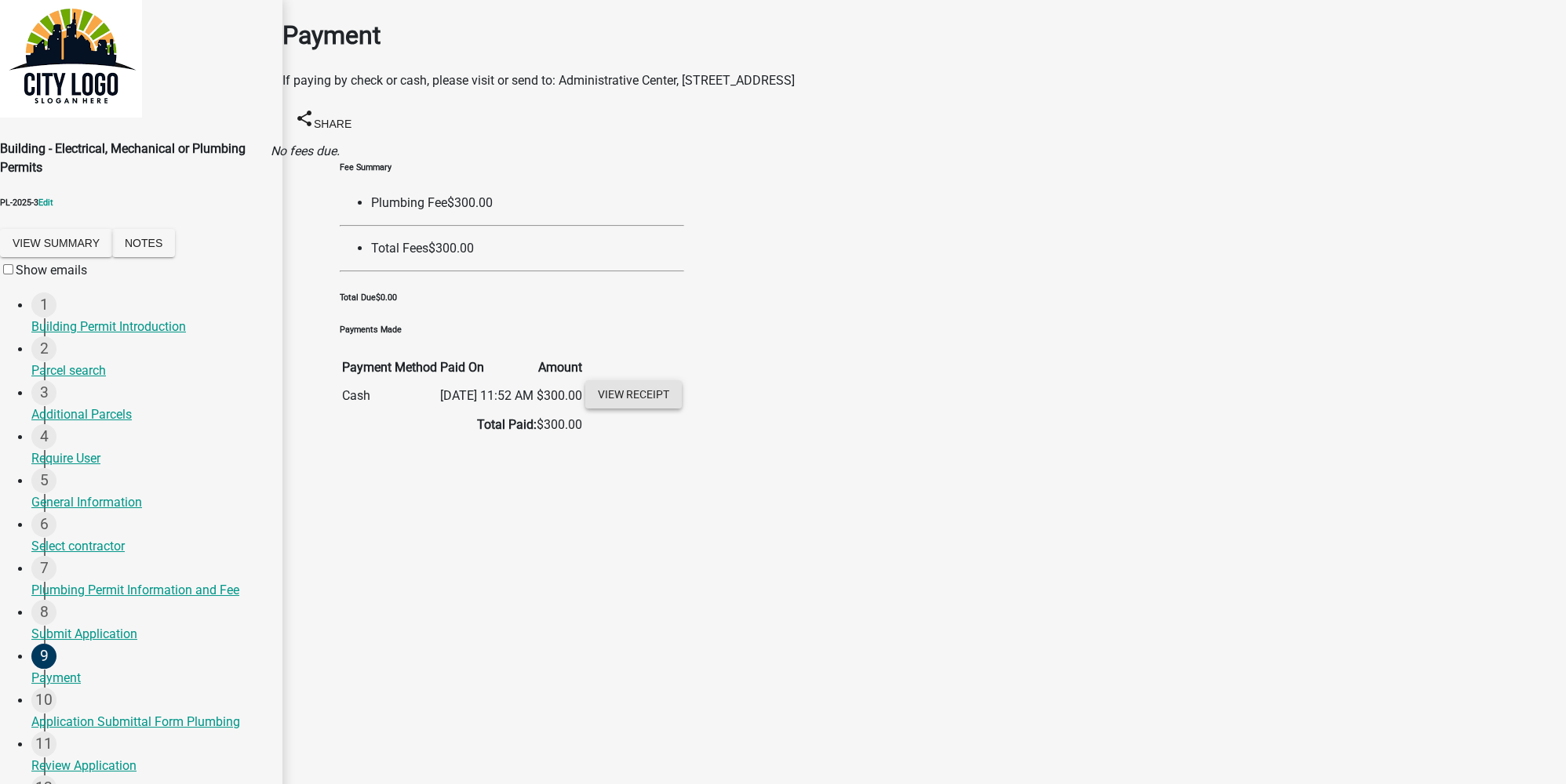
click at [682, 409] on link "View receipt" at bounding box center [633, 394] width 97 height 28
click at [1160, 594] on main "Payment If paying by check or cash, please visit or send to: Administrative Cen…" at bounding box center [924, 368] width 1283 height 737
click at [106, 712] on div "Application Submittal Form Plumbing" at bounding box center [150, 722] width 239 height 19
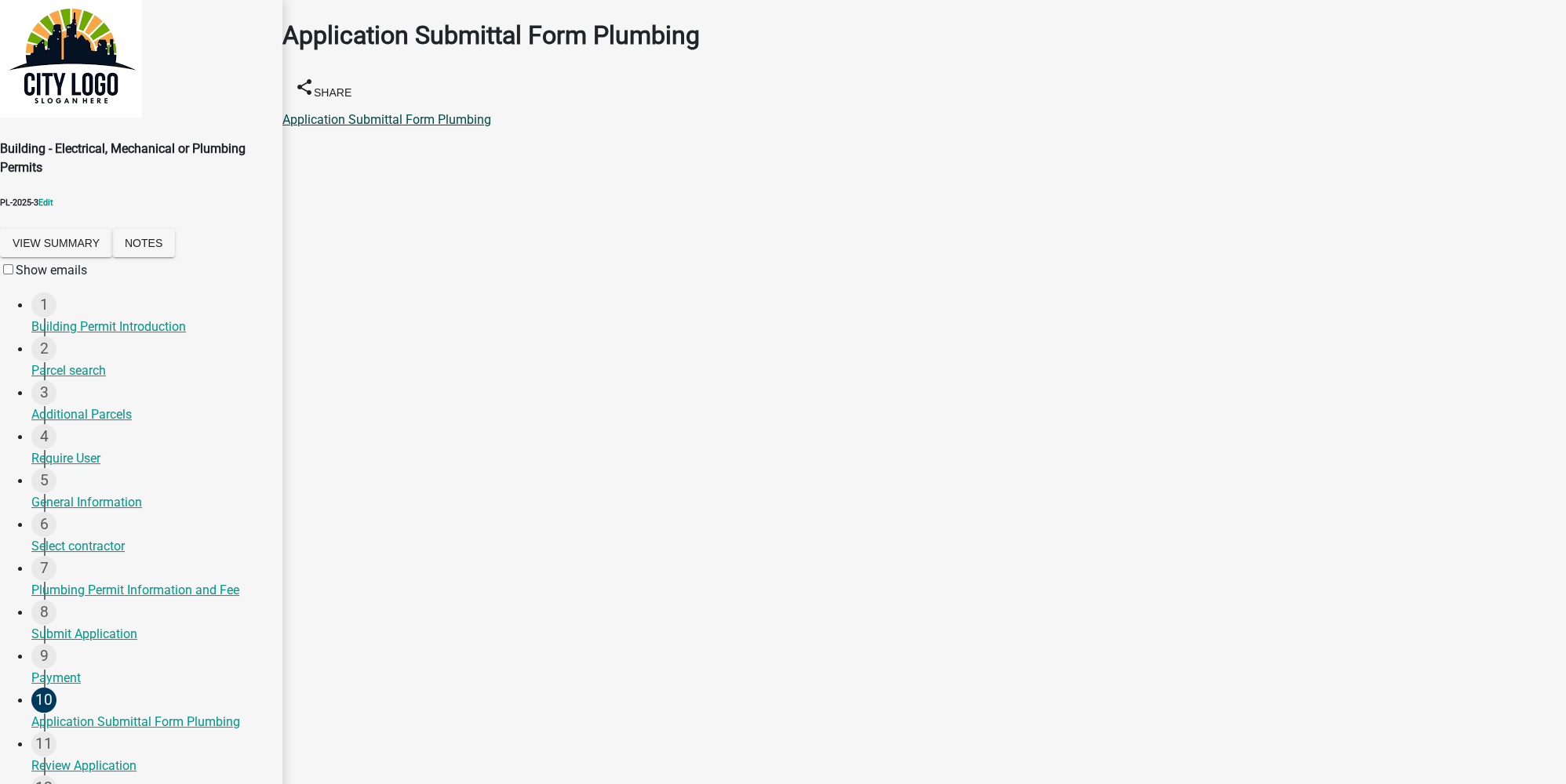
click at [393, 112] on link "Application Submittal Form Plumbing" at bounding box center [387, 120] width 209 height 15
click at [534, 431] on main "Application Submittal Form Plumbing share Share Application Submittal Form Plum…" at bounding box center [924, 368] width 1283 height 737
click at [83, 712] on div "Review Application" at bounding box center [150, 766] width 239 height 19
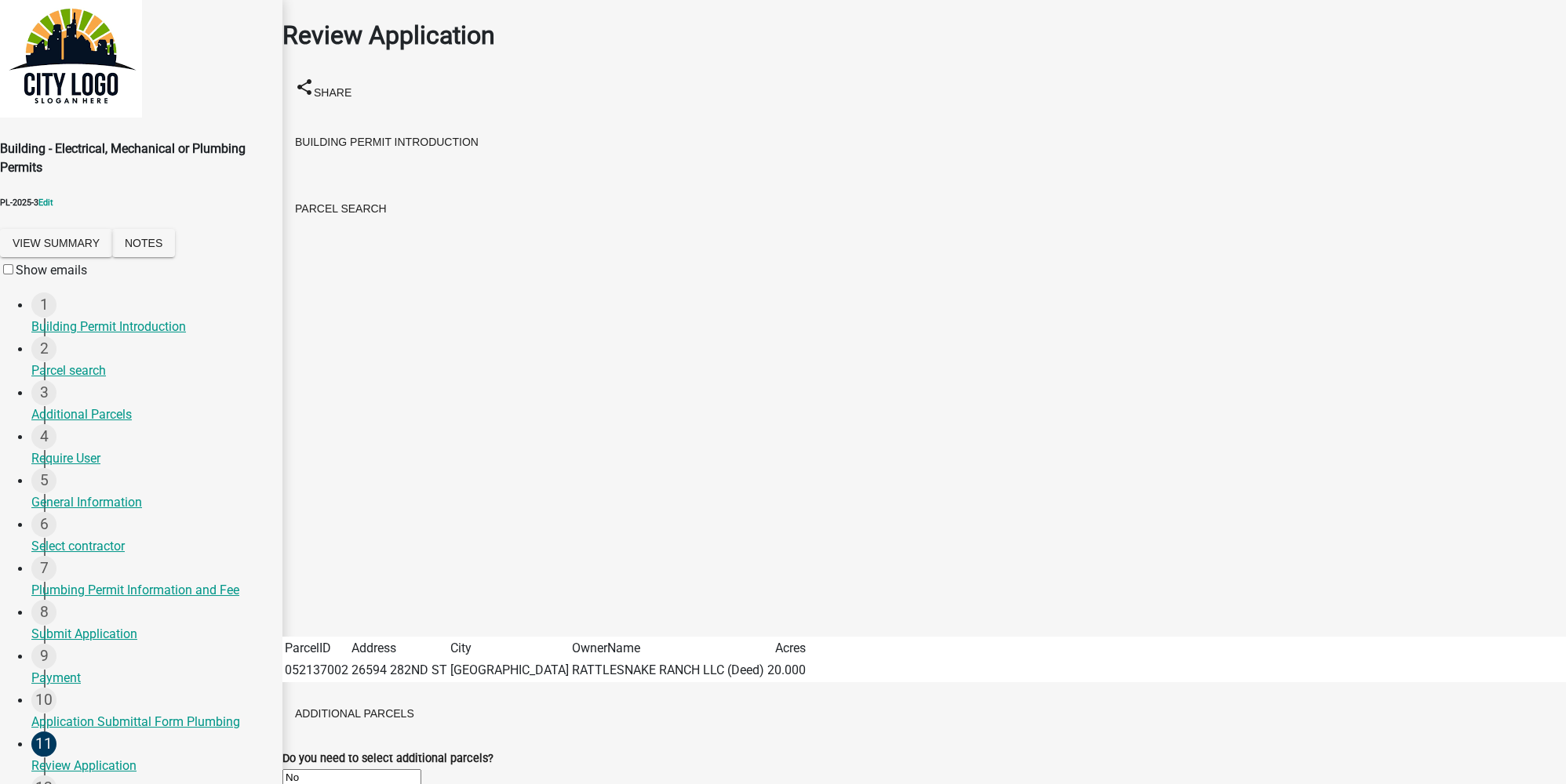
scroll to position [0, 0]
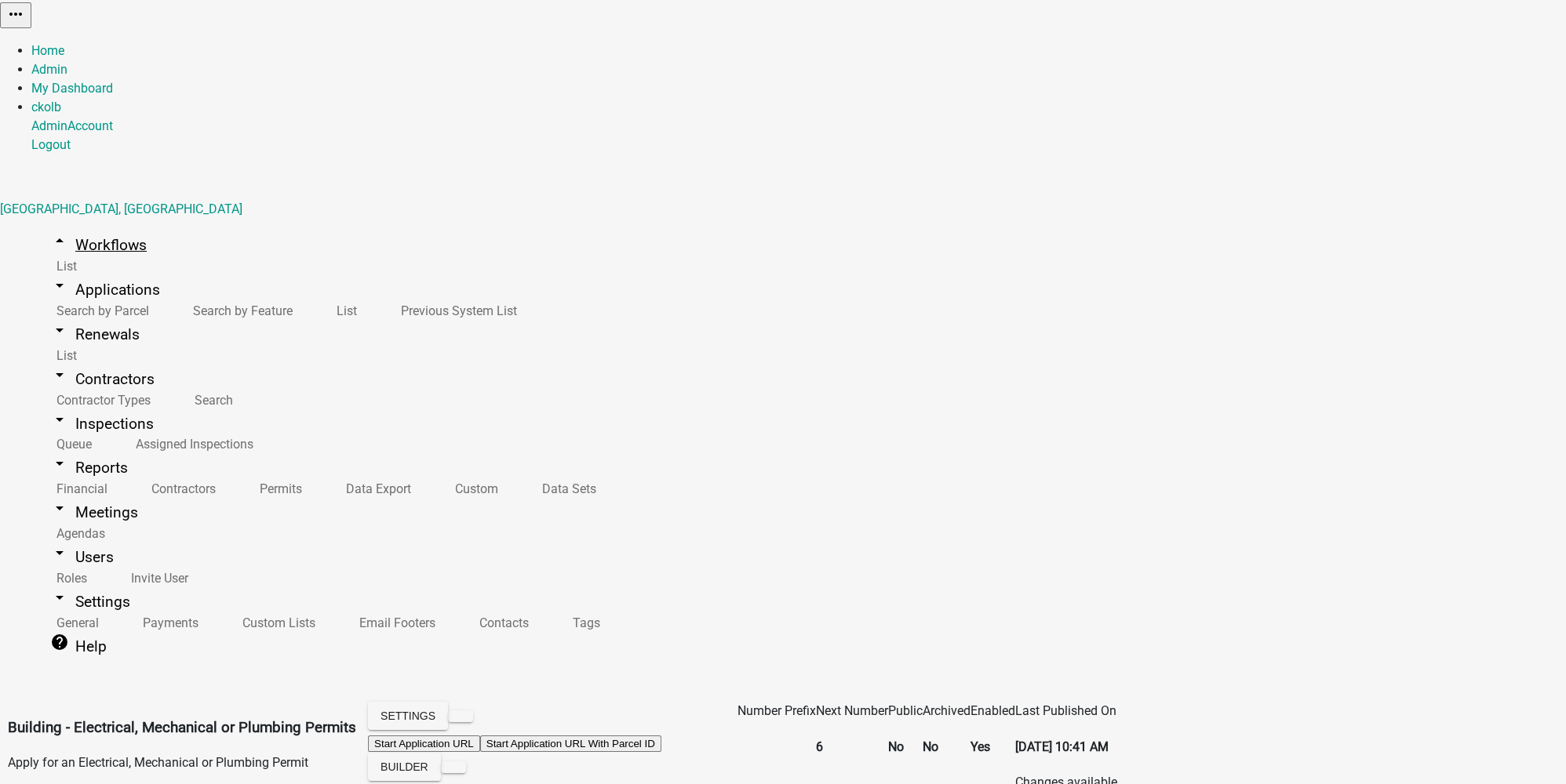
click at [101, 226] on link "arrow_drop_up Workflows" at bounding box center [98, 245] width 134 height 37
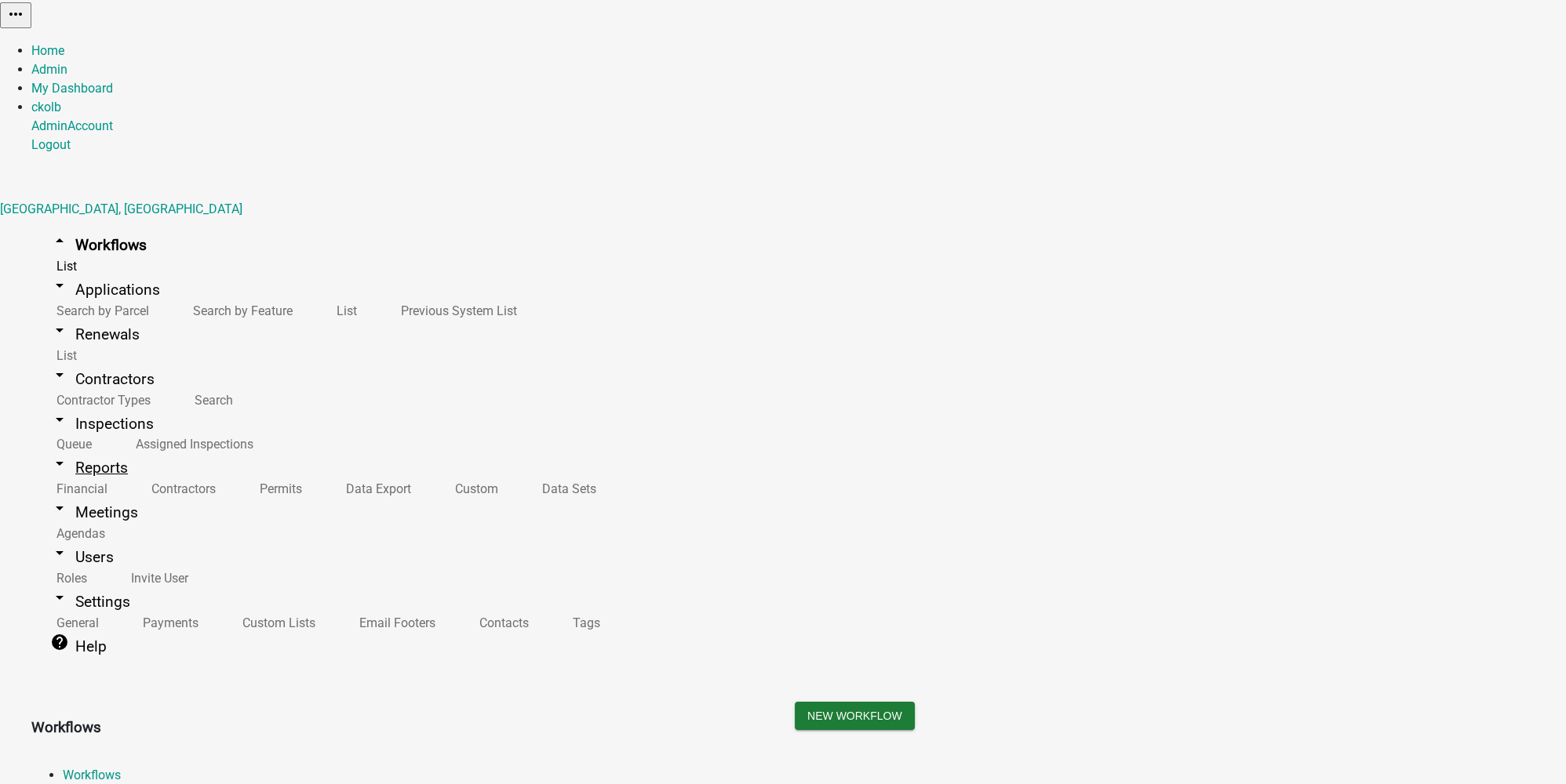
click at [69, 449] on link "arrow_drop_down Reports" at bounding box center [89, 468] width 116 height 37
click at [321, 473] on link "Data Export" at bounding box center [375, 489] width 109 height 34
select select "8: Object"
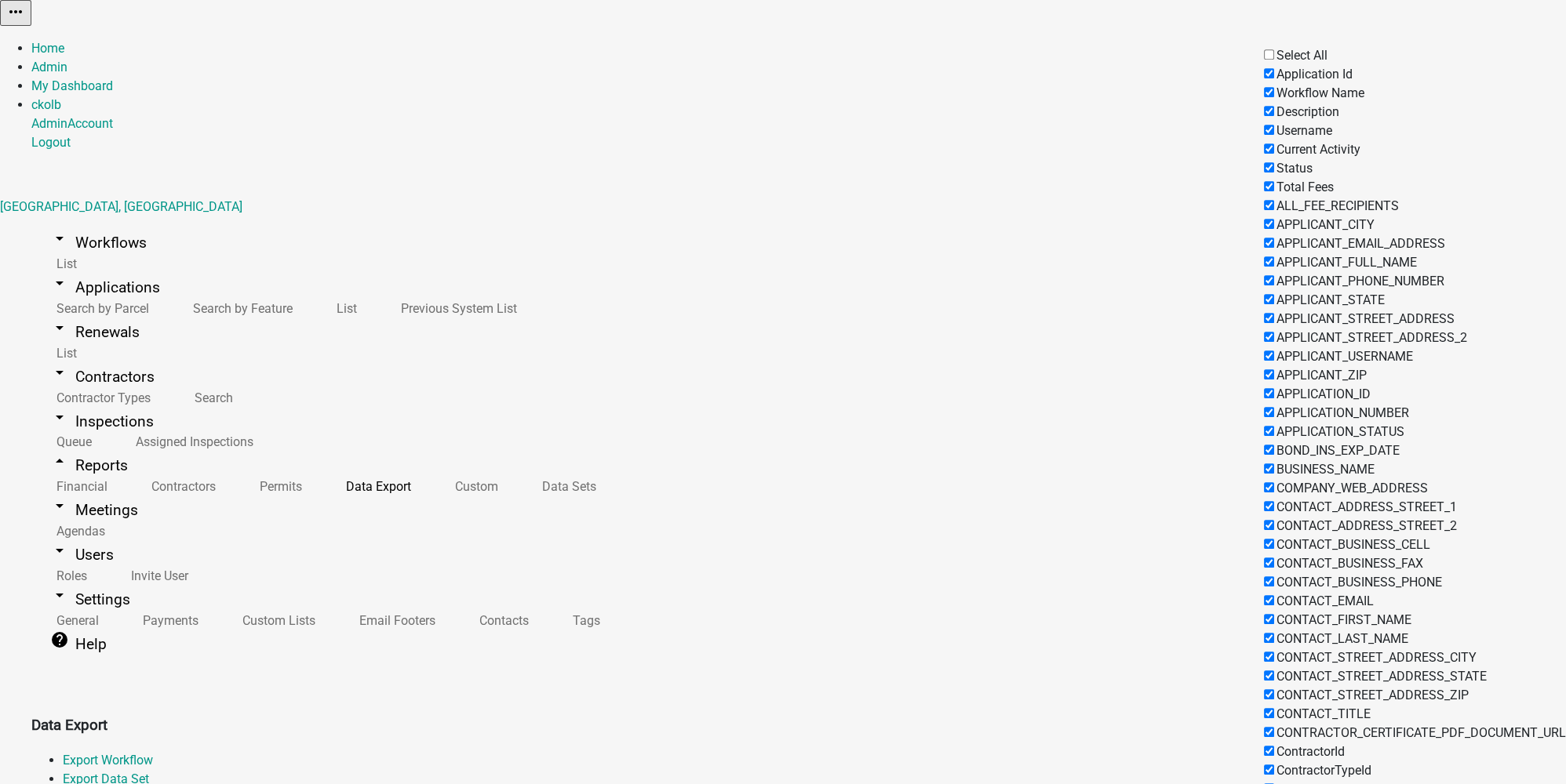
scroll to position [763, 0]
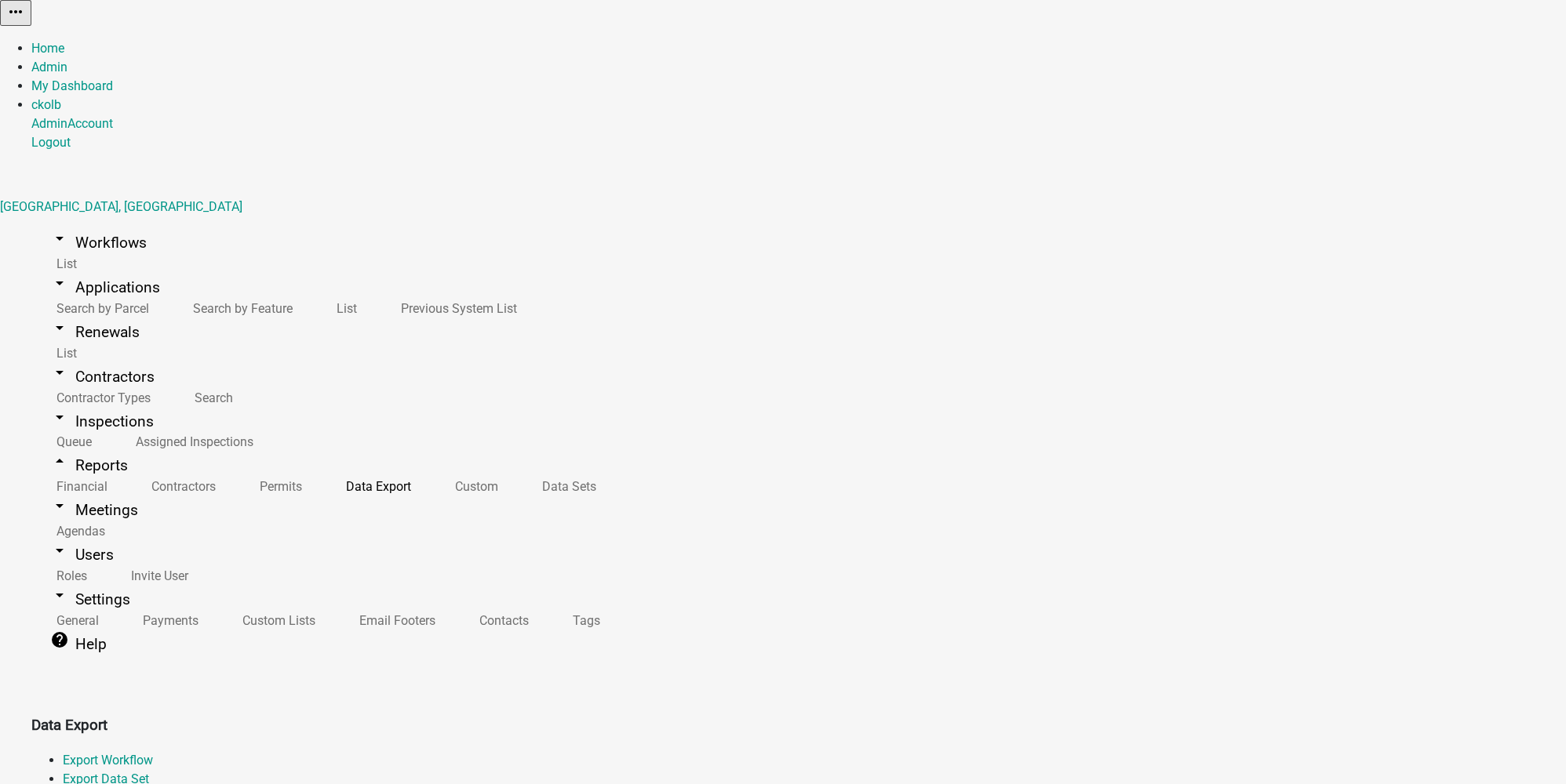
select select "1: 445d8ca0-2880-45c3-b99a-c1560a54edc8"
click at [149, 712] on link "Export Data Set" at bounding box center [106, 779] width 86 height 15
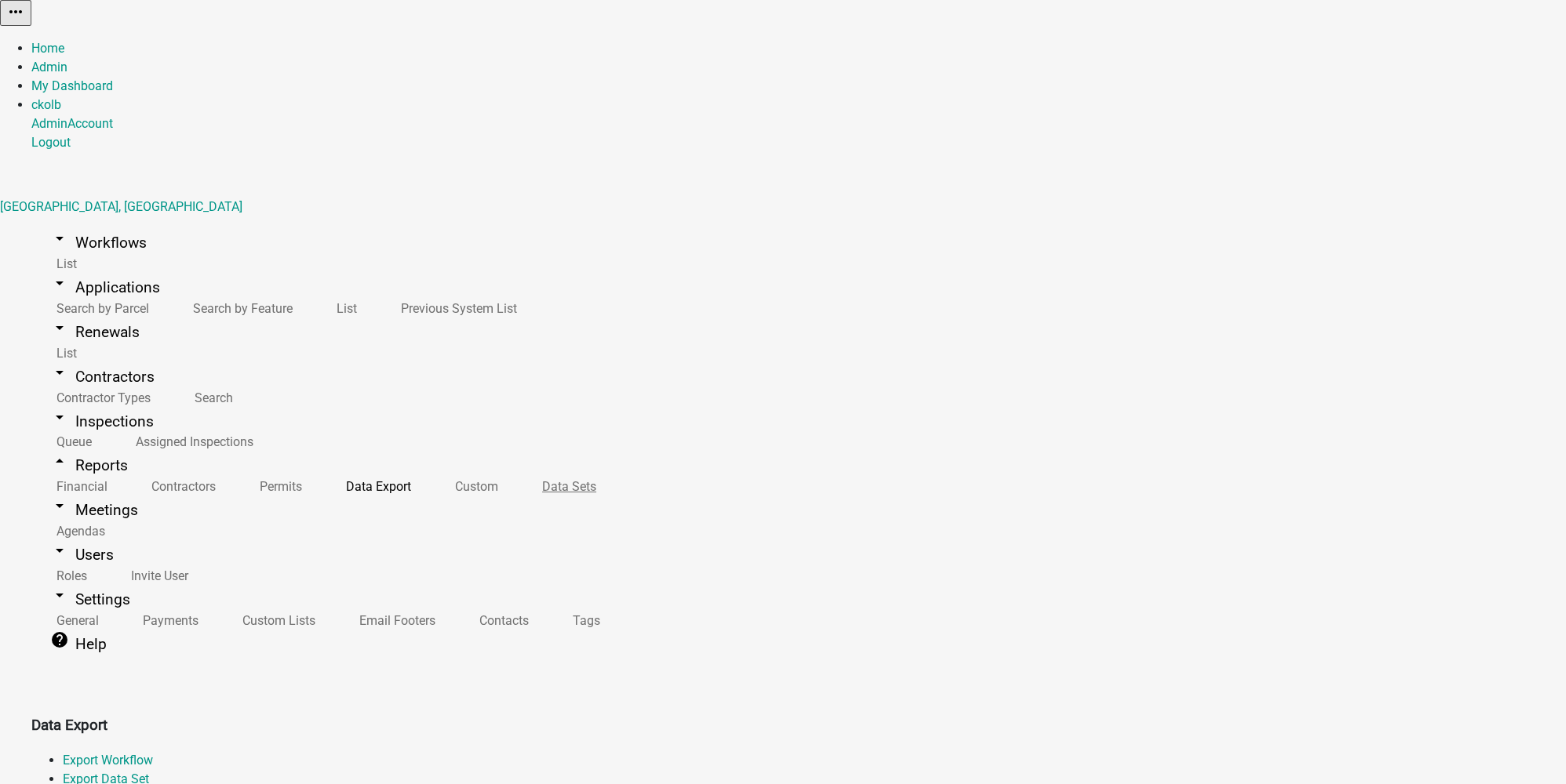
click at [517, 503] on link "Data Sets" at bounding box center [566, 487] width 98 height 34
click at [132, 712] on link "All Issued Permits" at bounding box center [83, 785] width 99 height 15
select select "Approval Date"
select select "8ffe0515-2c8f-4563-9751-bbe5368cedd3"
select select "a0246948-e261-4e79-a011-209d7c25c312"
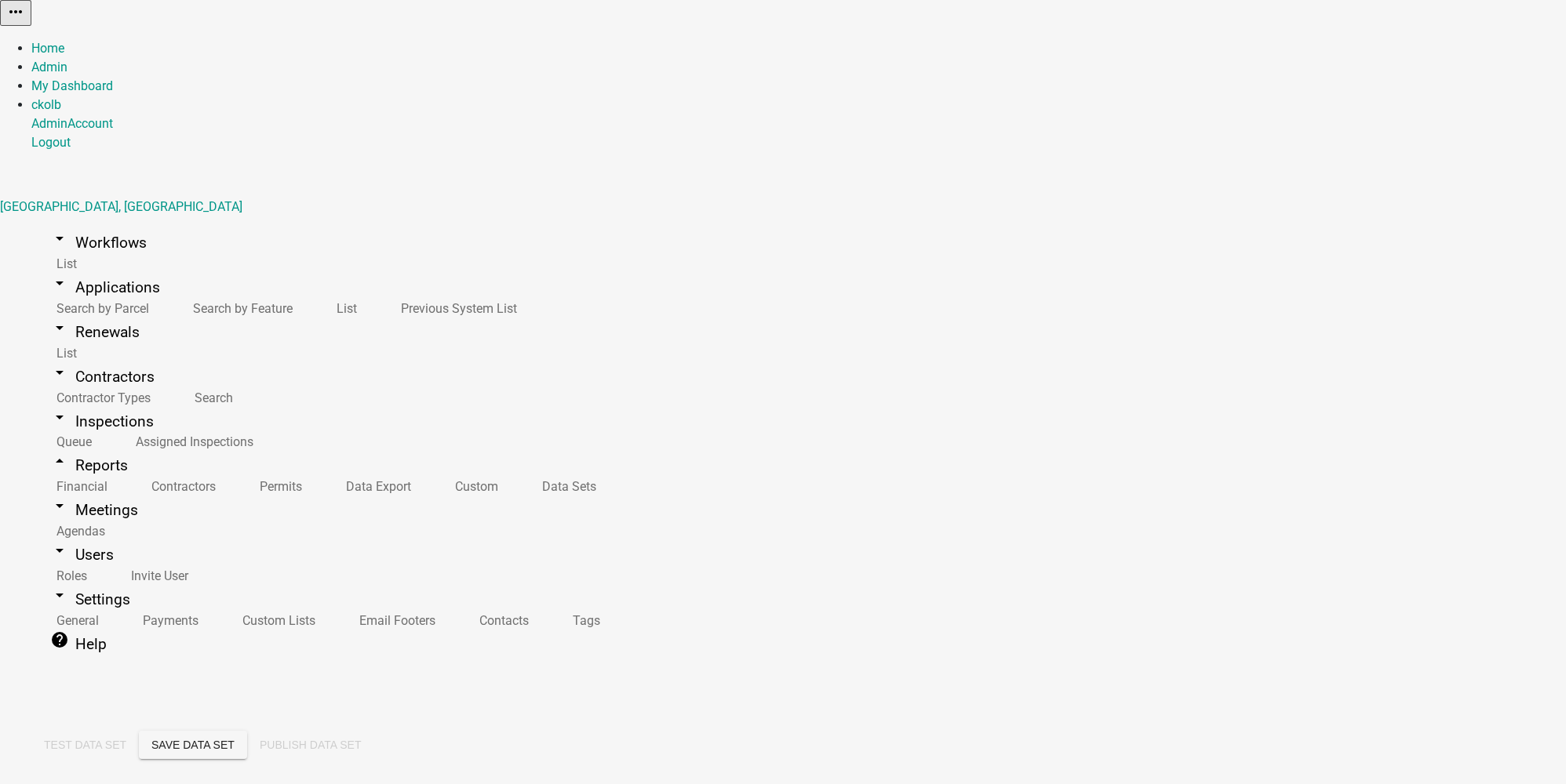
select select "cdf16cf3-2409-454e-9ce1-f2c722366580"
click at [321, 470] on link "Data Export" at bounding box center [375, 487] width 109 height 34
click at [149, 712] on link "Export Data Set" at bounding box center [106, 779] width 86 height 15
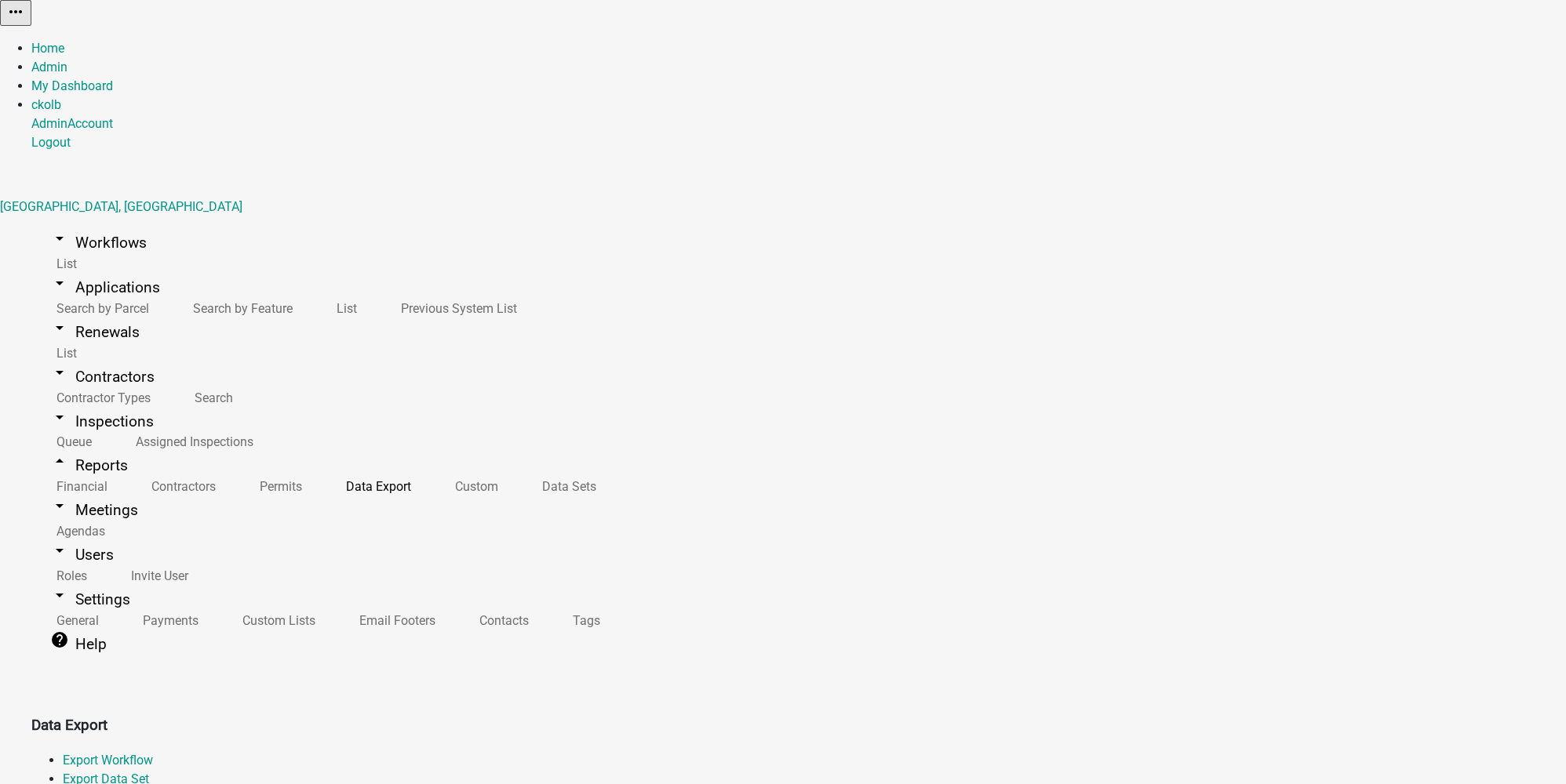
select select "1: 5891a3d4-671b-4ecb-945b-2d0186d3d287"
